Goal: Task Accomplishment & Management: Use online tool/utility

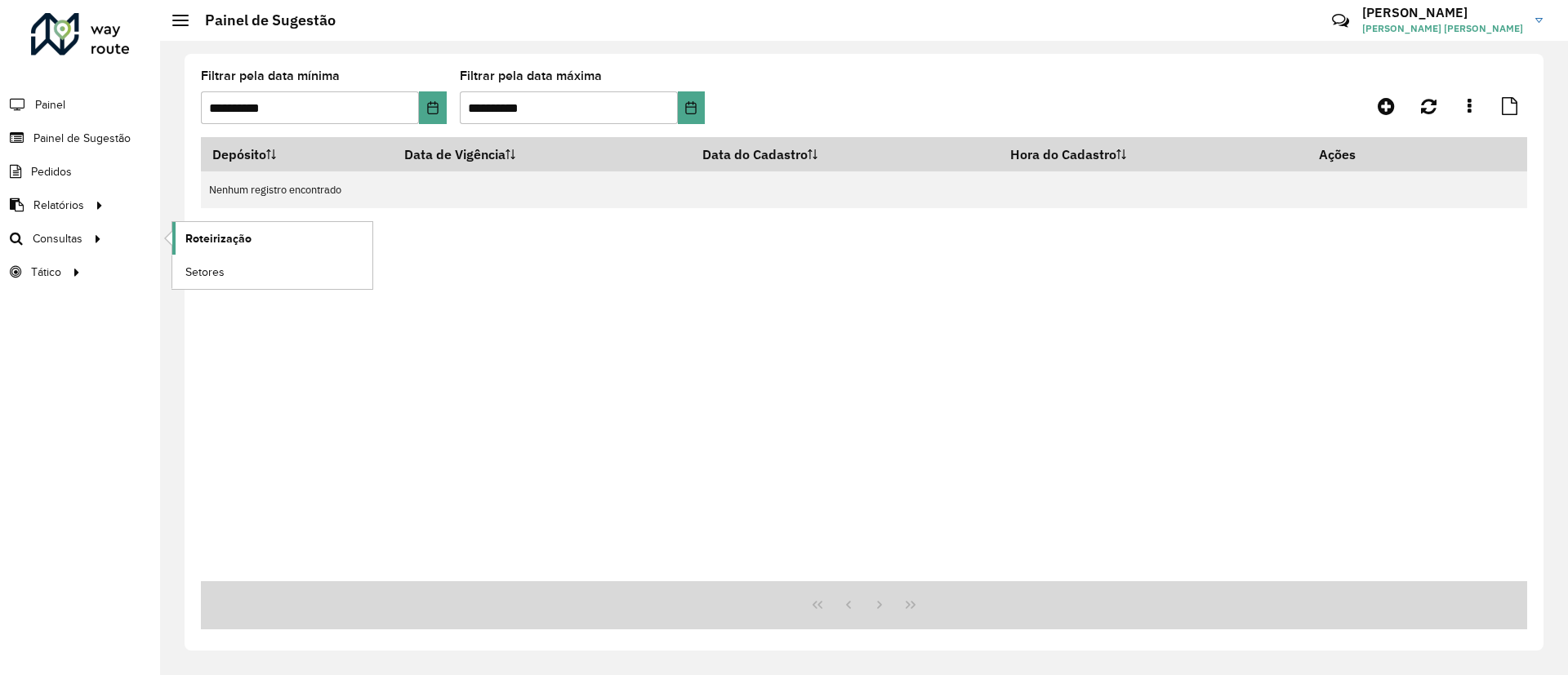
click at [206, 242] on span "Roteirização" at bounding box center [218, 238] width 66 height 17
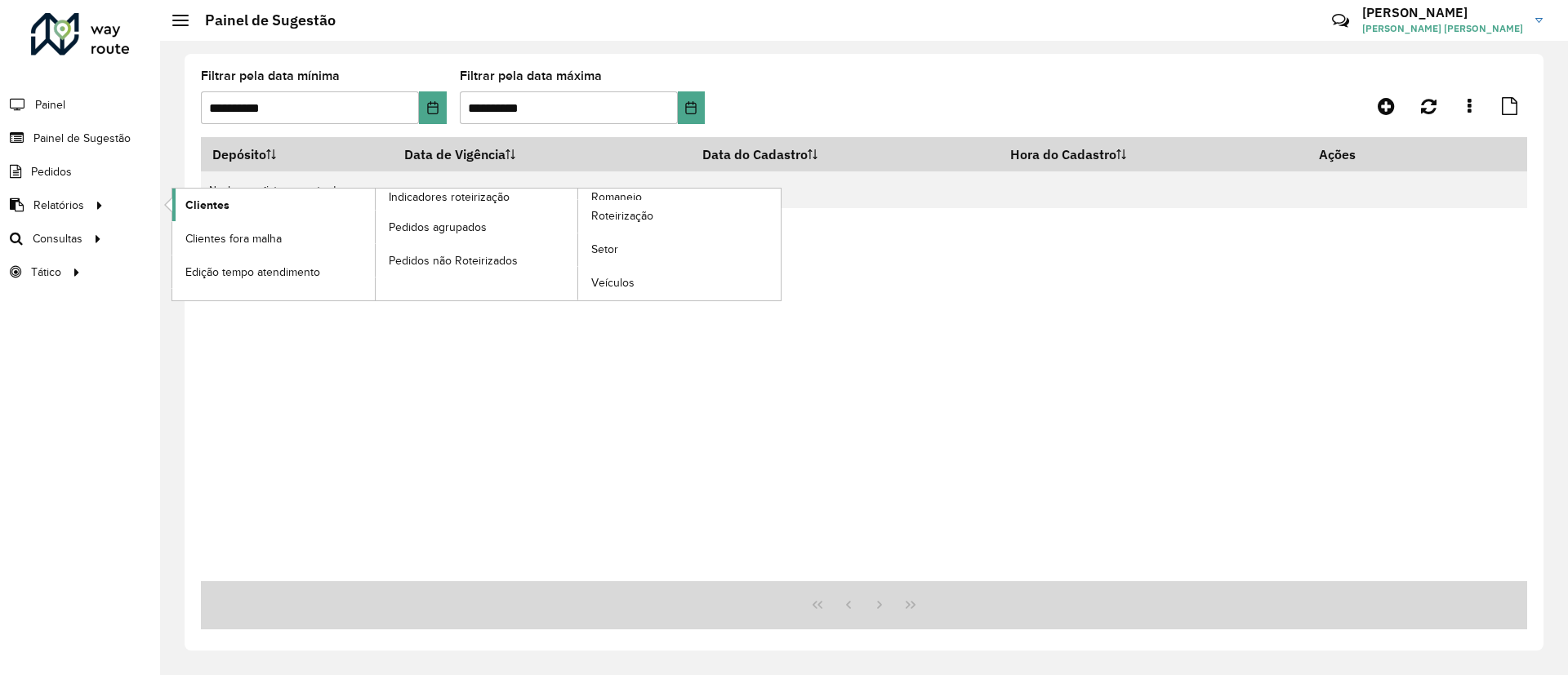
click at [259, 204] on link "Clientes" at bounding box center [274, 205] width 203 height 33
click at [226, 197] on span "Clientes" at bounding box center [208, 205] width 45 height 17
click at [197, 209] on span "Clientes" at bounding box center [208, 205] width 45 height 17
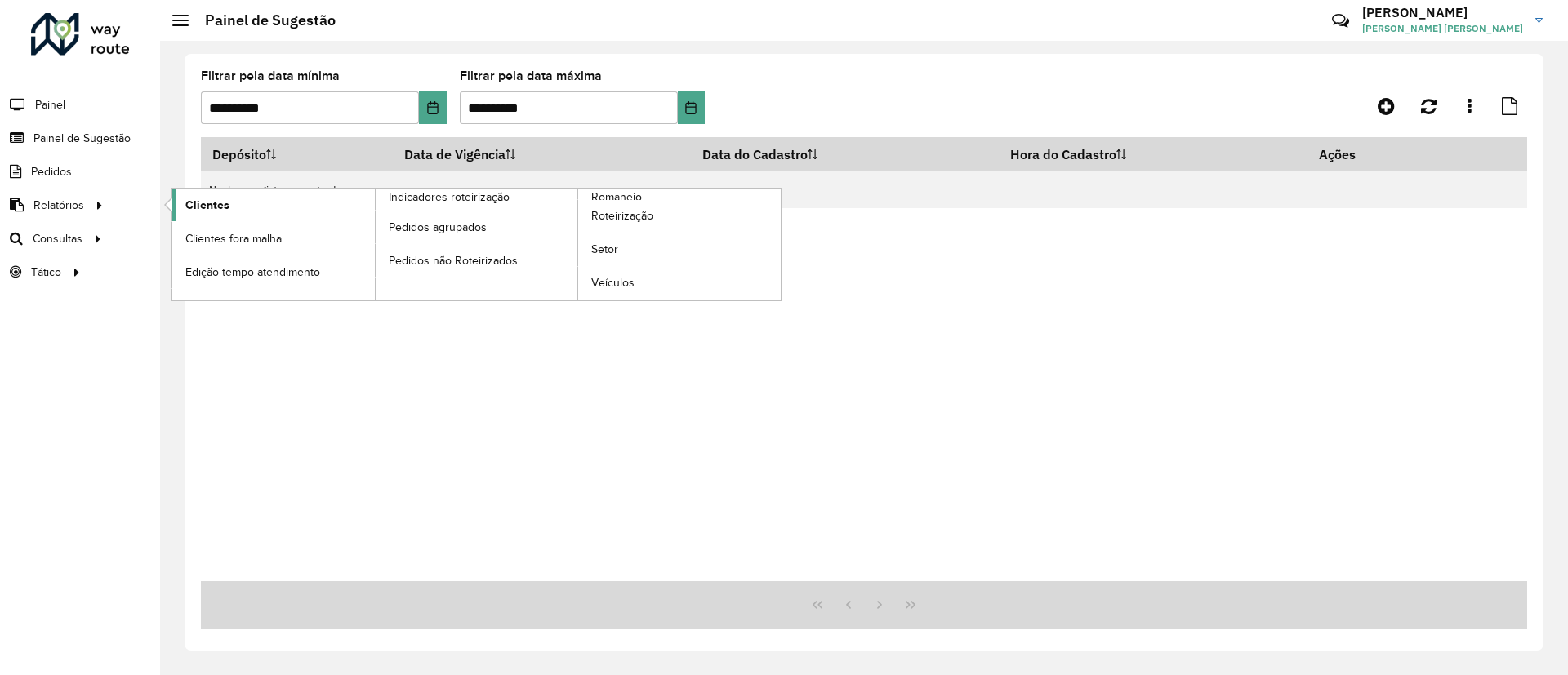
click at [197, 209] on span "Clientes" at bounding box center [208, 205] width 45 height 17
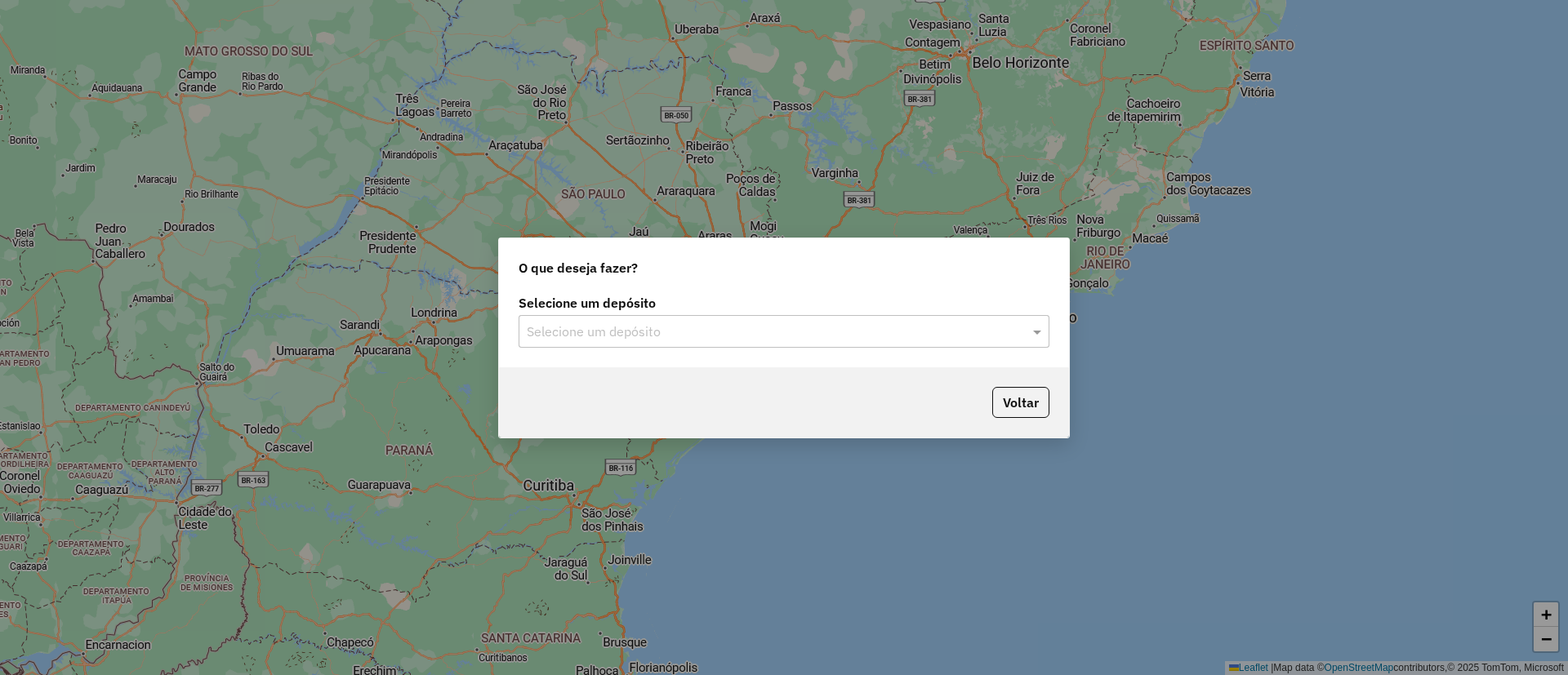
click at [583, 330] on input "text" at bounding box center [768, 332] width 482 height 20
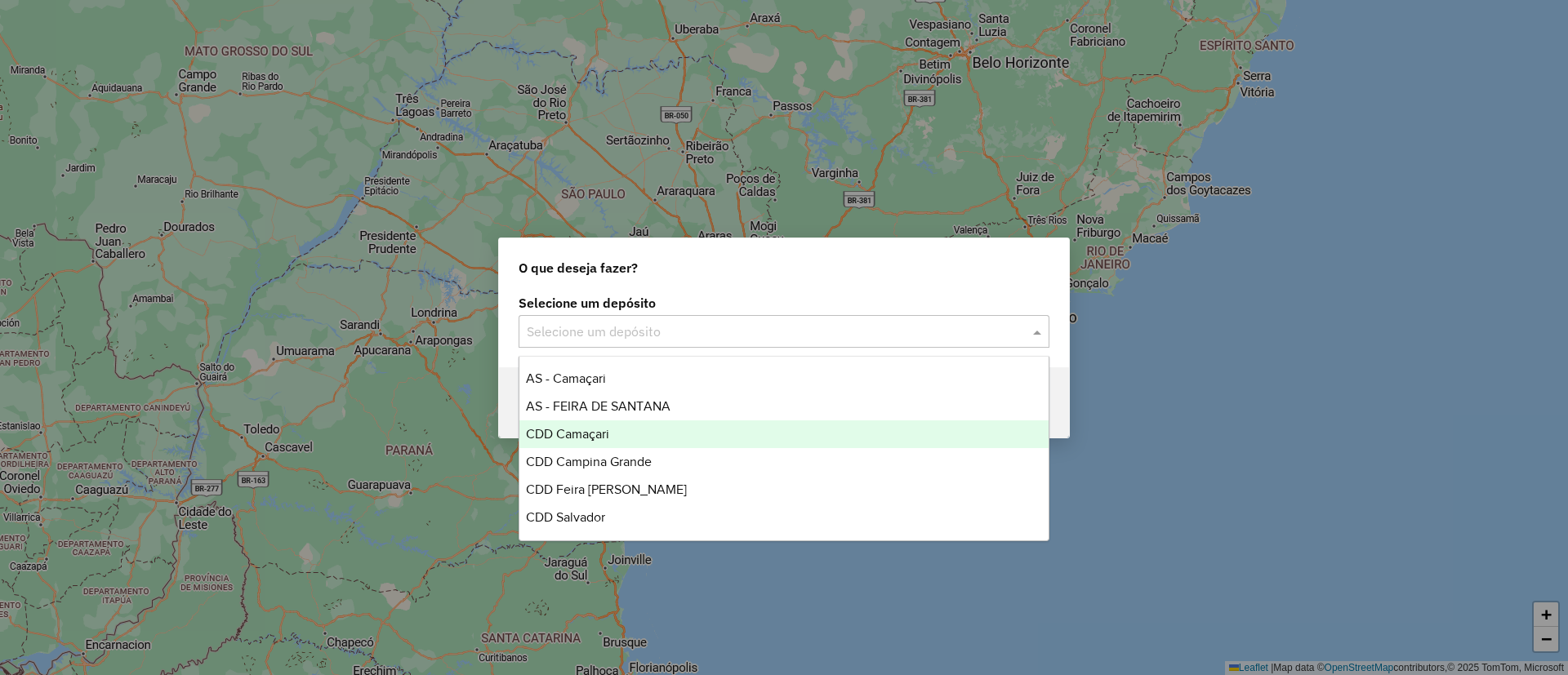
click at [641, 434] on div "CDD Camaçari" at bounding box center [784, 434] width 529 height 28
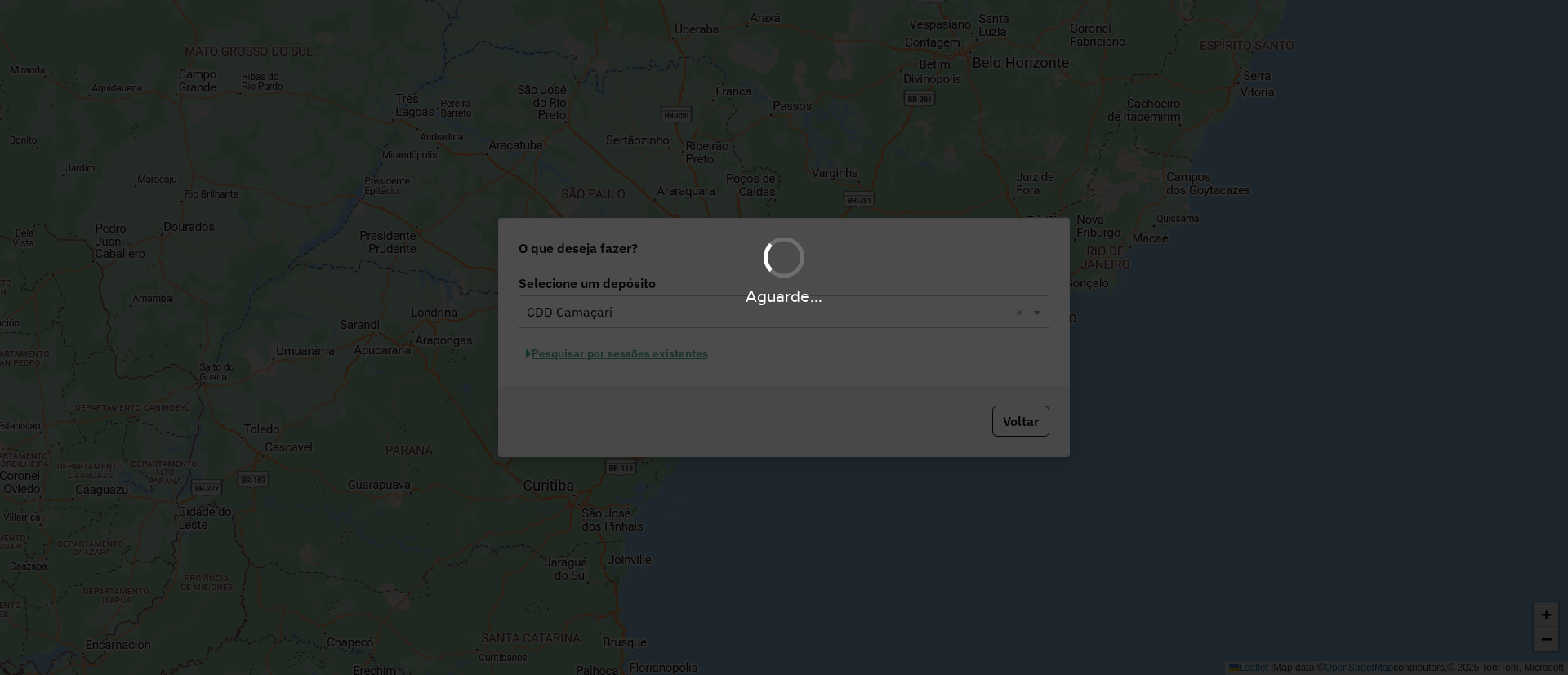
click at [570, 363] on div "Aguarde..." at bounding box center [784, 337] width 1568 height 675
click at [587, 353] on div "Aguarde..." at bounding box center [784, 337] width 1568 height 675
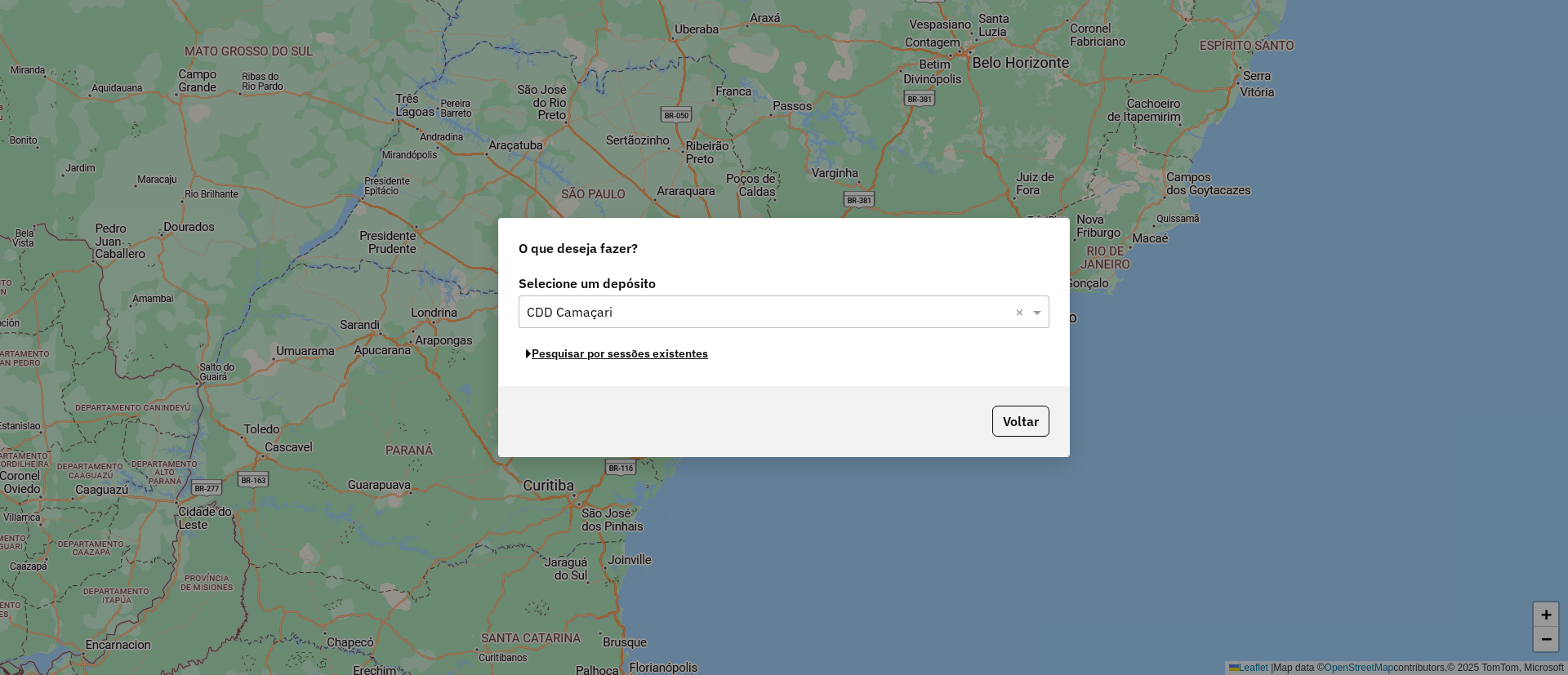
click at [587, 353] on button "Pesquisar por sessões existentes" at bounding box center [617, 354] width 197 height 26
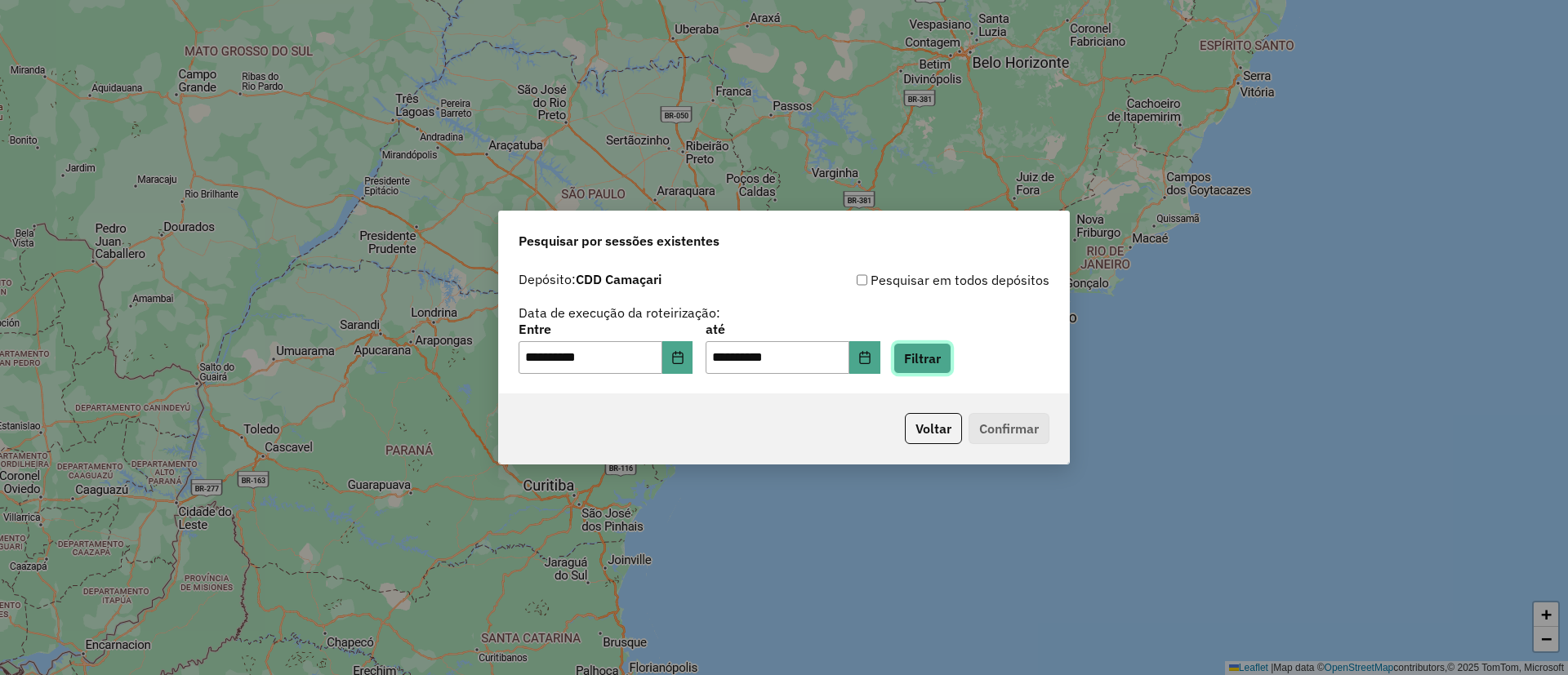
click at [945, 365] on button "Filtrar" at bounding box center [922, 359] width 58 height 31
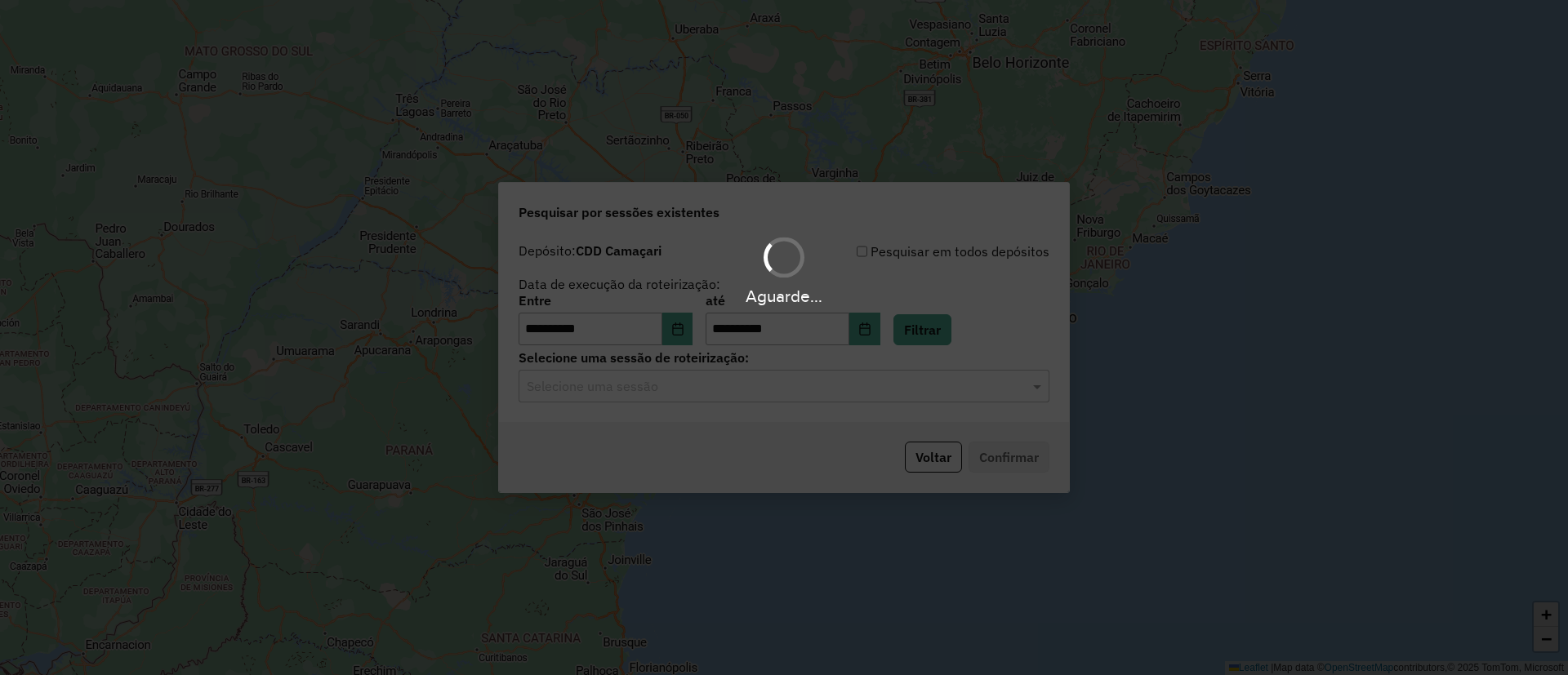
click at [608, 382] on input "text" at bounding box center [768, 387] width 482 height 20
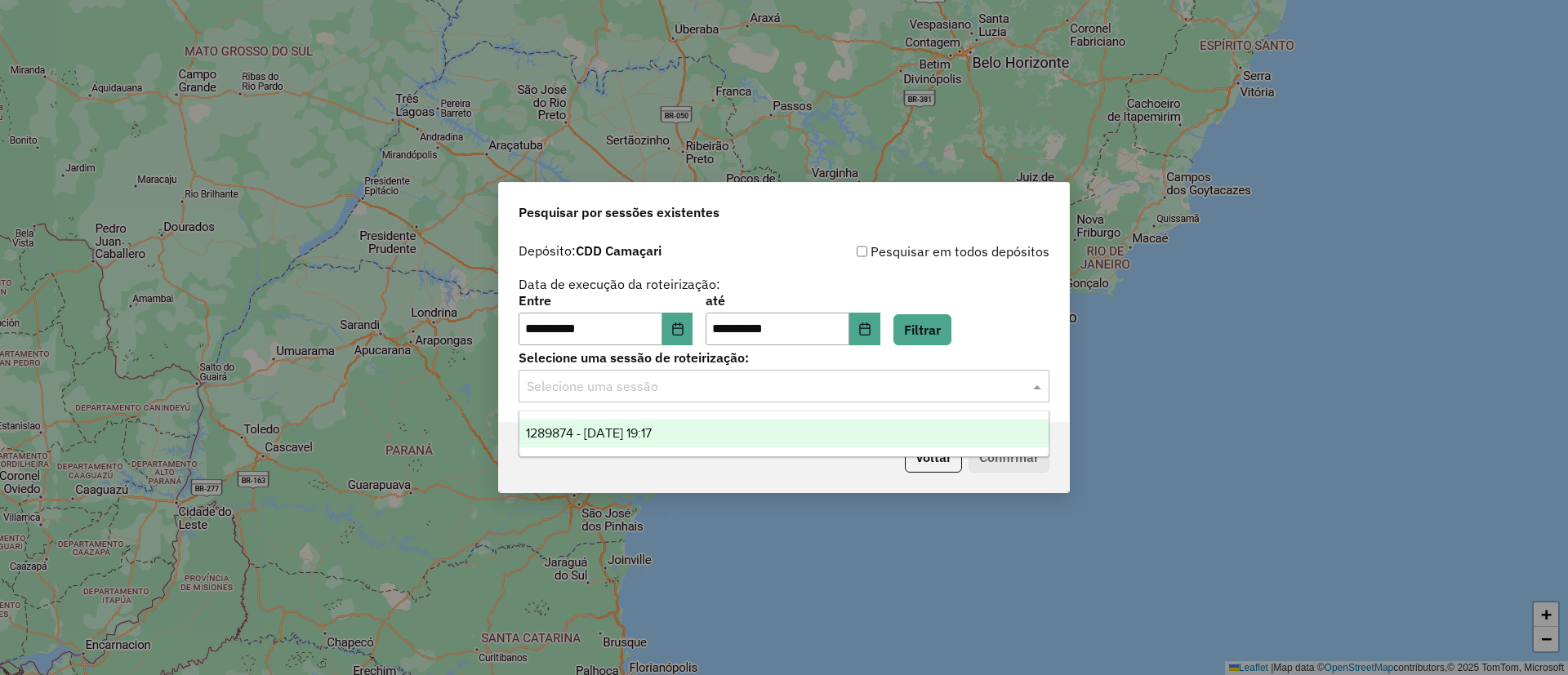
click at [651, 429] on span "1289874 - [DATE] 19:17" at bounding box center [589, 433] width 126 height 14
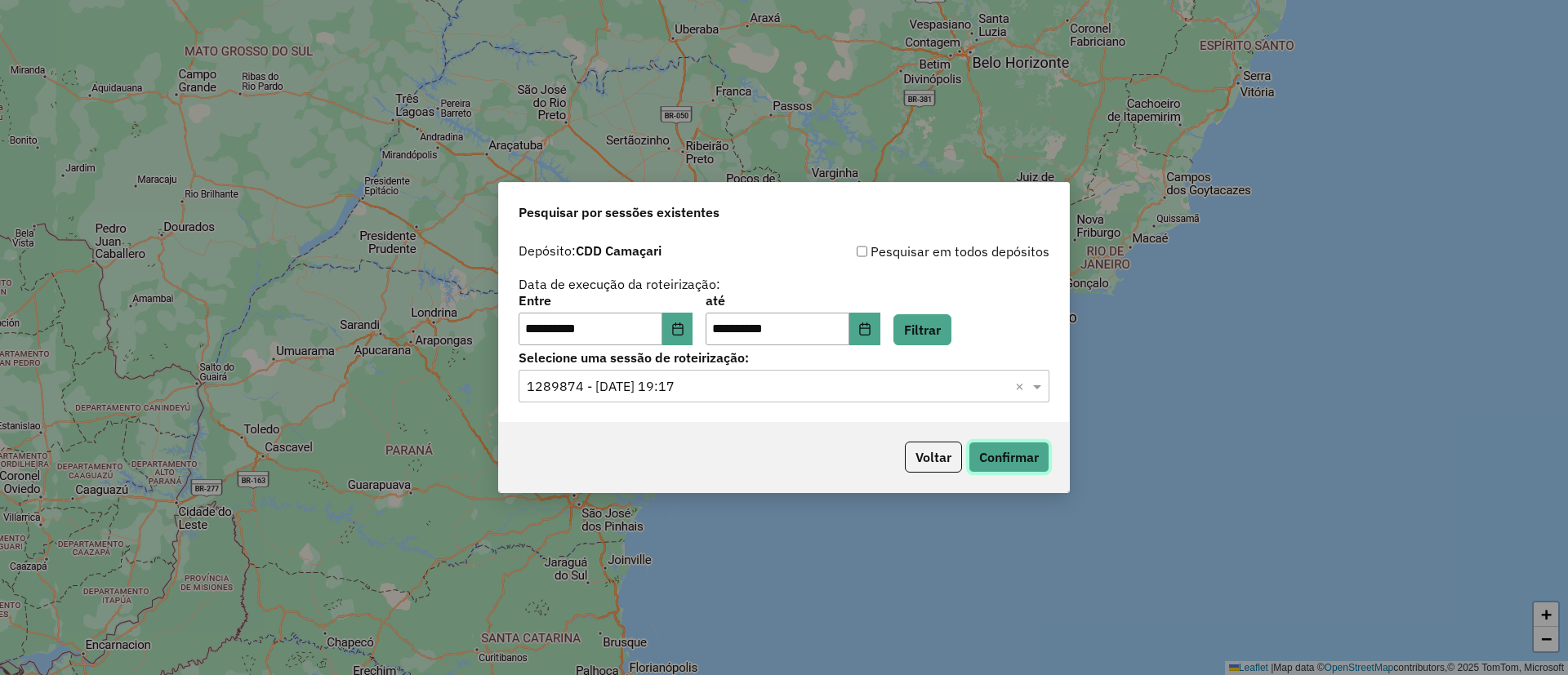
click at [998, 457] on button "Confirmar" at bounding box center [1009, 457] width 81 height 31
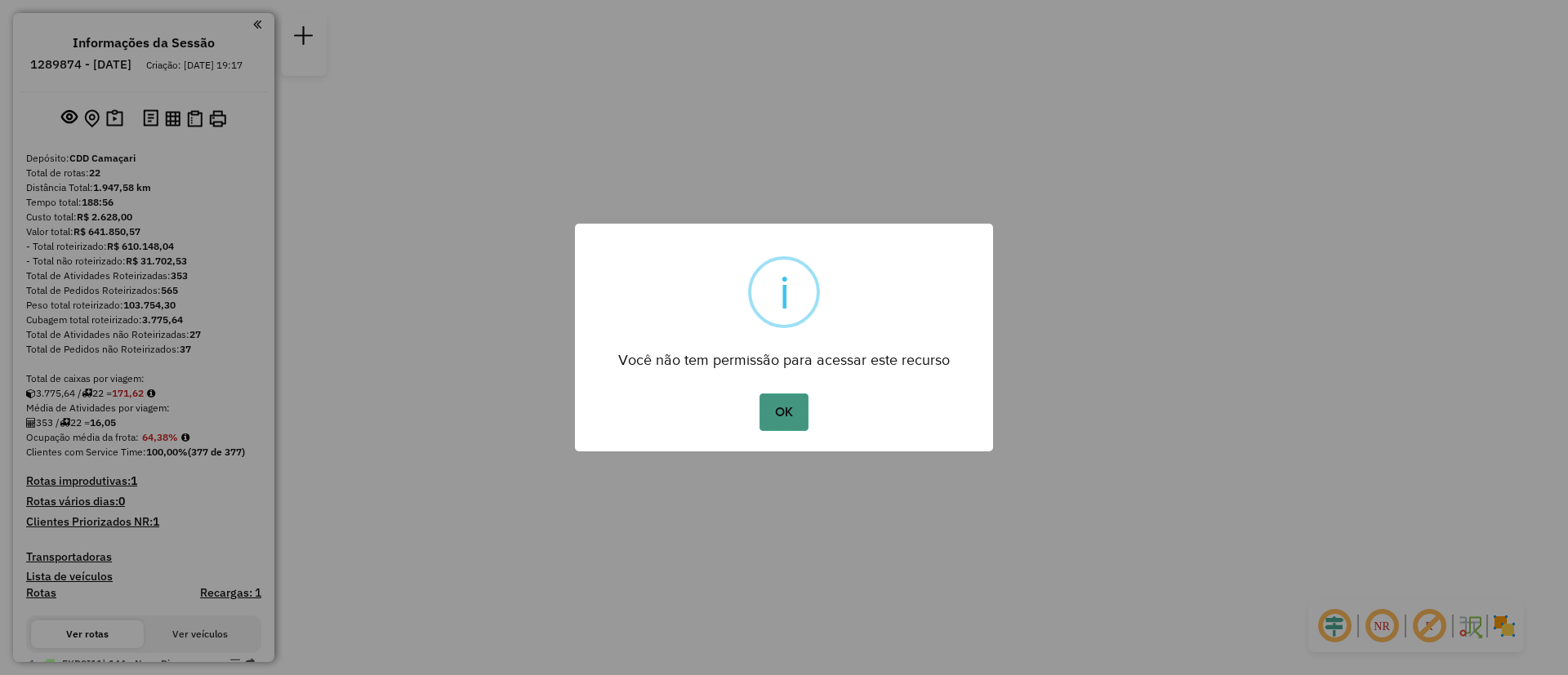
click at [797, 413] on button "OK" at bounding box center [783, 413] width 48 height 38
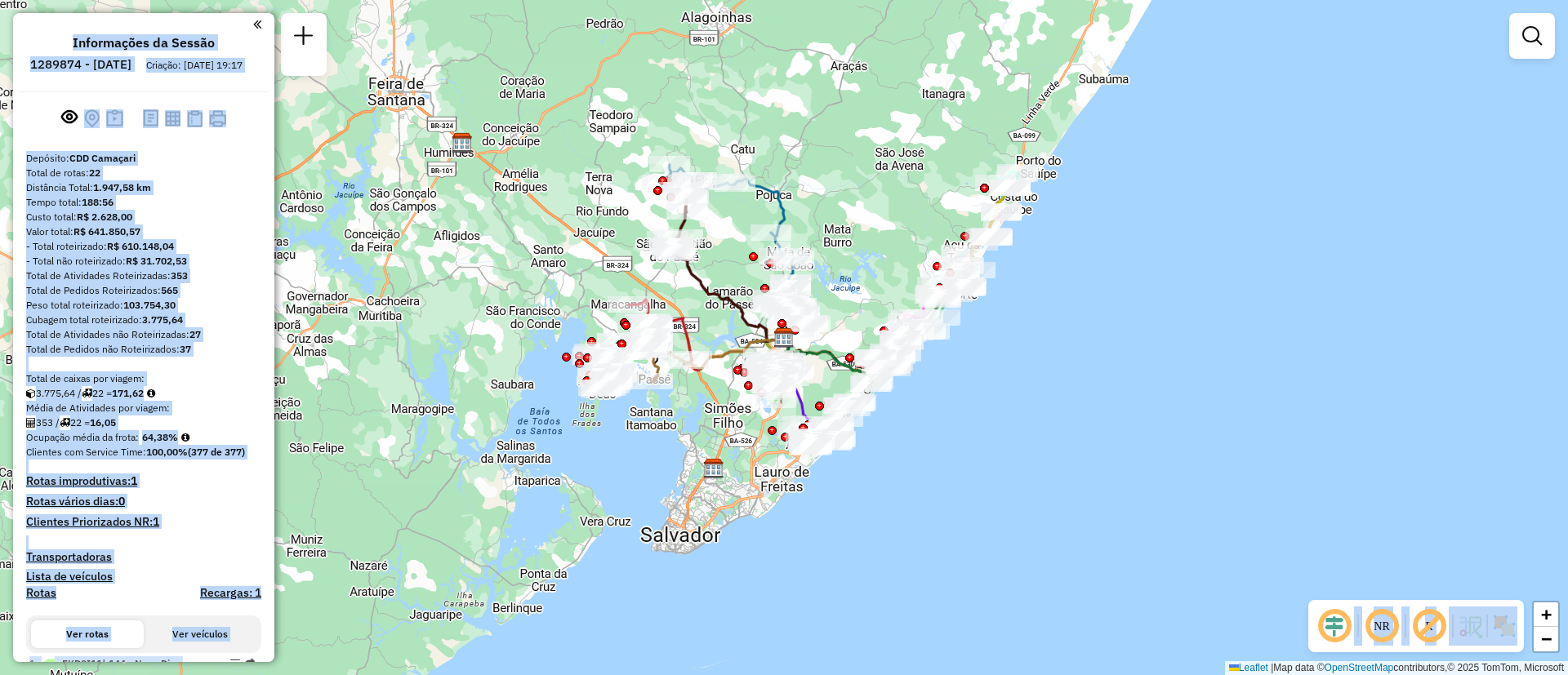
drag, startPoint x: 269, startPoint y: 89, endPoint x: 299, endPoint y: 223, distance: 137.3
click at [299, 223] on hb-router-mapa "Informações da Sessão 1289874 - 07/10/2025 Criação: 06/10/2025 19:17 Depósito: …" at bounding box center [784, 337] width 1568 height 675
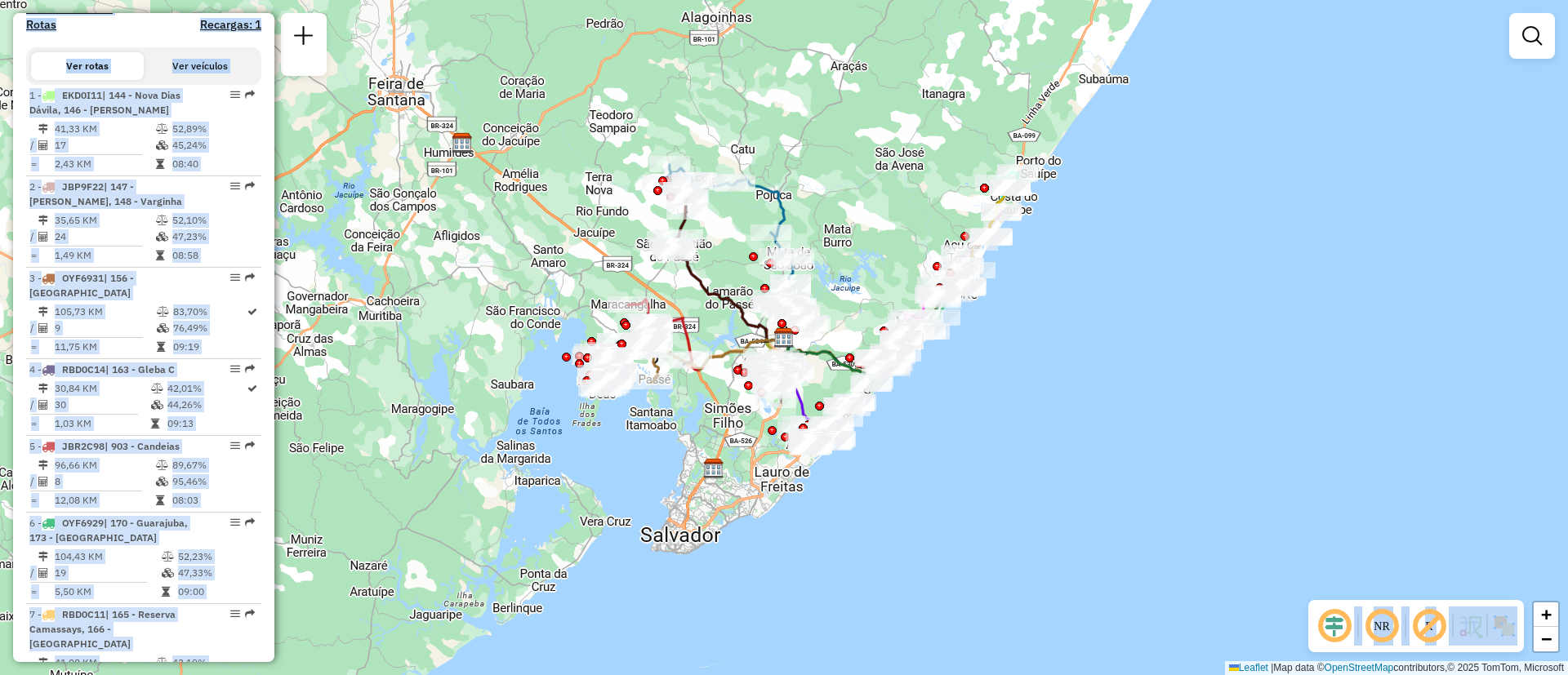
click at [264, 163] on div "Informações da Sessão 1289874 - 07/10/2025 Criação: 06/10/2025 19:17 Depósito: …" at bounding box center [143, 338] width 261 height 649
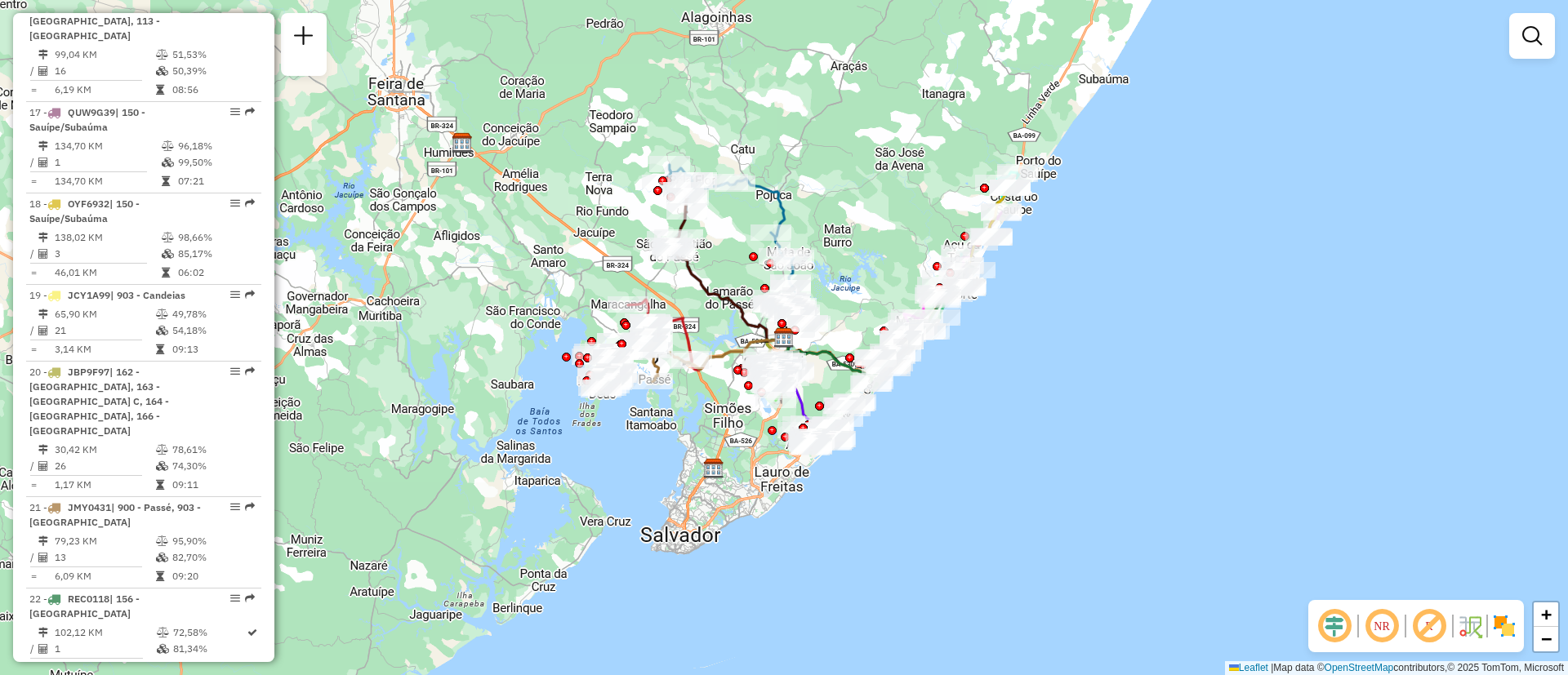
scroll to position [2037, 0]
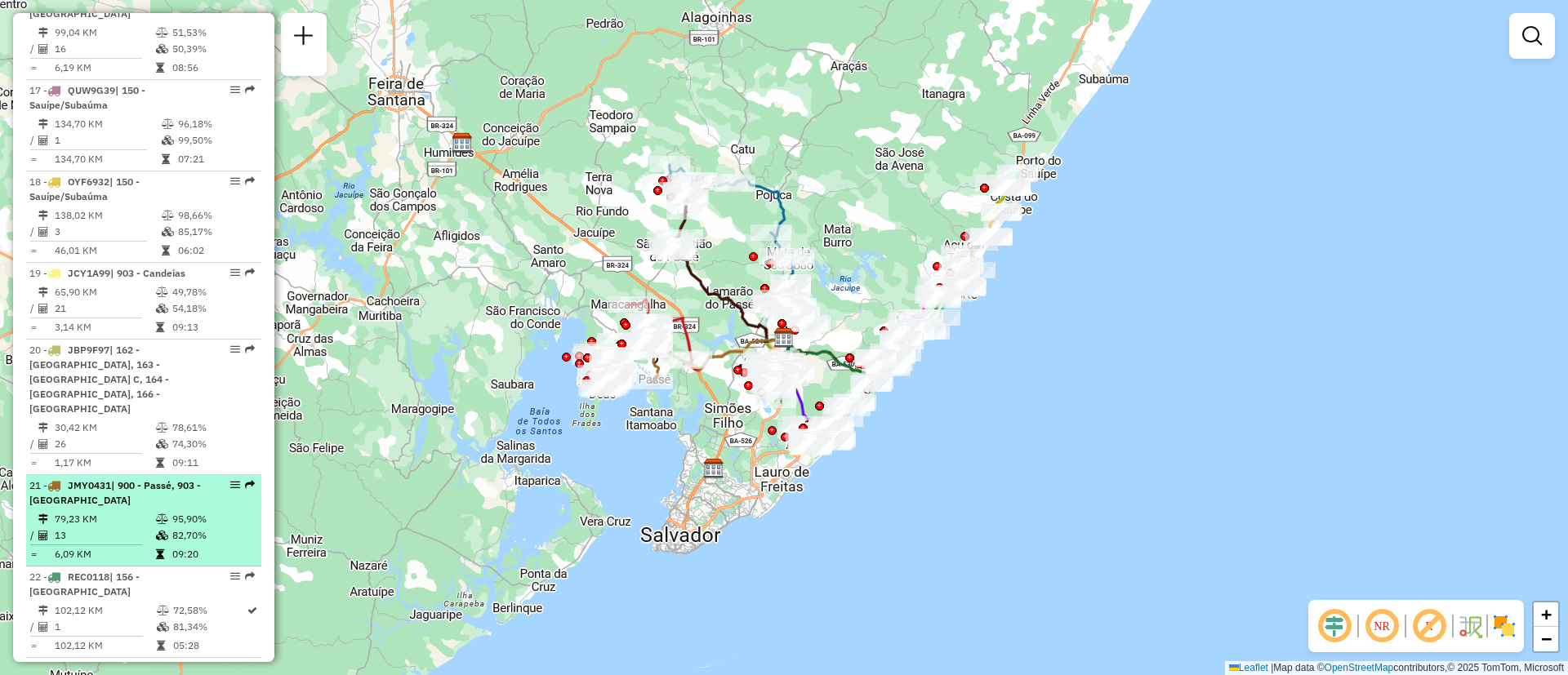
select select "**********"
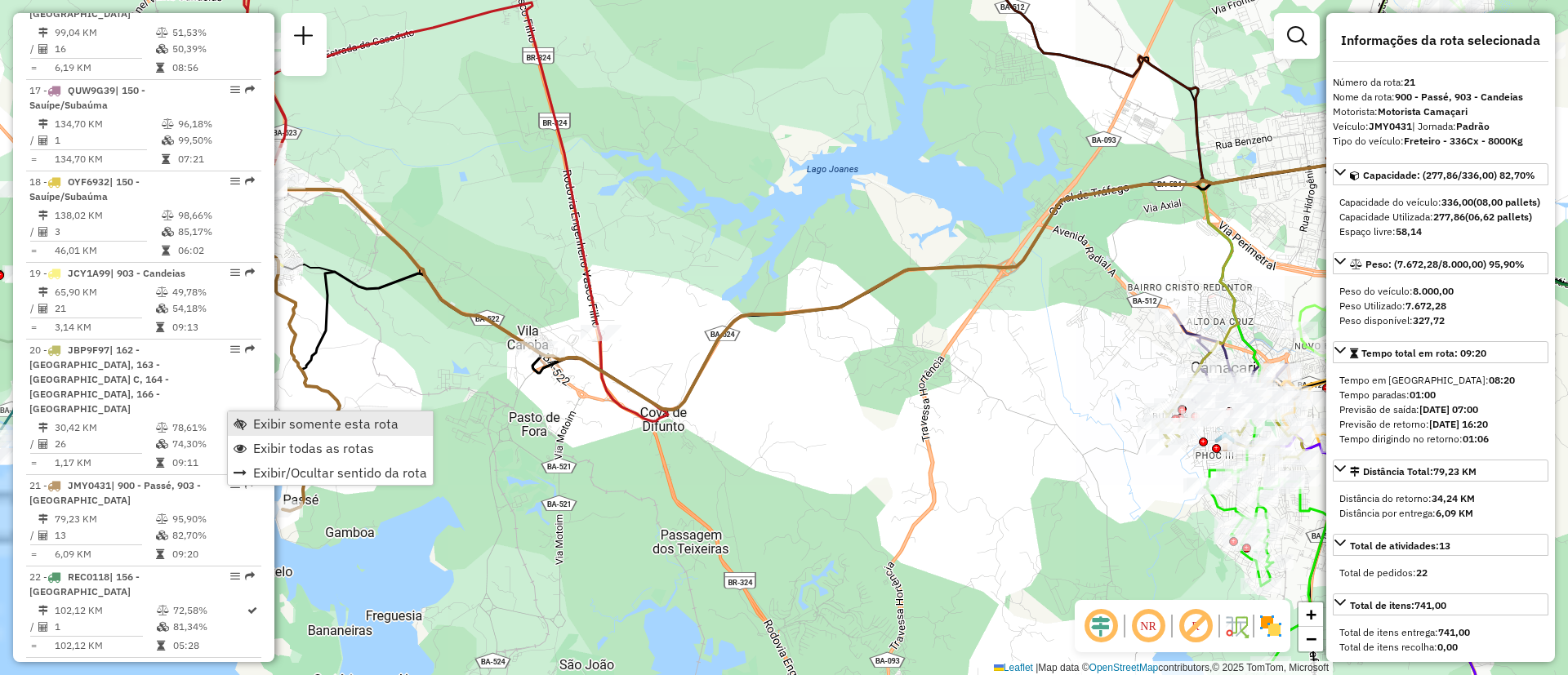
click at [277, 420] on span "Exibir somente esta rota" at bounding box center [326, 424] width 145 height 13
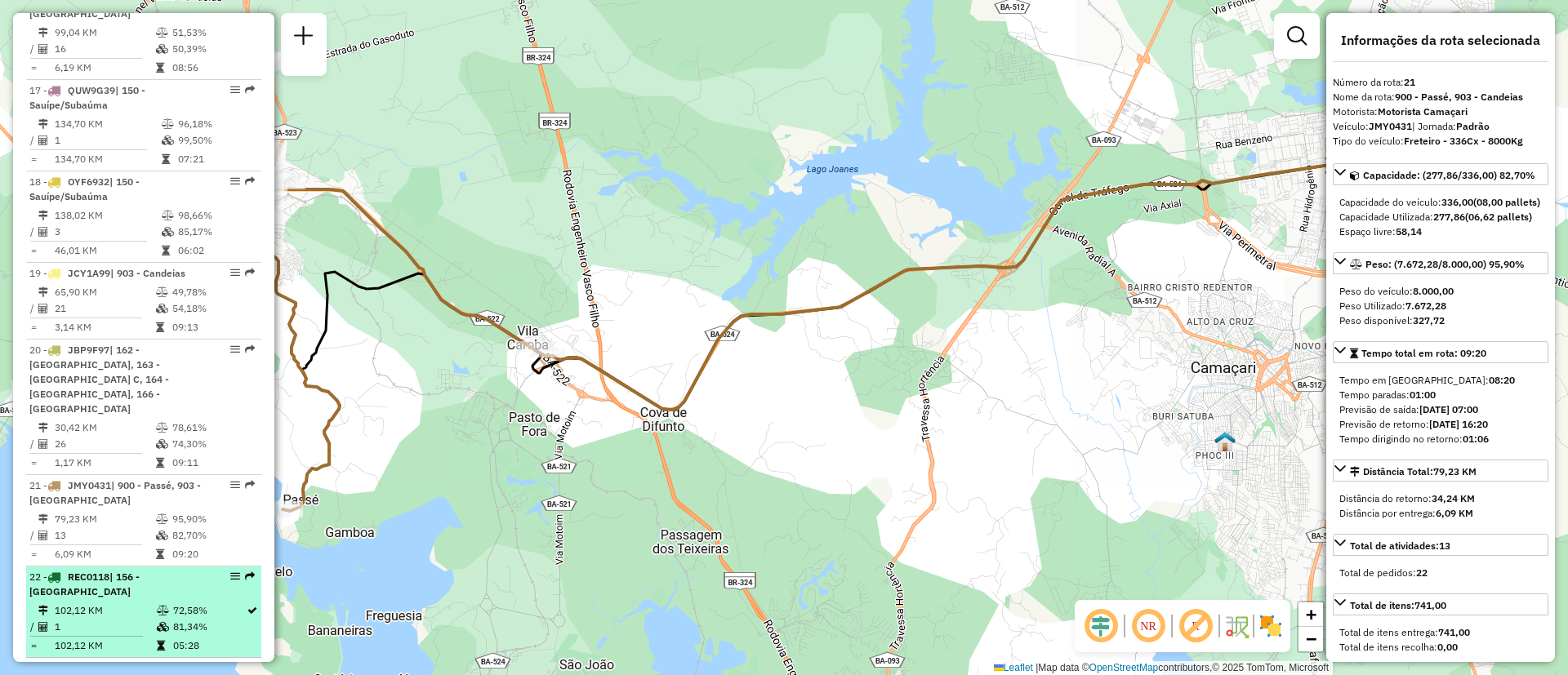
click at [162, 622] on icon at bounding box center [162, 627] width 12 height 10
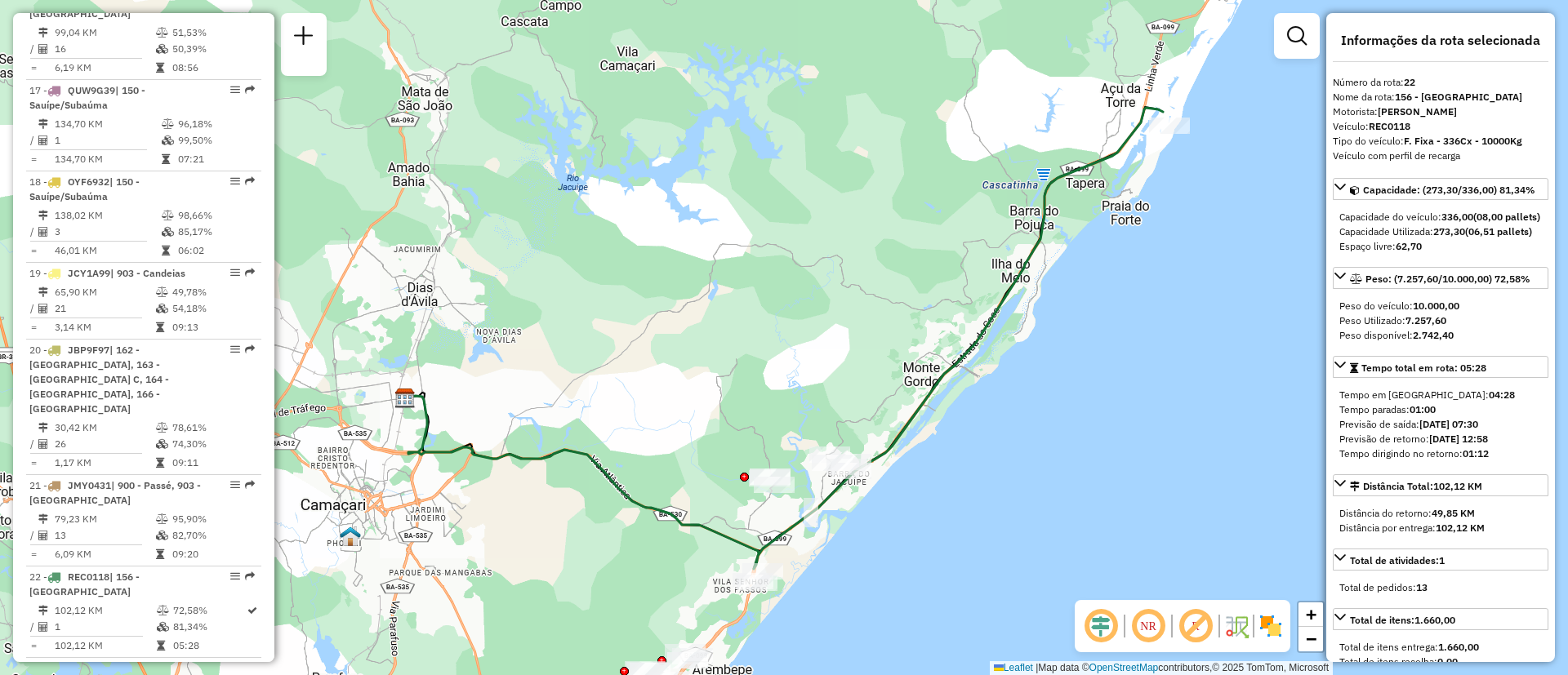
click at [1064, 127] on div "Janela de atendimento Grade de atendimento Capacidade Transportadoras Veículos …" at bounding box center [784, 337] width 1568 height 675
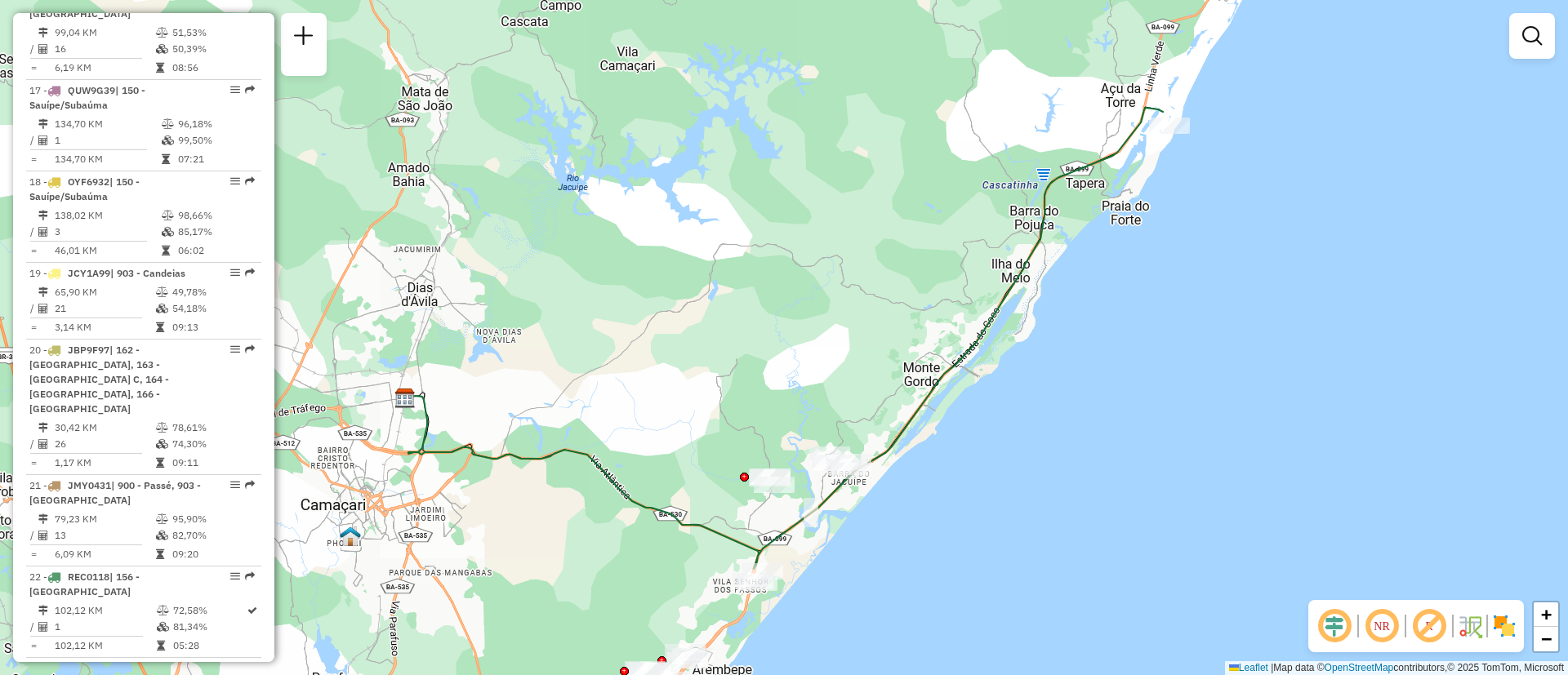
click at [1064, 127] on div "Janela de atendimento Grade de atendimento Capacidade Transportadoras Veículos …" at bounding box center [784, 337] width 1568 height 675
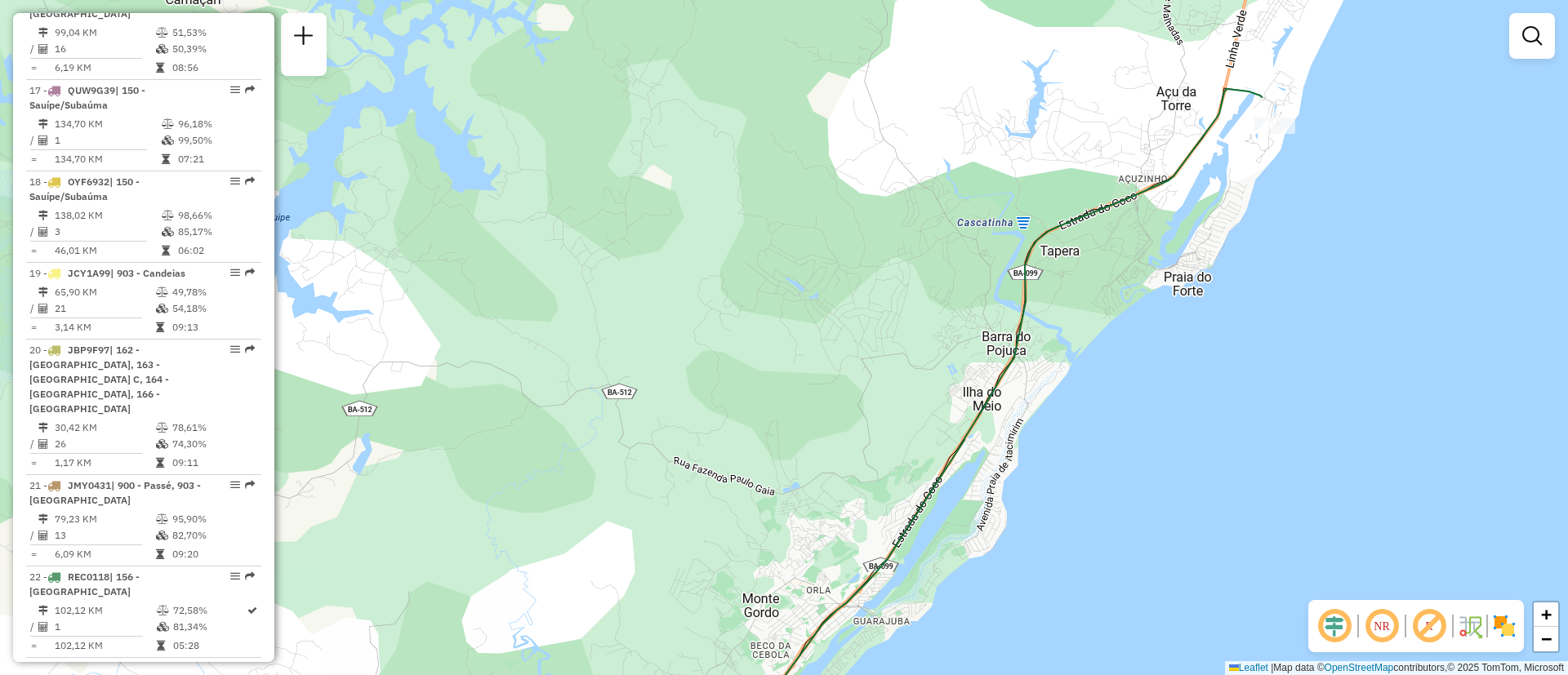
click at [1231, 91] on icon at bounding box center [999, 415] width 525 height 654
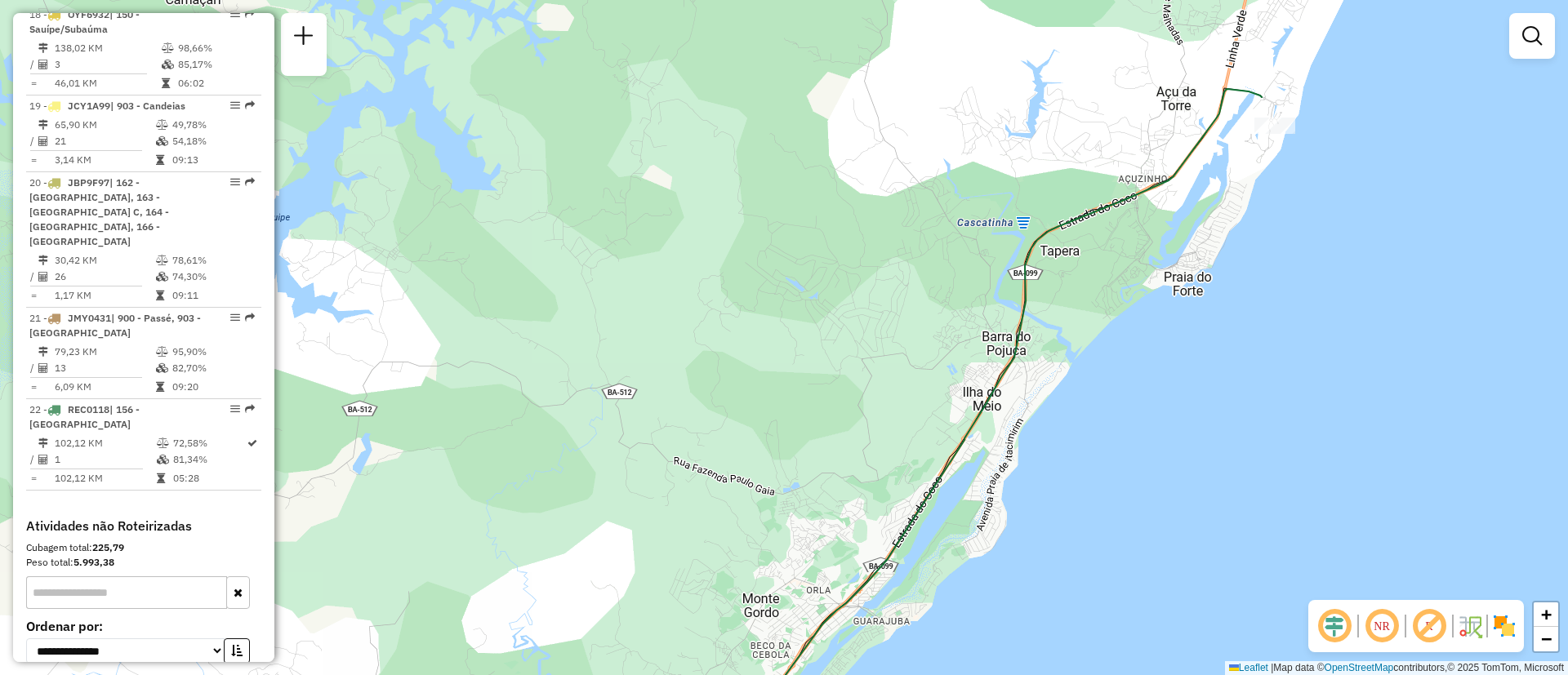
click at [1231, 91] on icon at bounding box center [999, 415] width 525 height 654
select select "**********"
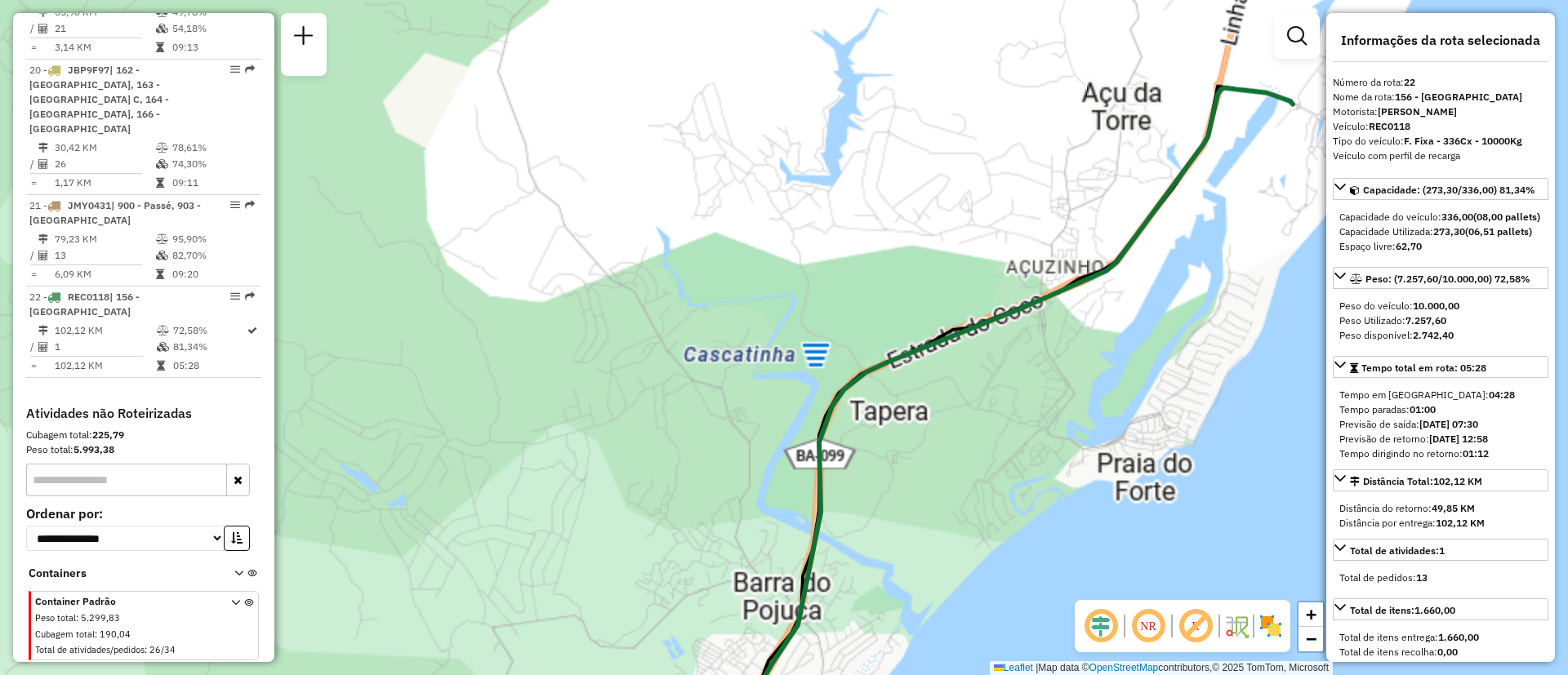
scroll to position [2317, 0]
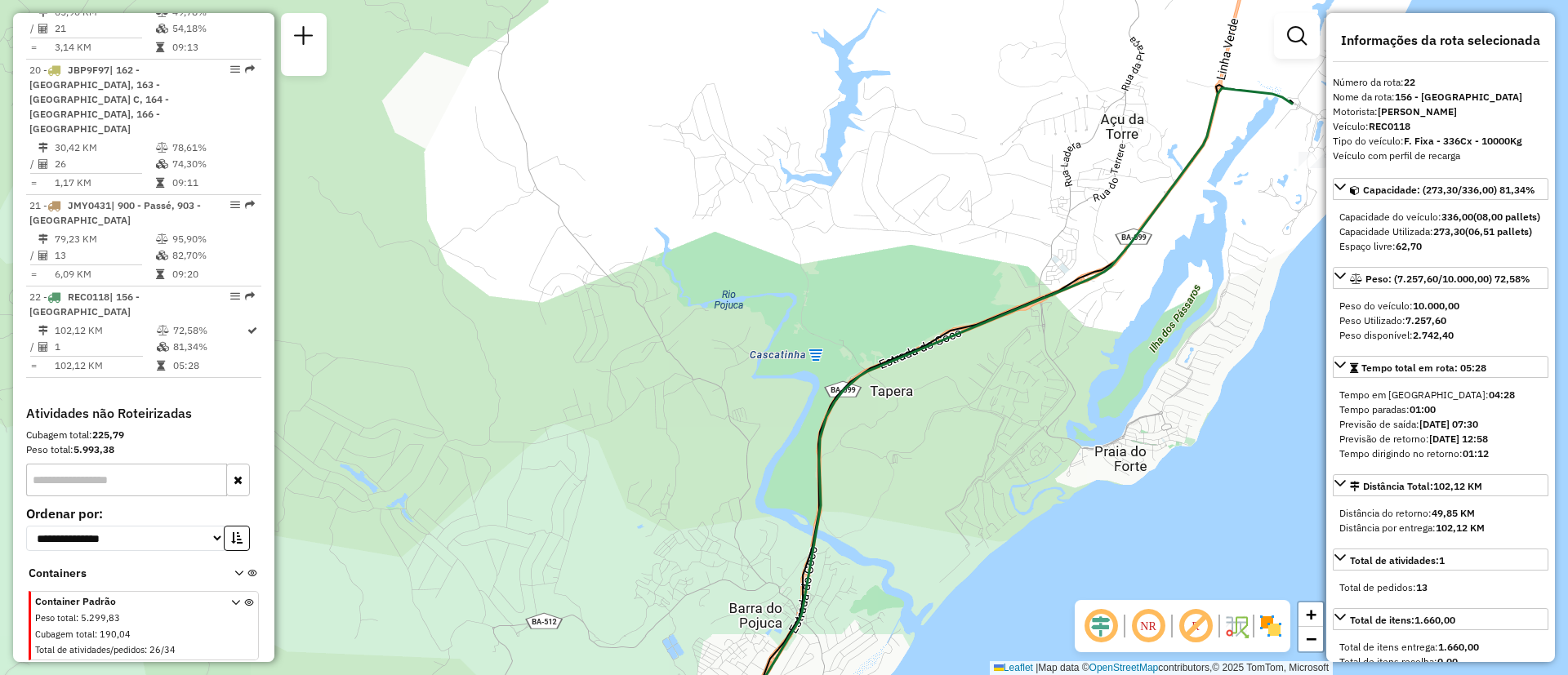
drag, startPoint x: 1251, startPoint y: 162, endPoint x: 1093, endPoint y: 231, distance: 172.4
click at [1093, 231] on div "Janela de atendimento Grade de atendimento Capacidade Transportadoras Veículos …" at bounding box center [784, 337] width 1568 height 675
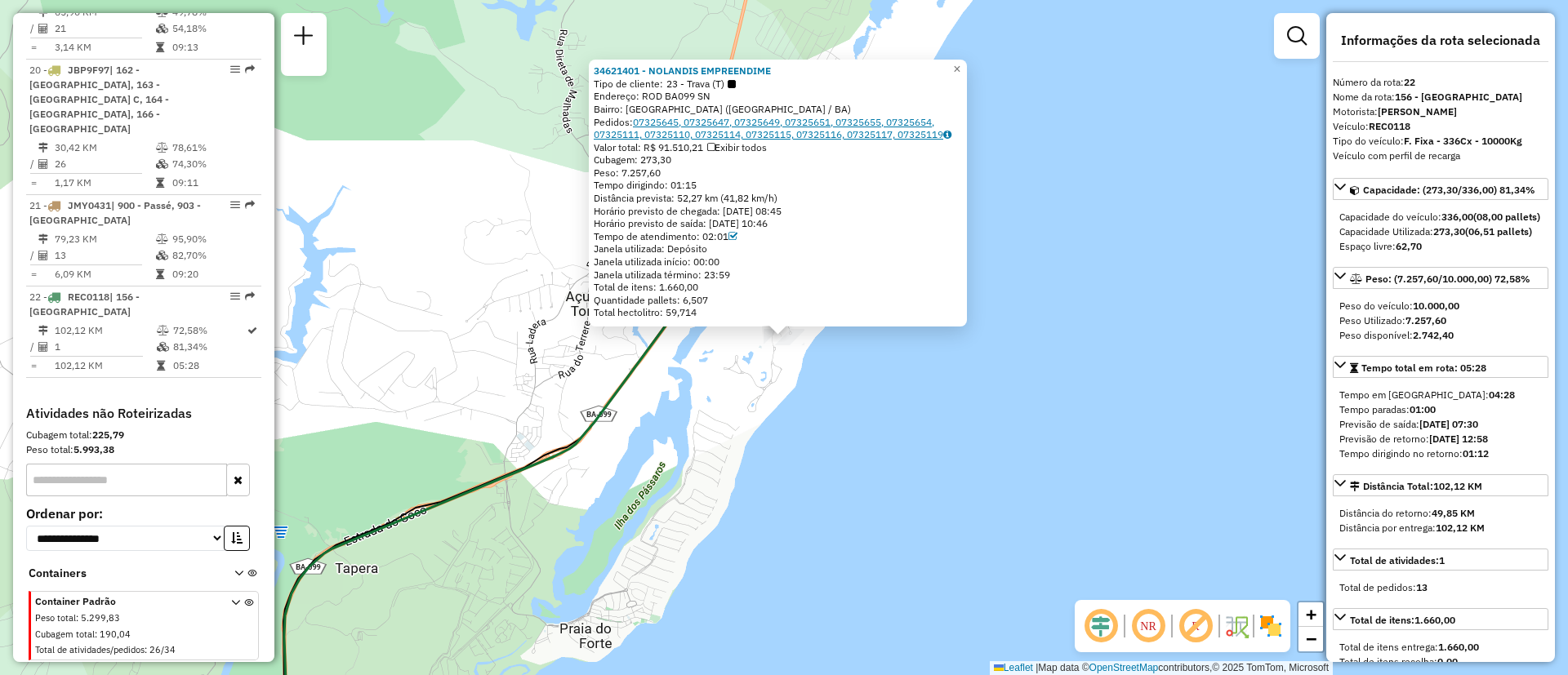
click at [745, 116] on link "07325645, 07325647, 07325649, 07325651, 07325655, 07325654, 07325111, 07325110,…" at bounding box center [772, 129] width 358 height 26
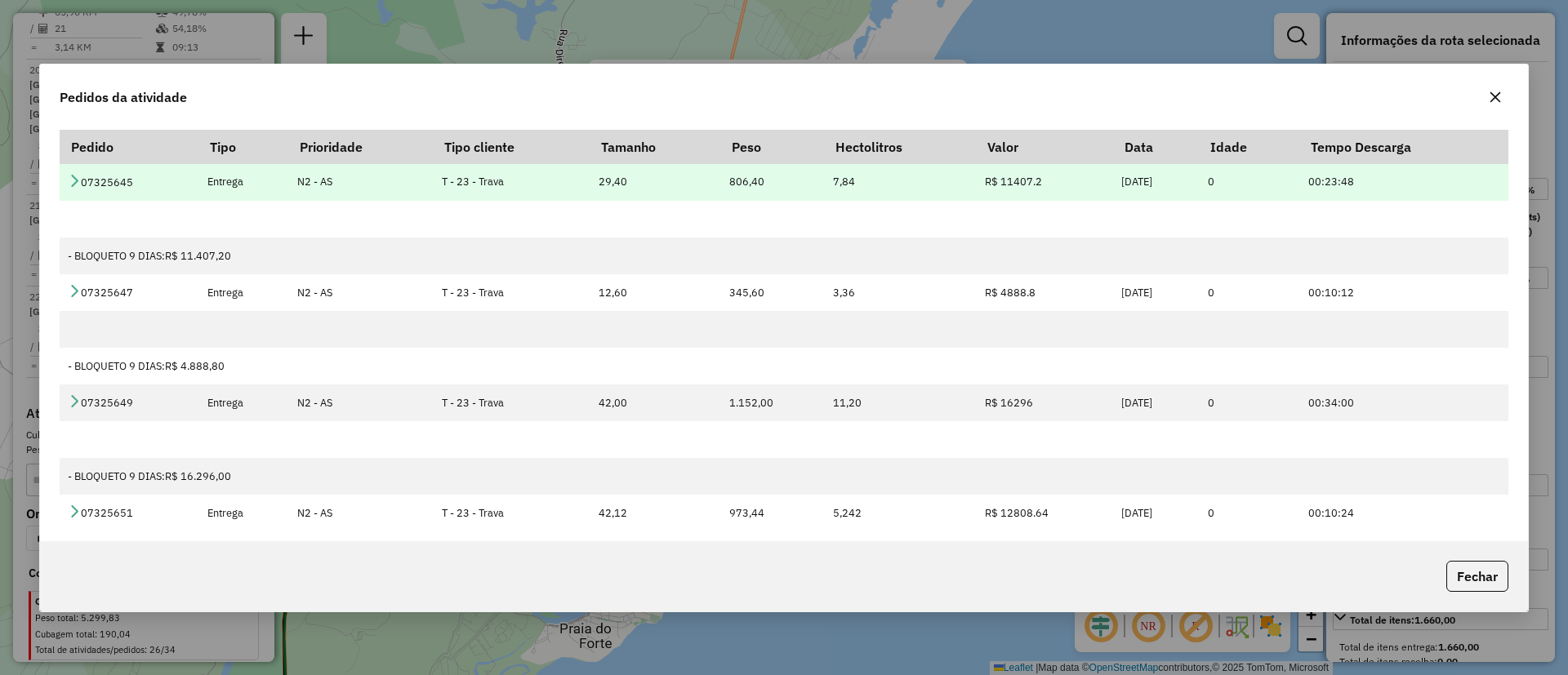
click at [88, 182] on td "07325645" at bounding box center [129, 182] width 138 height 37
click at [69, 176] on icon at bounding box center [74, 180] width 13 height 13
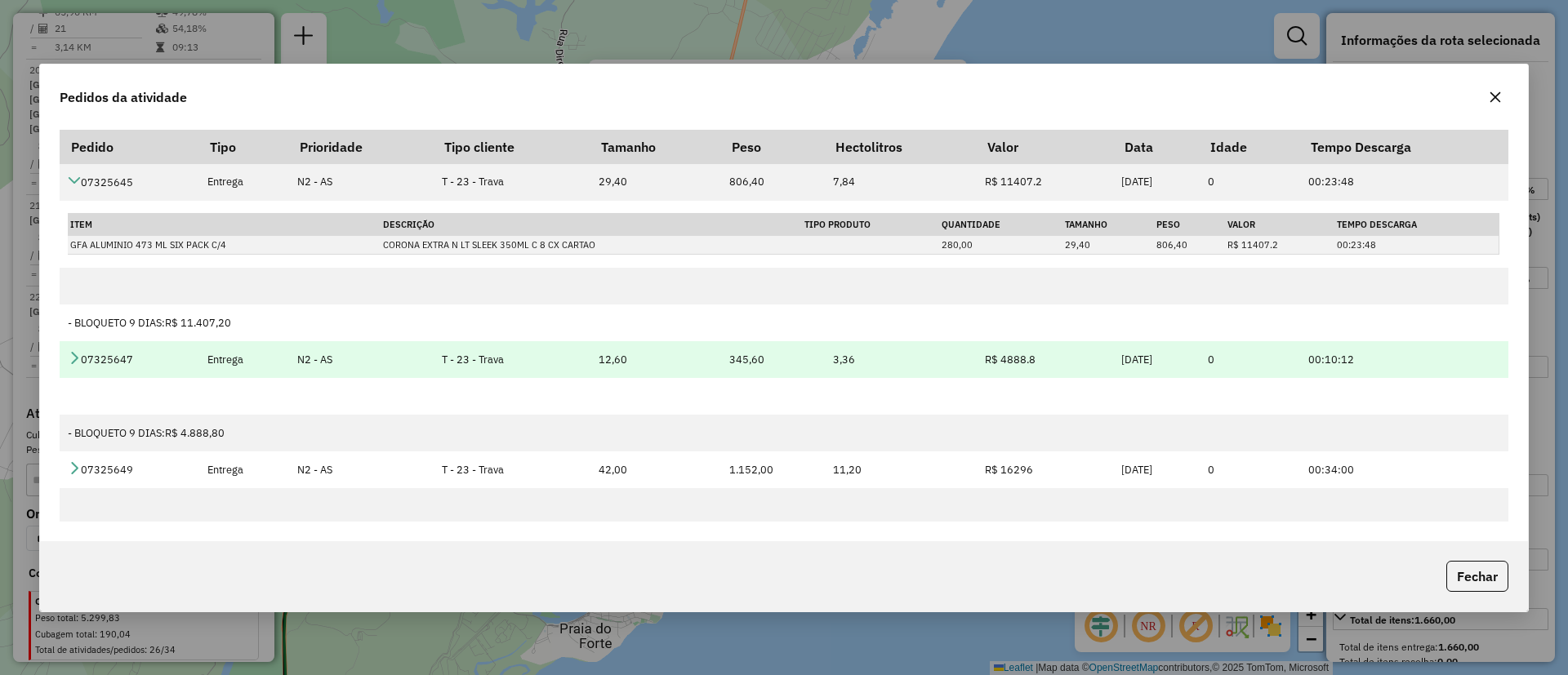
click at [73, 359] on icon at bounding box center [74, 358] width 13 height 13
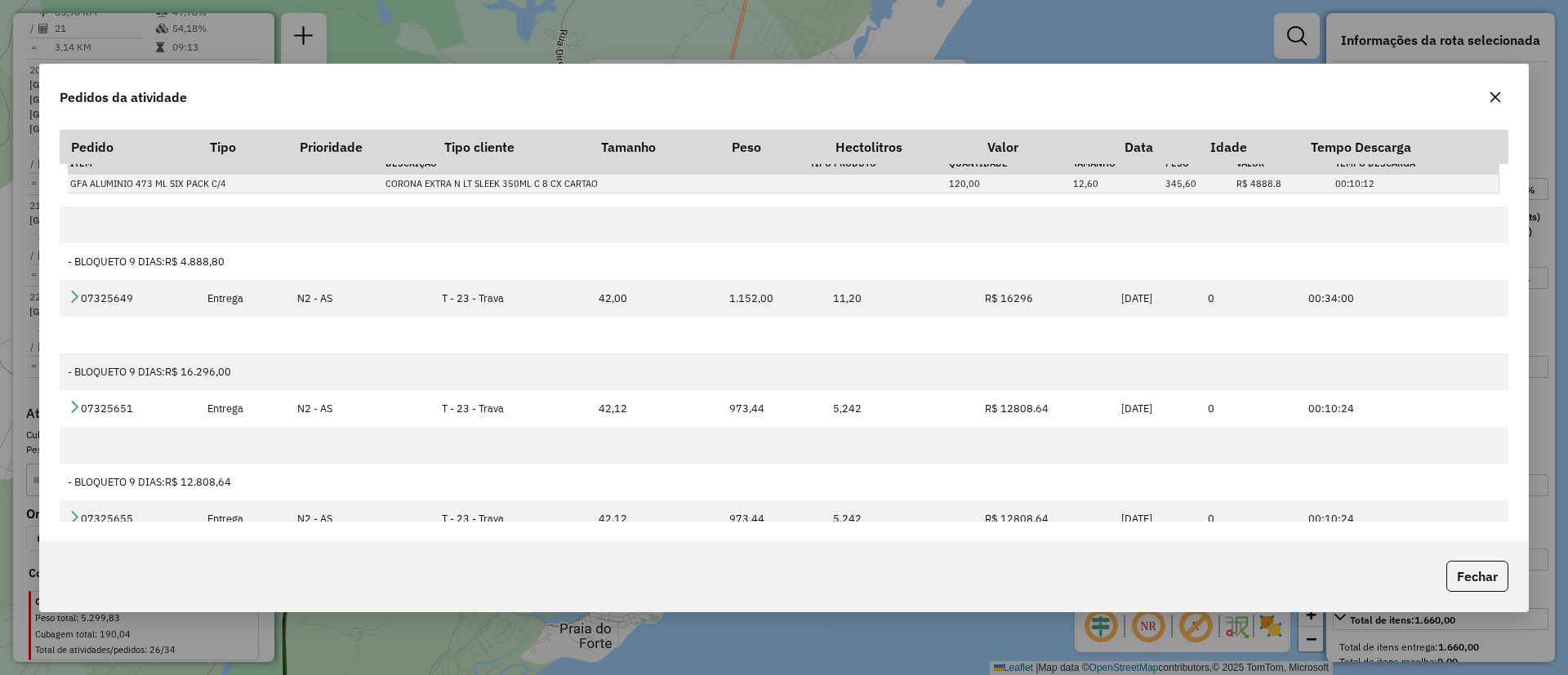
scroll to position [245, 0]
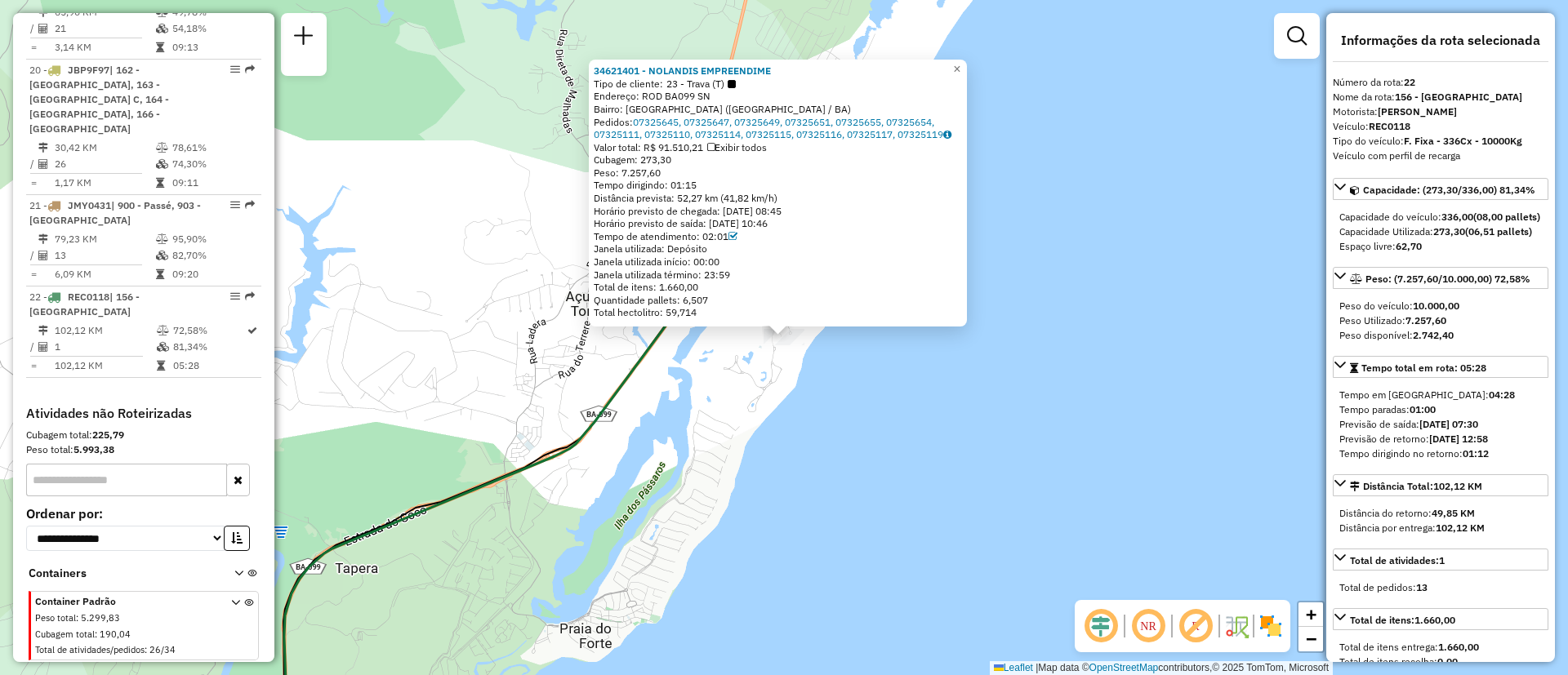
click at [691, 431] on div "34621401 - NOLANDIS EMPREENDIME Tipo de cliente: 23 - Trava (T) Endereço: ROD B…" at bounding box center [784, 337] width 1568 height 675
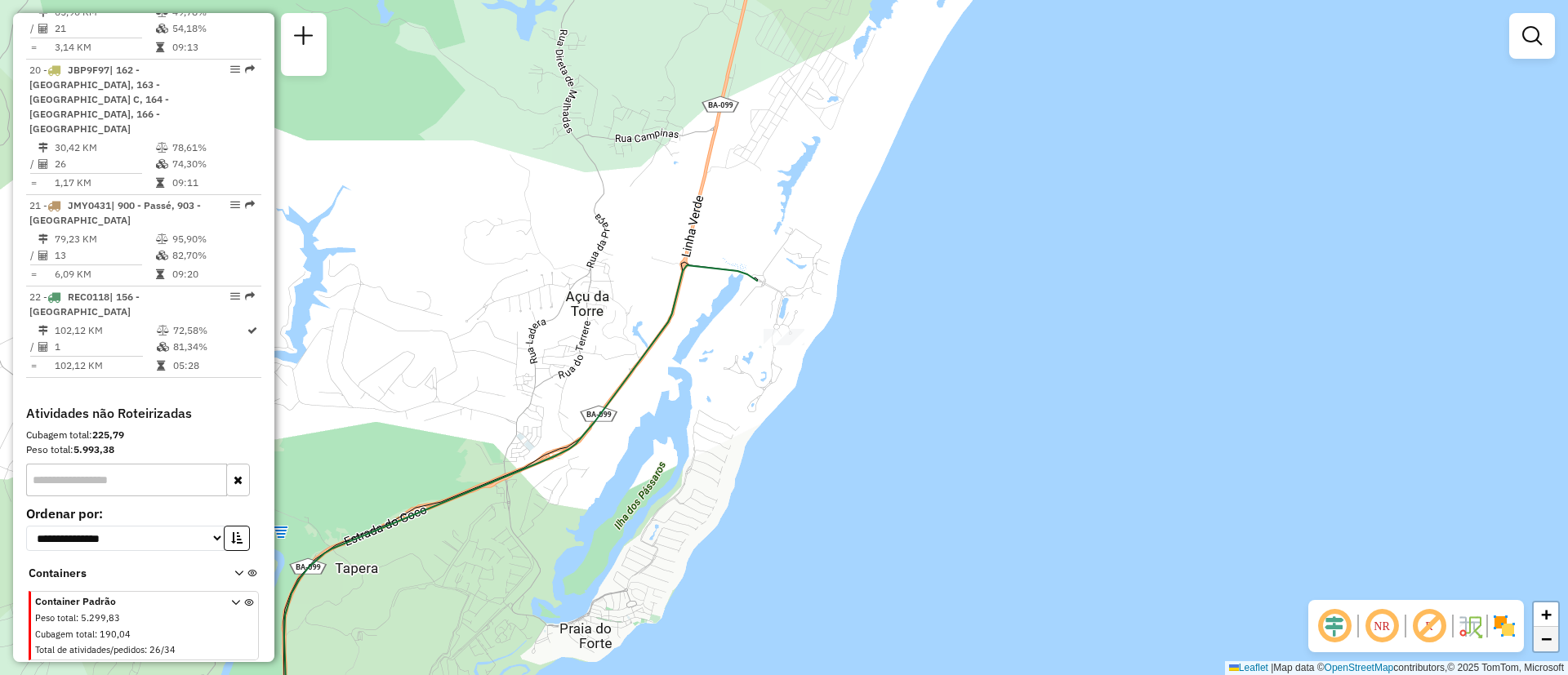
click at [1548, 645] on span "−" at bounding box center [1547, 639] width 11 height 21
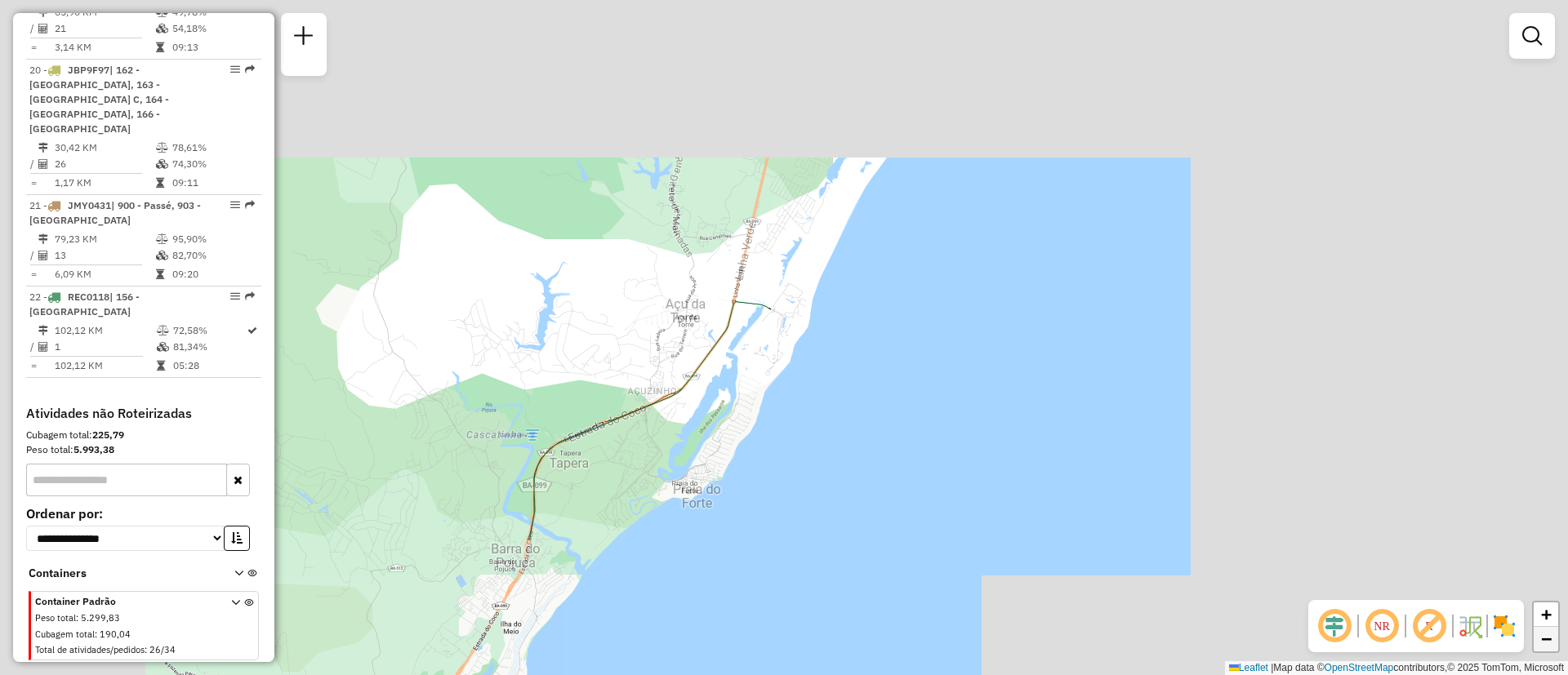
click at [1548, 645] on span "−" at bounding box center [1547, 639] width 11 height 21
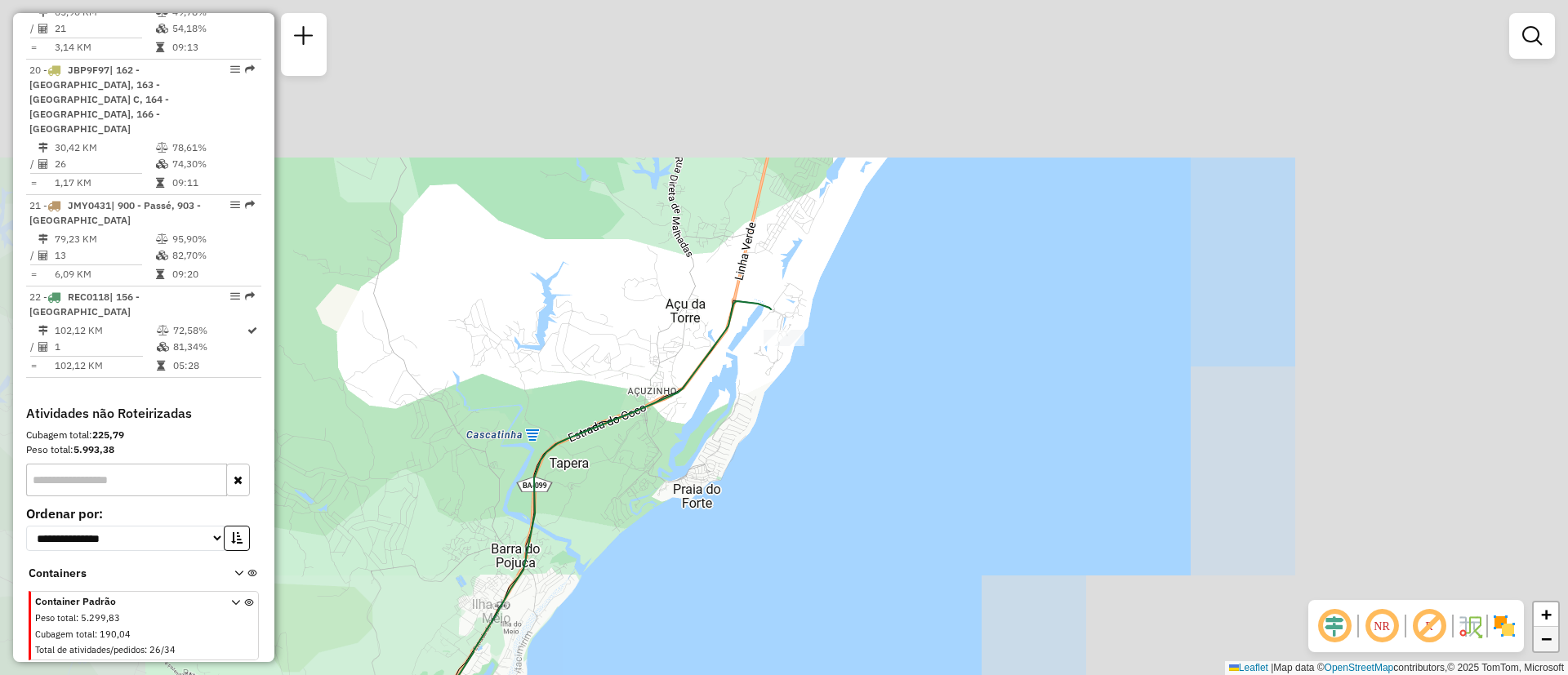
click at [1548, 645] on span "−" at bounding box center [1547, 639] width 11 height 21
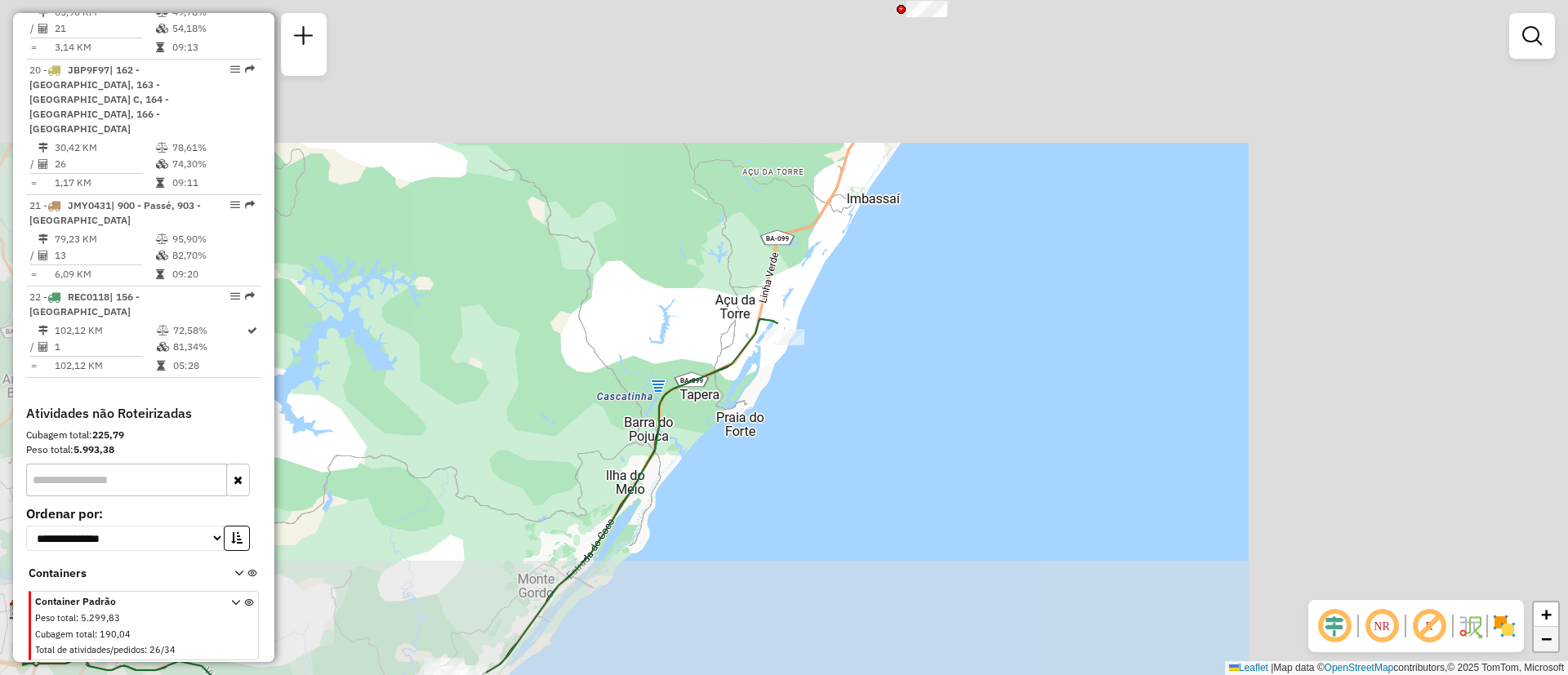
click at [1548, 645] on span "−" at bounding box center [1547, 639] width 11 height 21
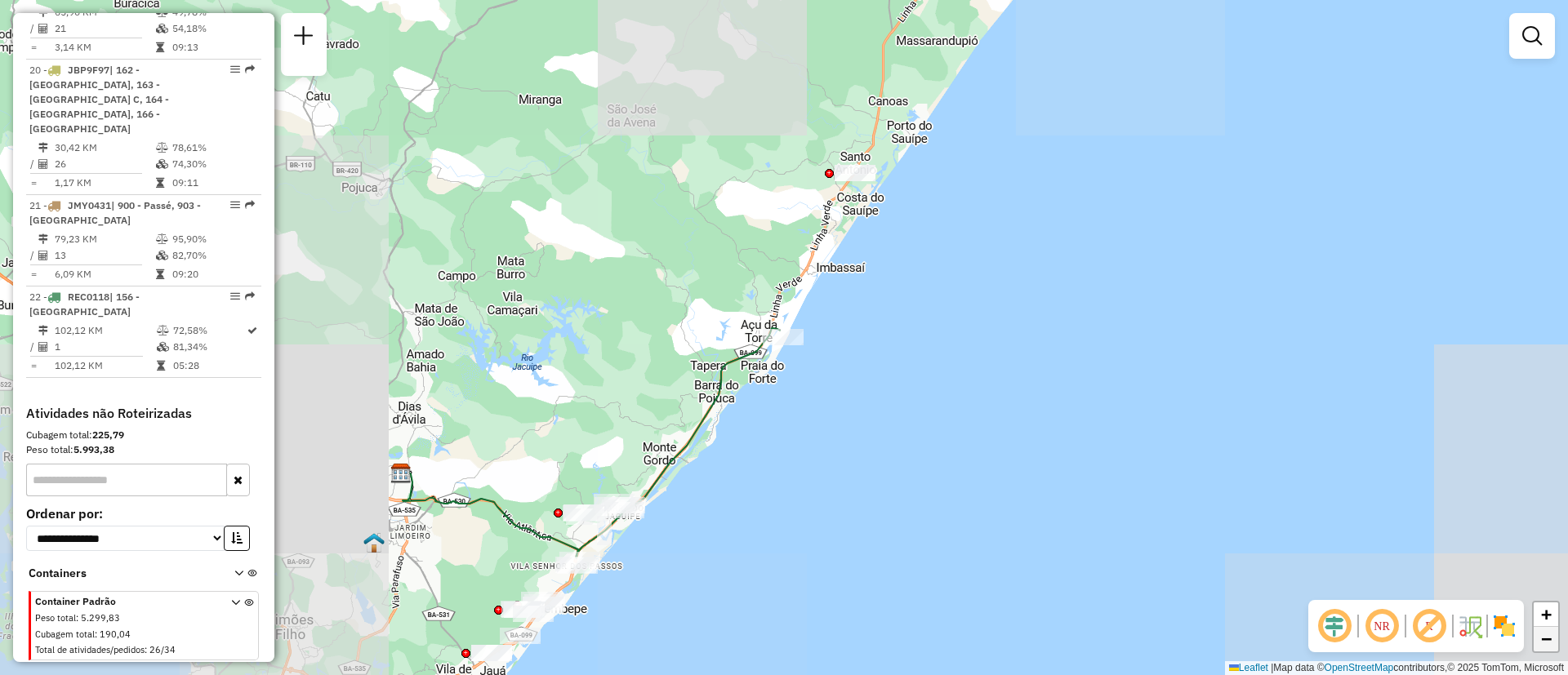
click at [1548, 645] on span "−" at bounding box center [1547, 639] width 11 height 21
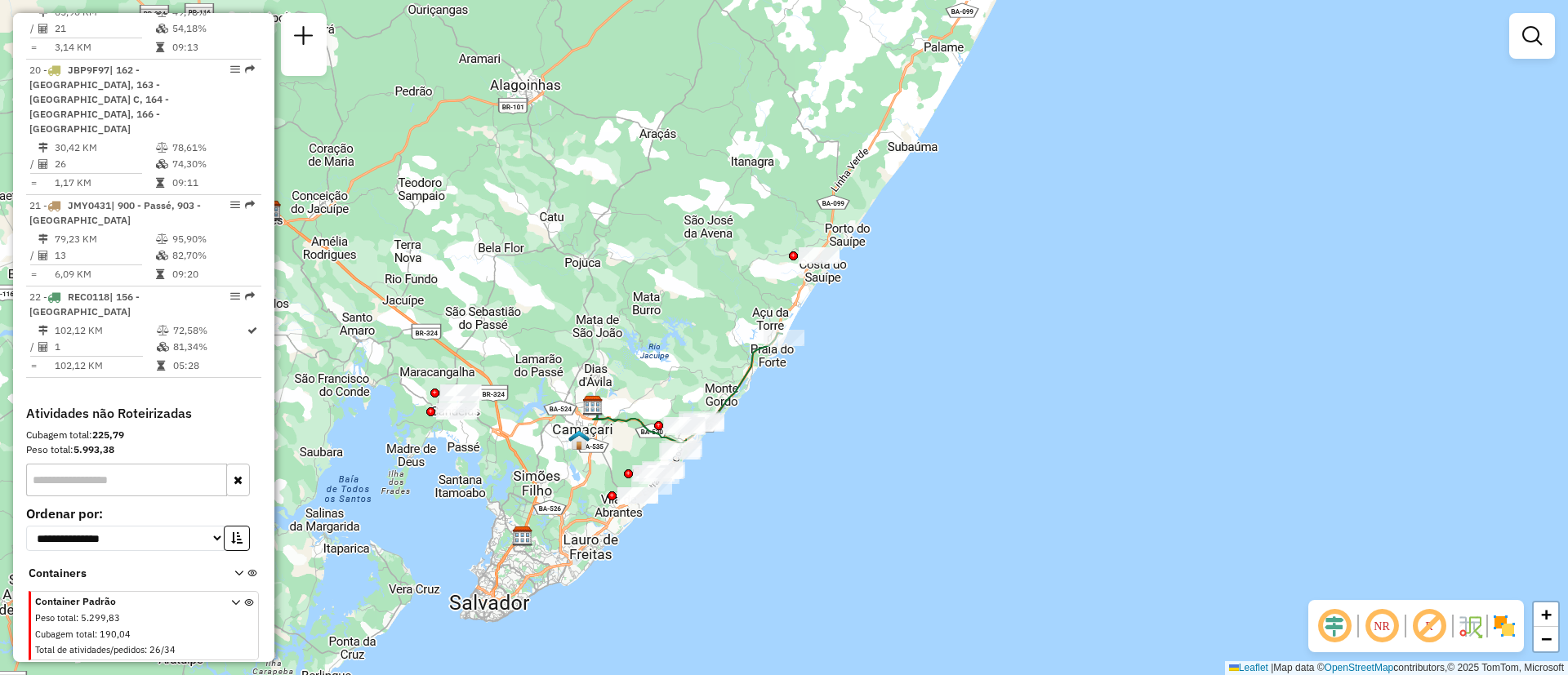
click at [664, 345] on div "Rota 22 - Placa REC0118 34621401 - NOLANDIS EMPREENDIME Janela de atendimento G…" at bounding box center [784, 337] width 1568 height 675
click at [664, 345] on div "Janela de atendimento Grade de atendimento Capacidade Transportadoras Veículos …" at bounding box center [784, 337] width 1568 height 675
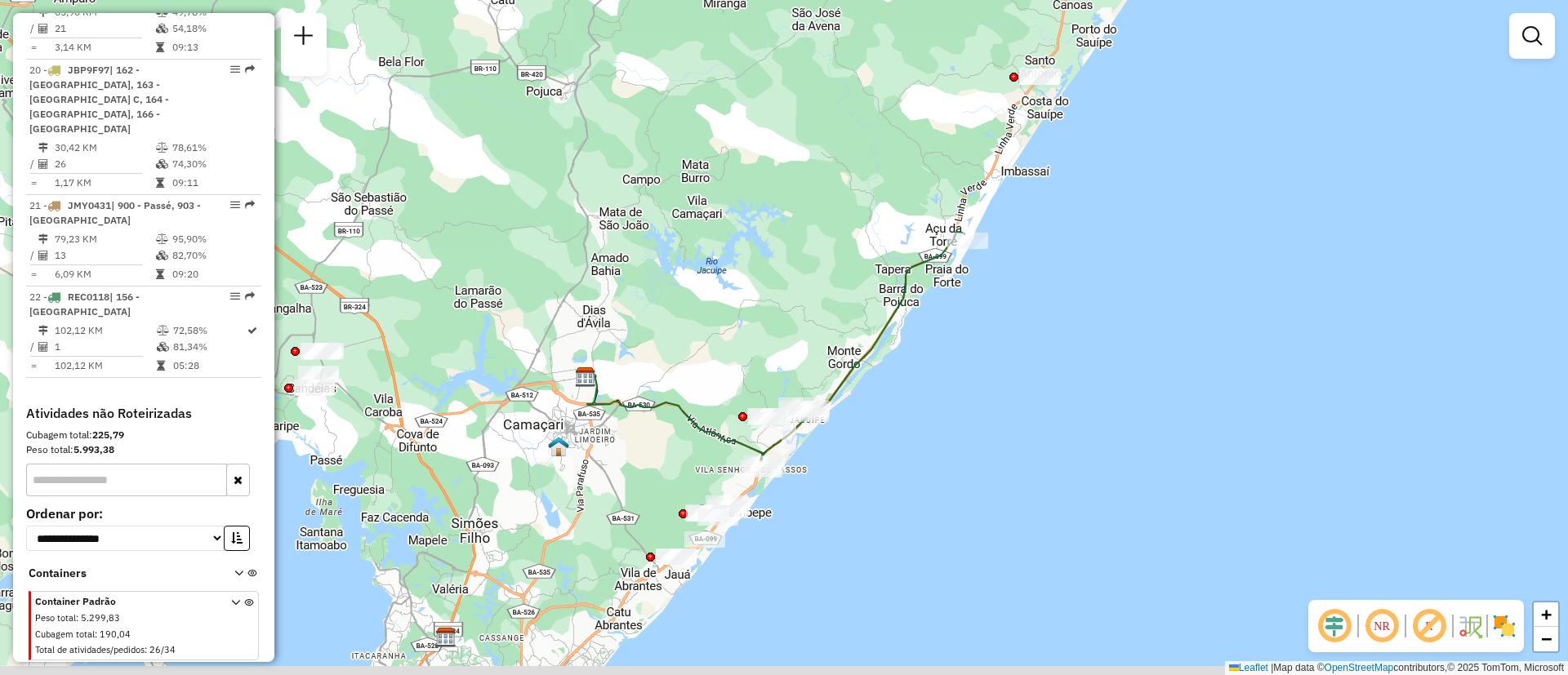
drag, startPoint x: 655, startPoint y: 359, endPoint x: 758, endPoint y: 212, distance: 179.5
click at [758, 212] on div "Janela de atendimento Grade de atendimento Capacidade Transportadoras Veículos …" at bounding box center [784, 337] width 1568 height 675
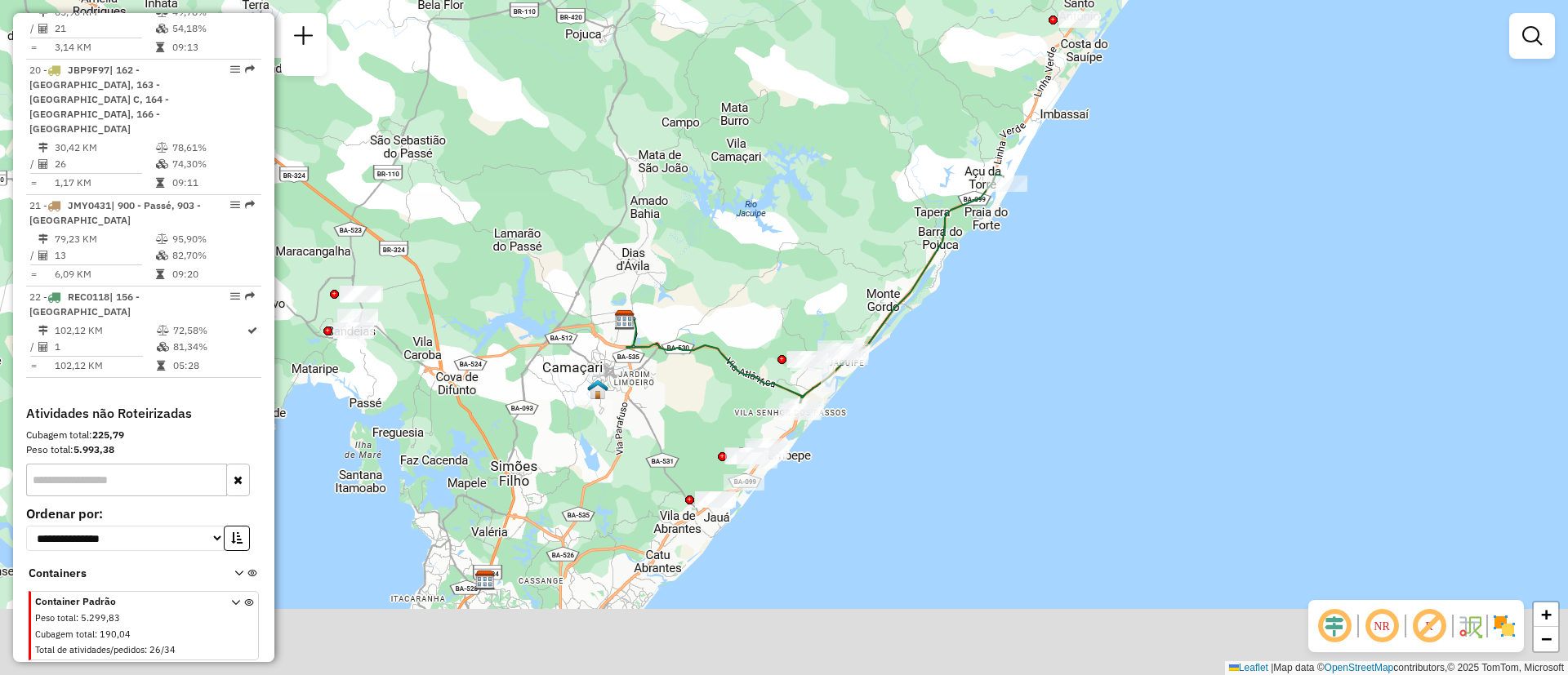
click at [758, 212] on div "Janela de atendimento Grade de atendimento Capacidade Transportadoras Veículos …" at bounding box center [784, 337] width 1568 height 675
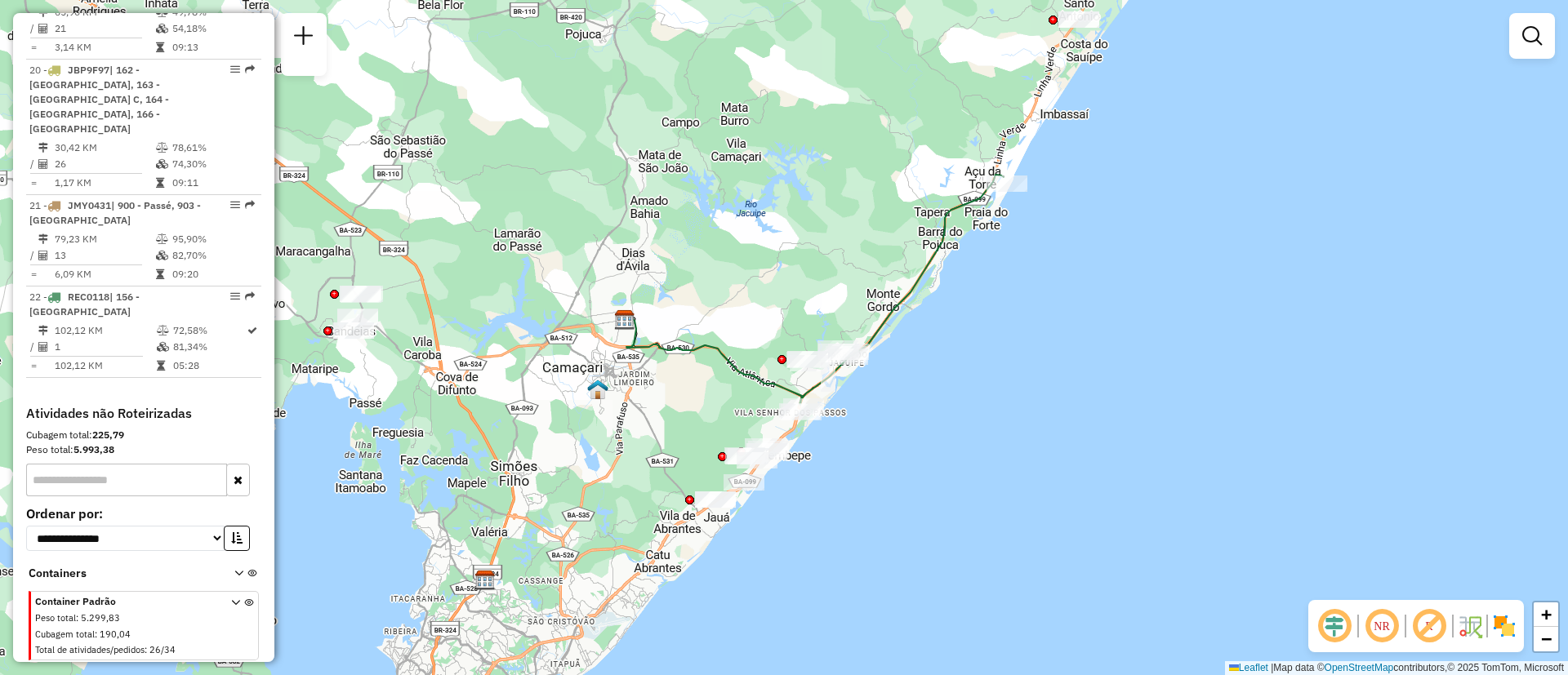
click at [758, 212] on div "Janela de atendimento Grade de atendimento Capacidade Transportadoras Veículos …" at bounding box center [784, 337] width 1568 height 675
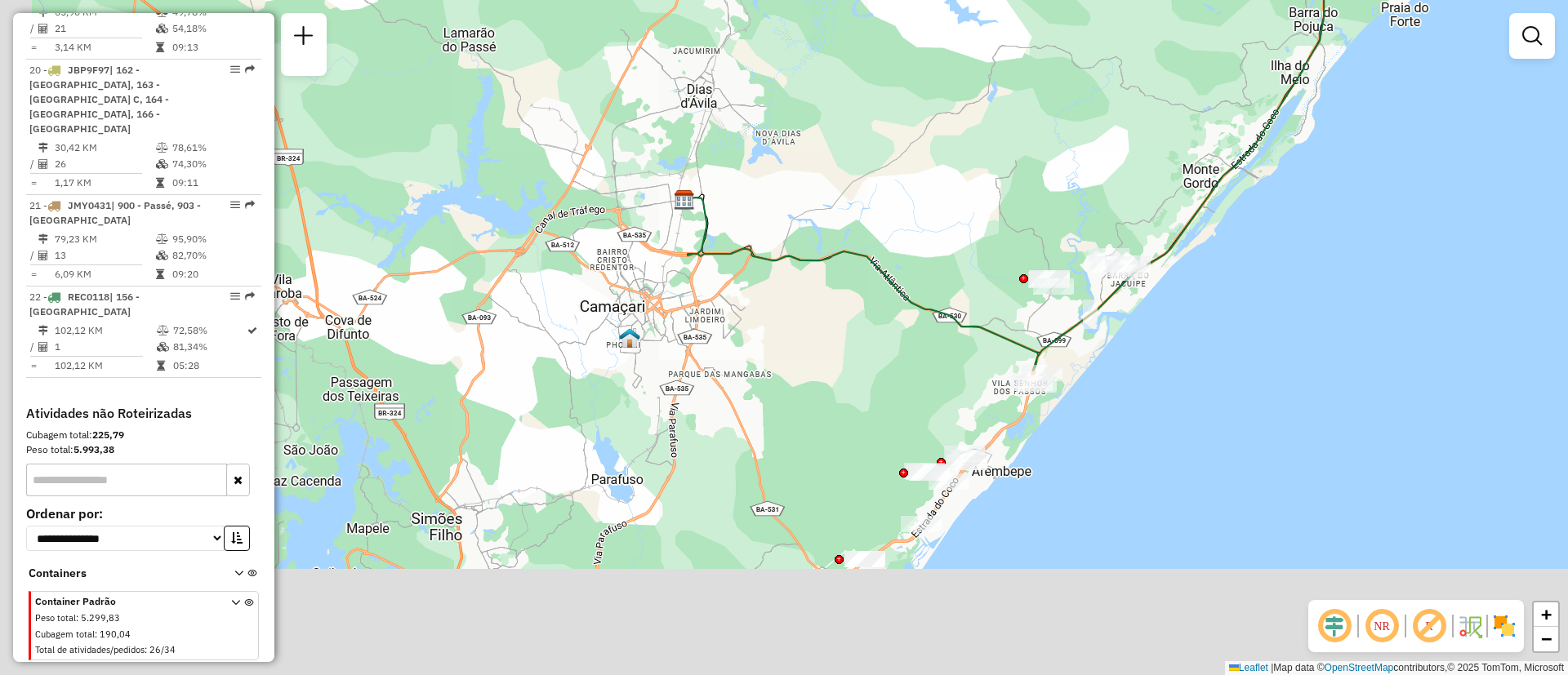
drag, startPoint x: 770, startPoint y: 155, endPoint x: 1015, endPoint y: -2, distance: 291.0
click at [1015, 0] on html "Aguarde... Pop-up bloqueado! Seu navegador bloqueou automáticamente a abertura …" at bounding box center [784, 337] width 1568 height 675
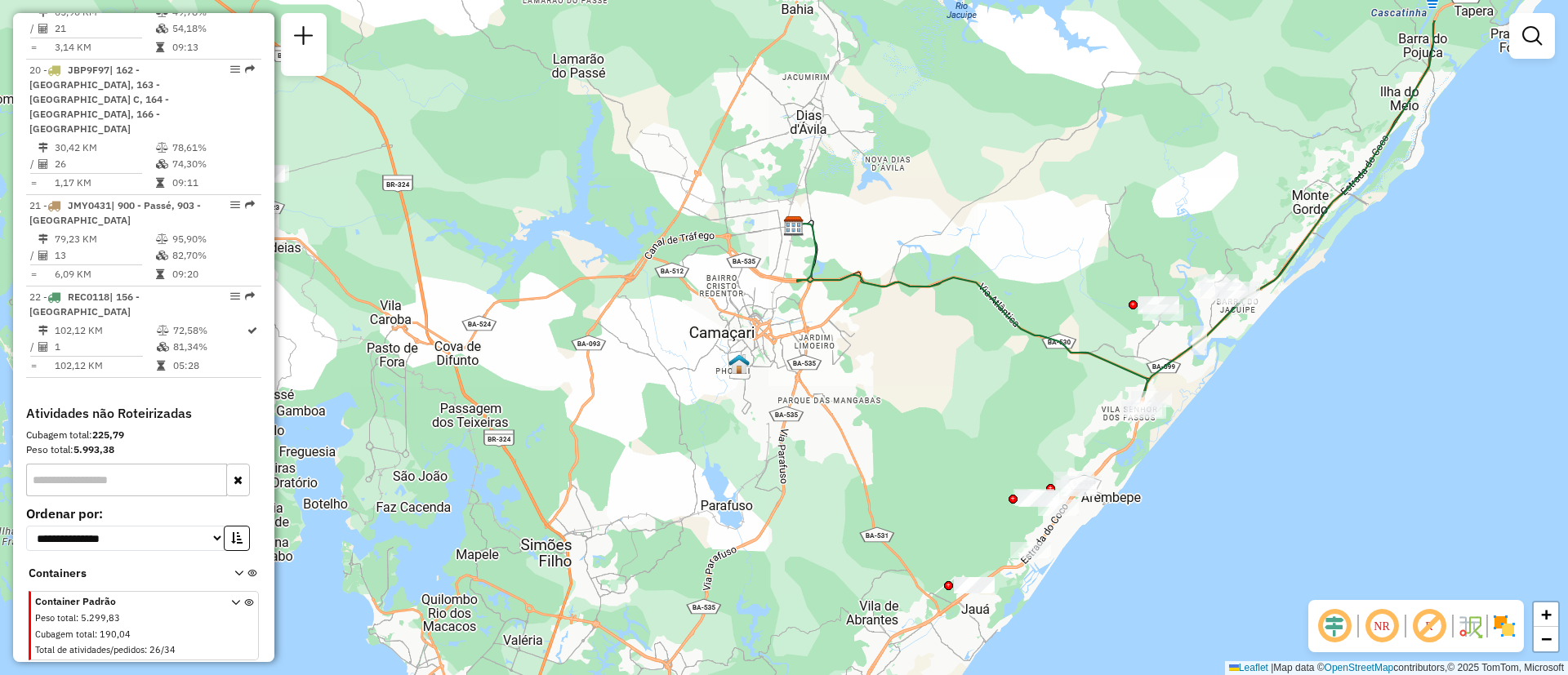
drag, startPoint x: 516, startPoint y: 77, endPoint x: 460, endPoint y: 166, distance: 105.2
click at [460, 166] on div "Janela de atendimento Grade de atendimento Capacidade Transportadoras Veículos …" at bounding box center [784, 337] width 1568 height 675
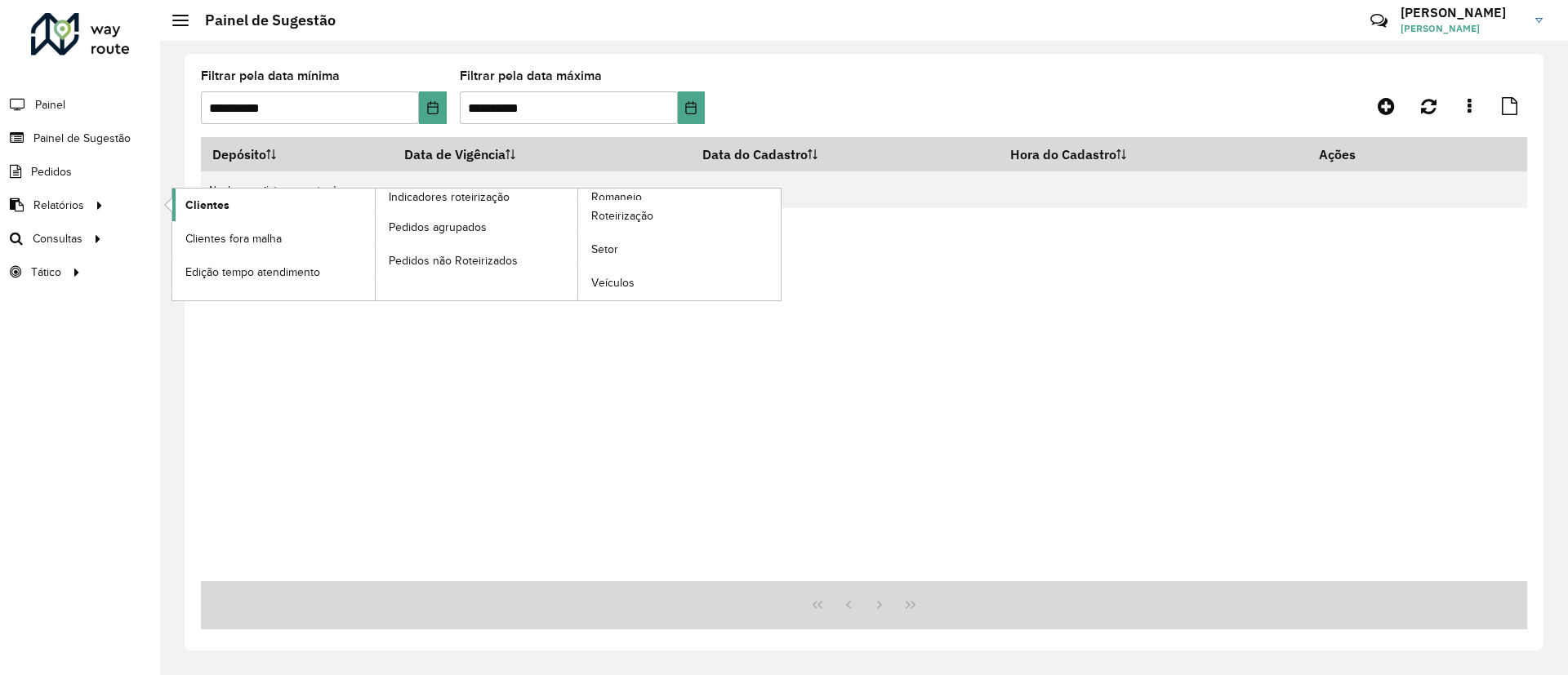
click at [228, 209] on link "Clientes" at bounding box center [274, 205] width 203 height 33
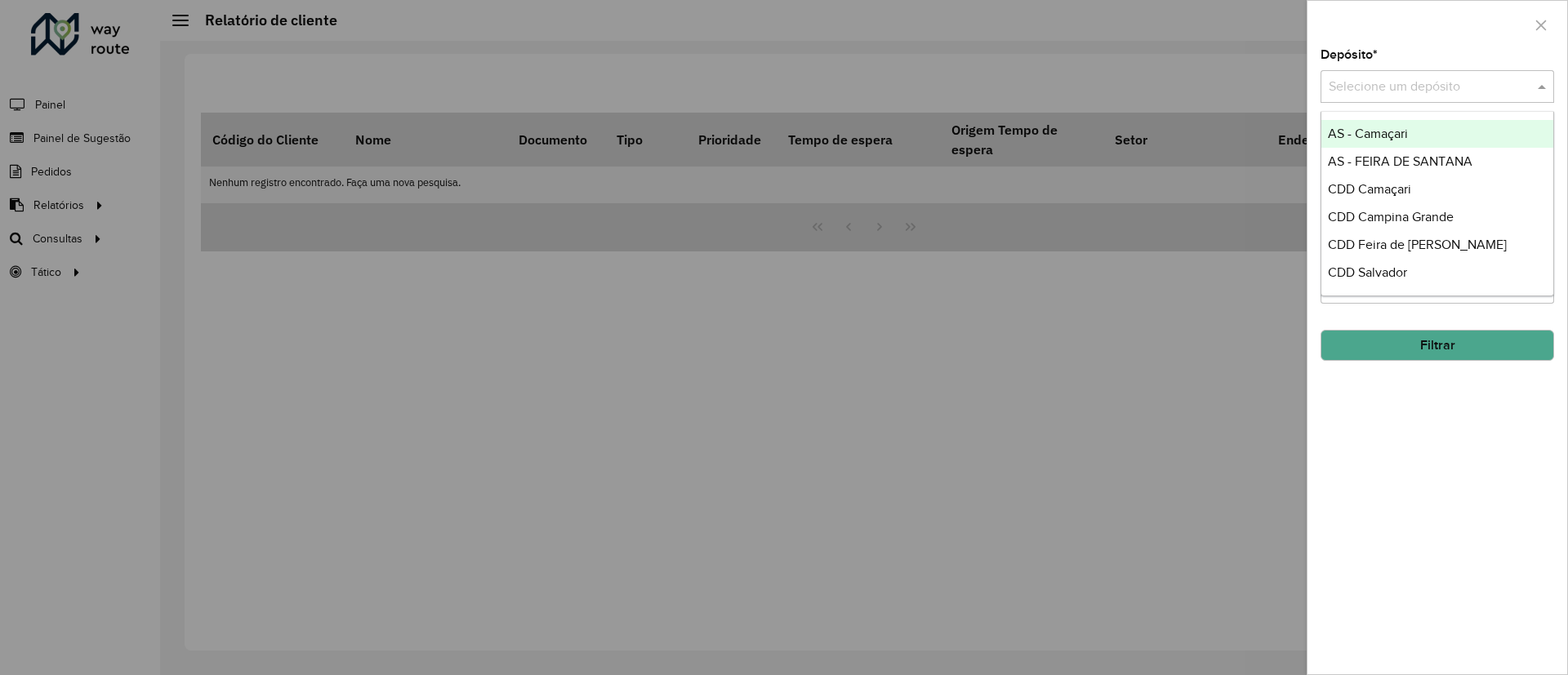
click at [1423, 74] on div "Selecione um depósito" at bounding box center [1437, 87] width 233 height 33
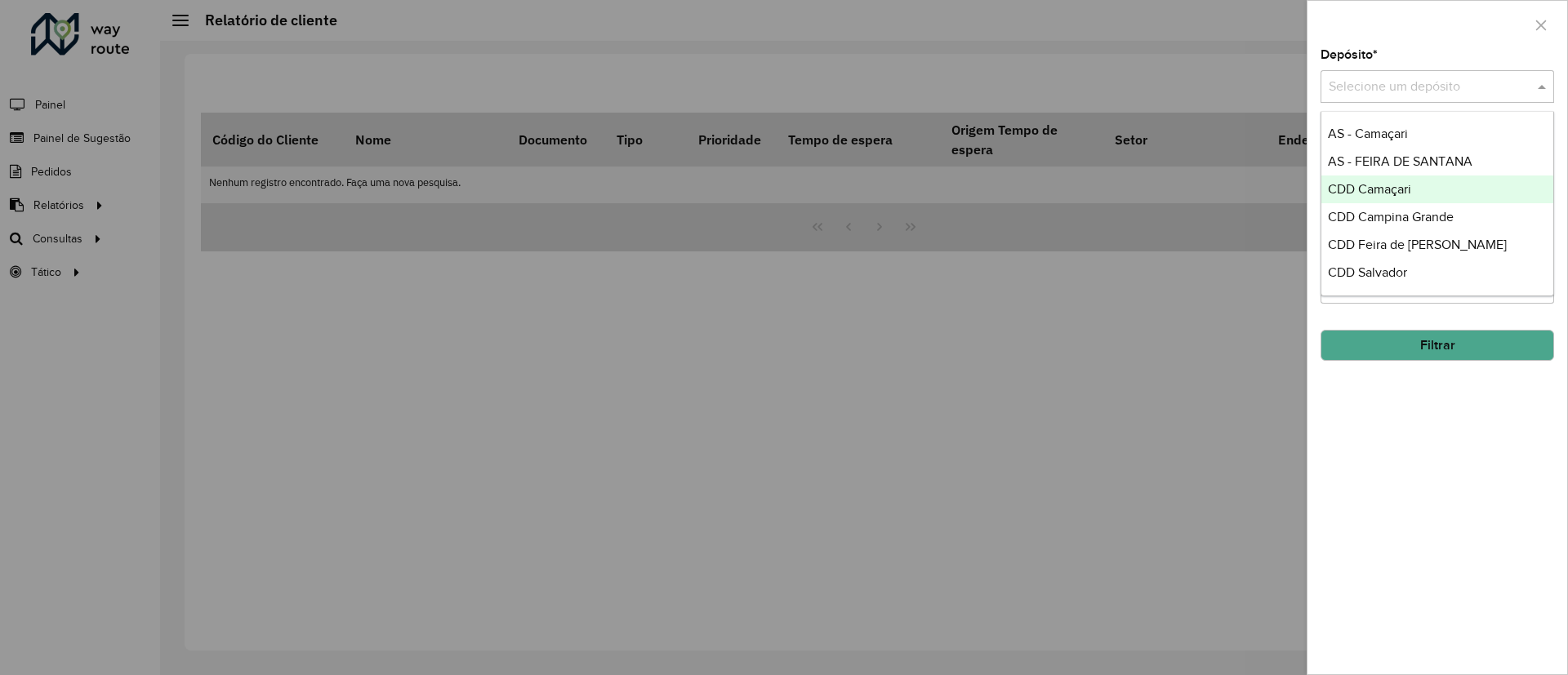
click at [1369, 190] on span "CDD Camaçari" at bounding box center [1369, 189] width 83 height 14
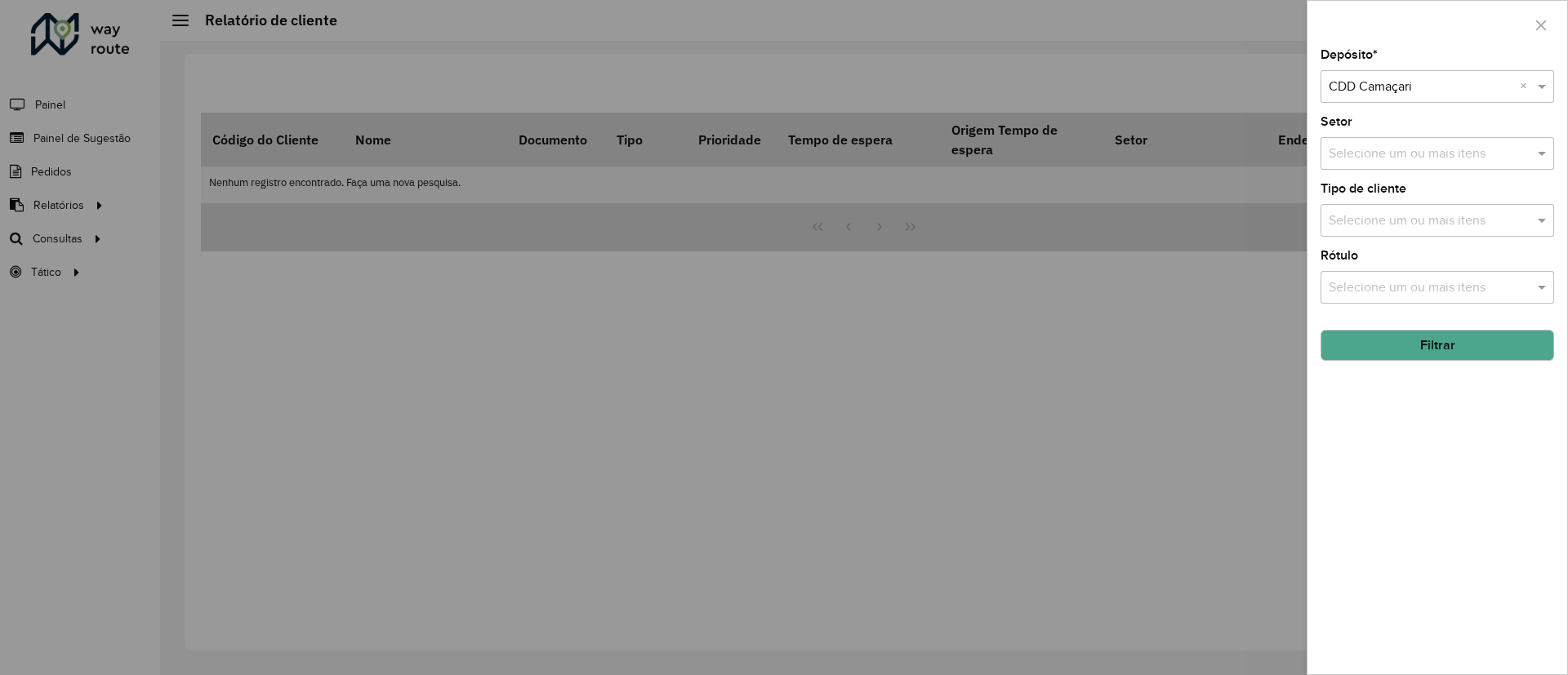
click at [1430, 313] on div "Depósito * Selecione um depósito × CDD Camaçari × Setor Selecione um ou mais it…" at bounding box center [1437, 361] width 260 height 626
click at [1451, 370] on div "Depósito * Selecione um depósito × CDD Camaçari × Setor Selecione um ou mais it…" at bounding box center [1437, 361] width 260 height 626
click at [1440, 340] on button "Filtrar" at bounding box center [1437, 345] width 233 height 31
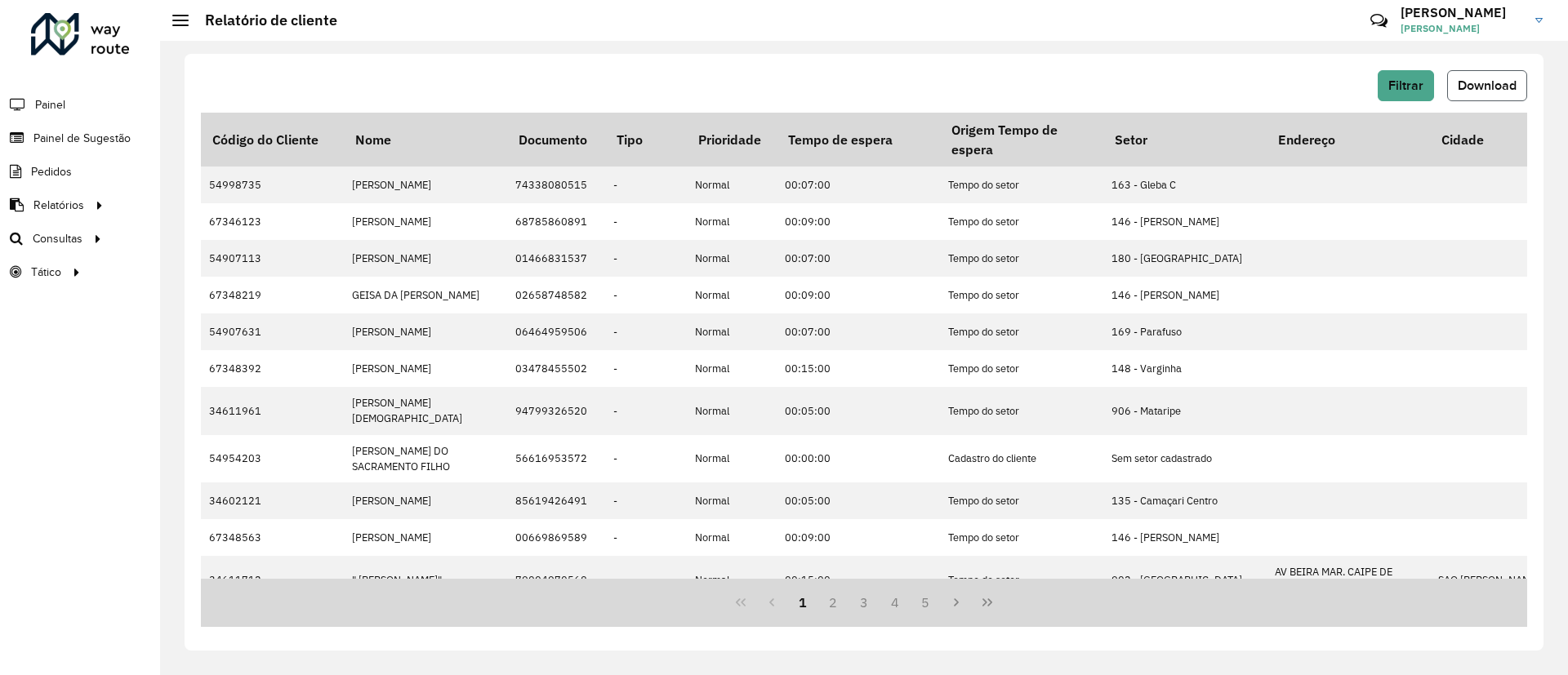
click at [1482, 87] on span "Download" at bounding box center [1487, 85] width 59 height 14
click at [250, 235] on link "Roteirização" at bounding box center [272, 238] width 200 height 33
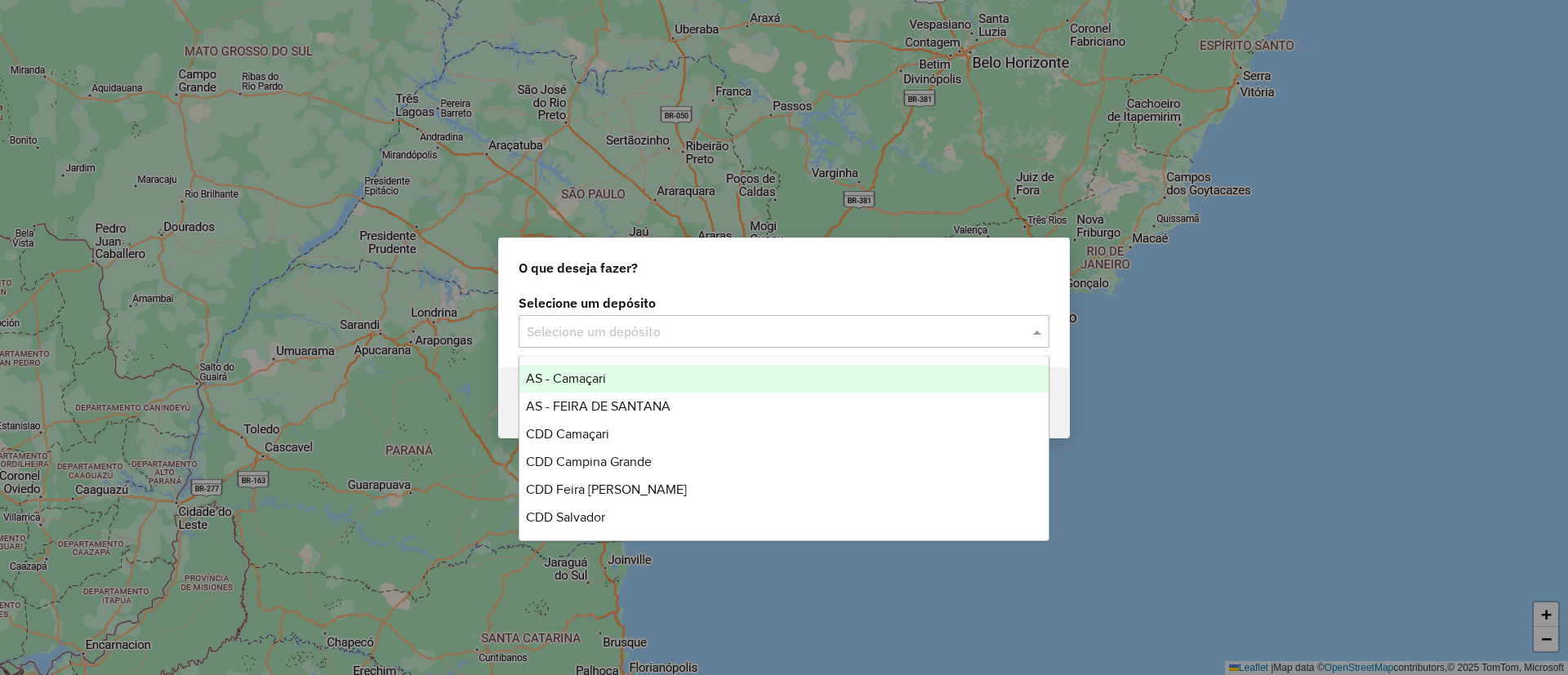
click at [730, 324] on input "text" at bounding box center [768, 332] width 482 height 20
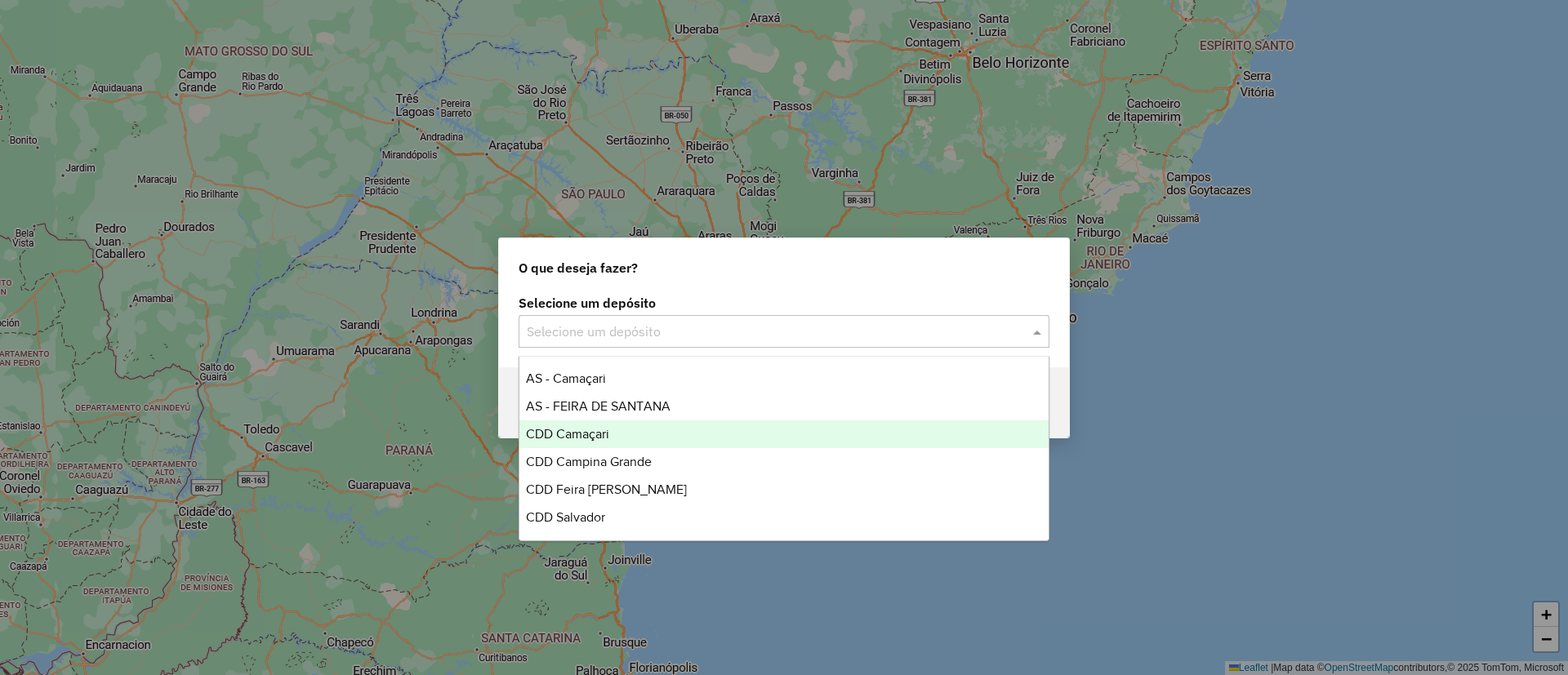
click at [730, 429] on div "CDD Camaçari" at bounding box center [784, 434] width 529 height 28
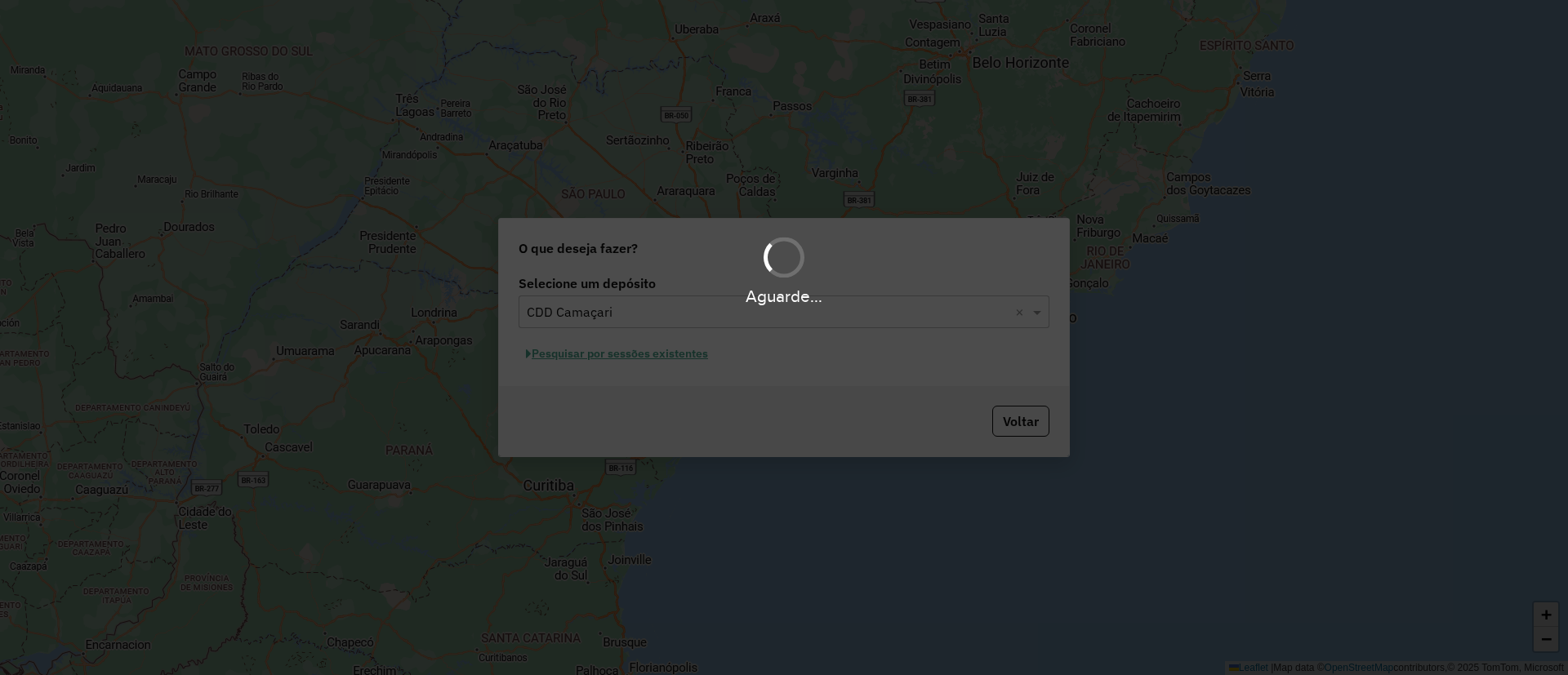
click at [631, 374] on div "Aguarde..." at bounding box center [784, 337] width 1568 height 675
click at [645, 362] on div "Aguarde..." at bounding box center [784, 337] width 1568 height 675
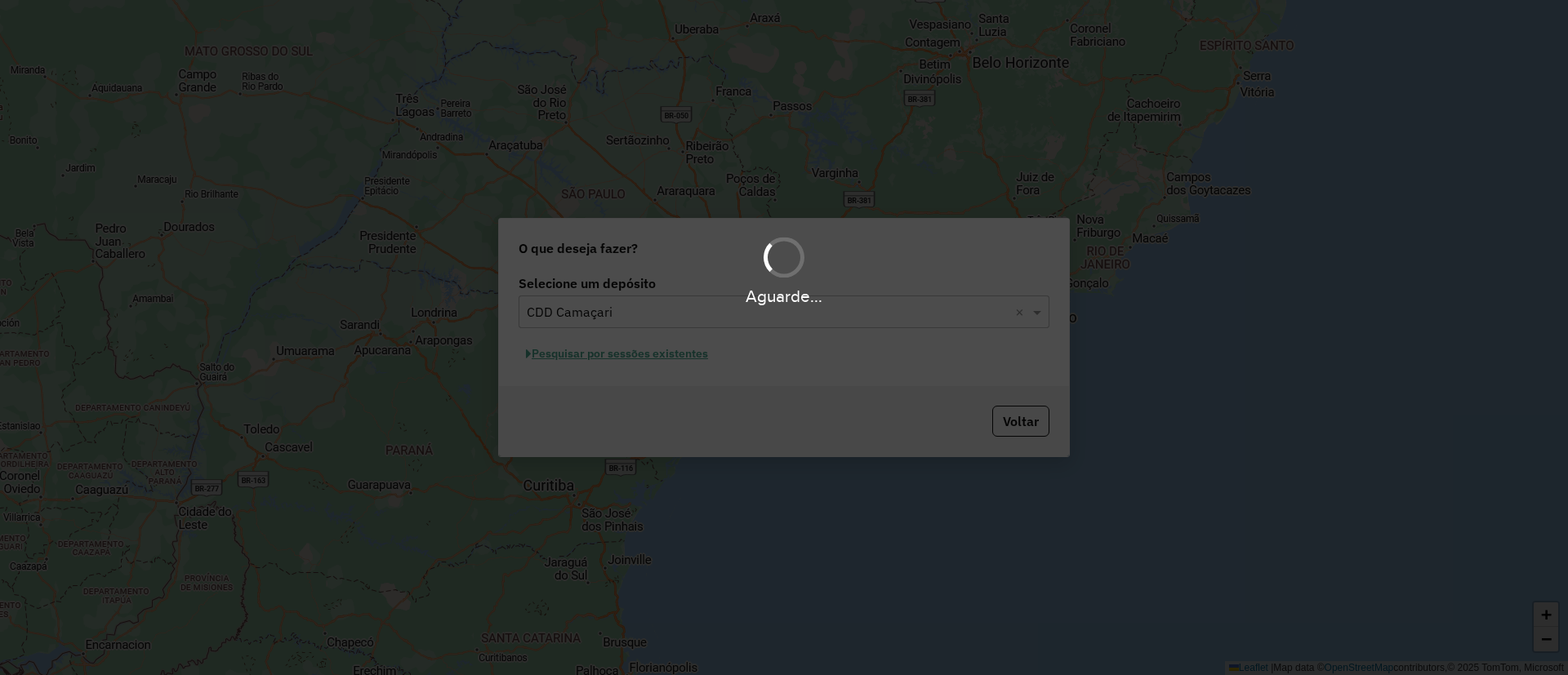
click at [645, 362] on div "Aguarde..." at bounding box center [784, 337] width 1568 height 675
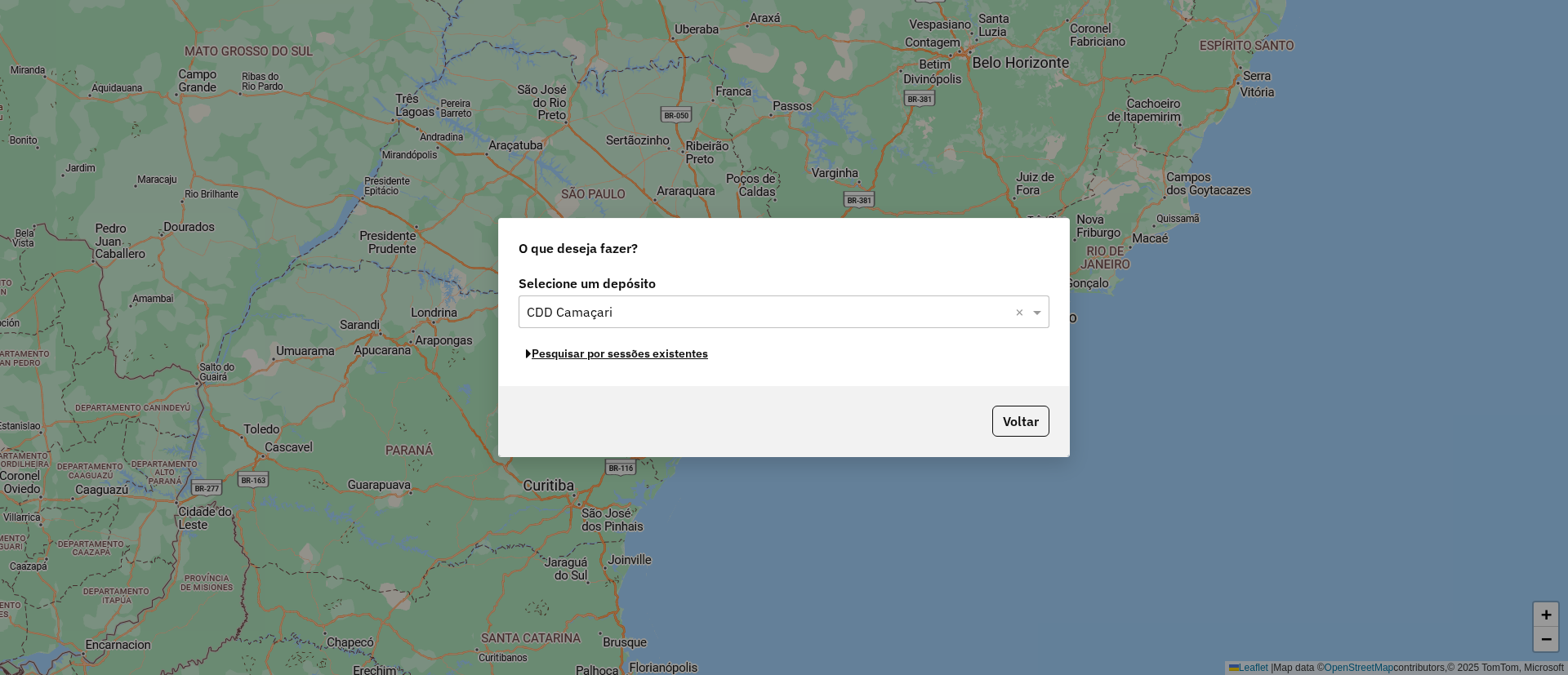
click at [645, 362] on button "Pesquisar por sessões existentes" at bounding box center [617, 354] width 197 height 26
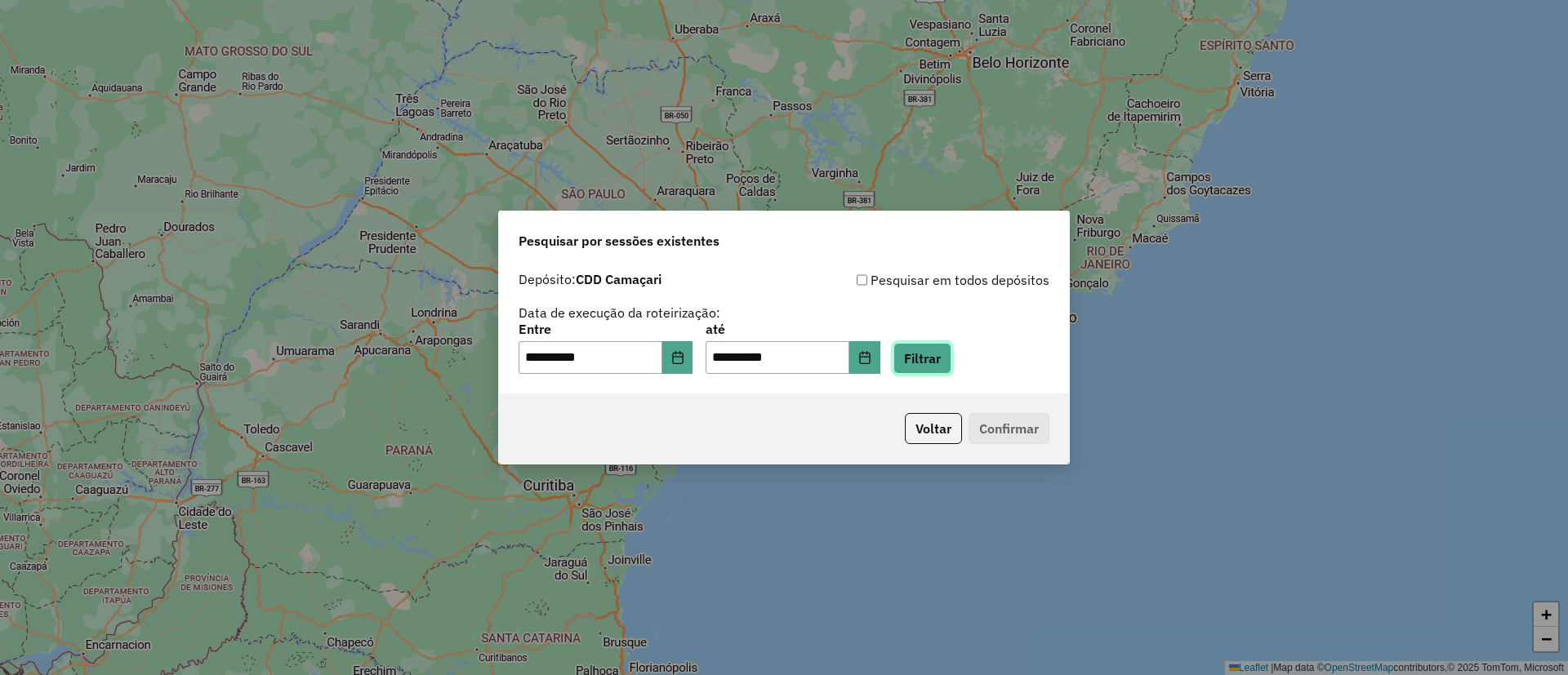
click at [951, 370] on button "Filtrar" at bounding box center [922, 359] width 58 height 31
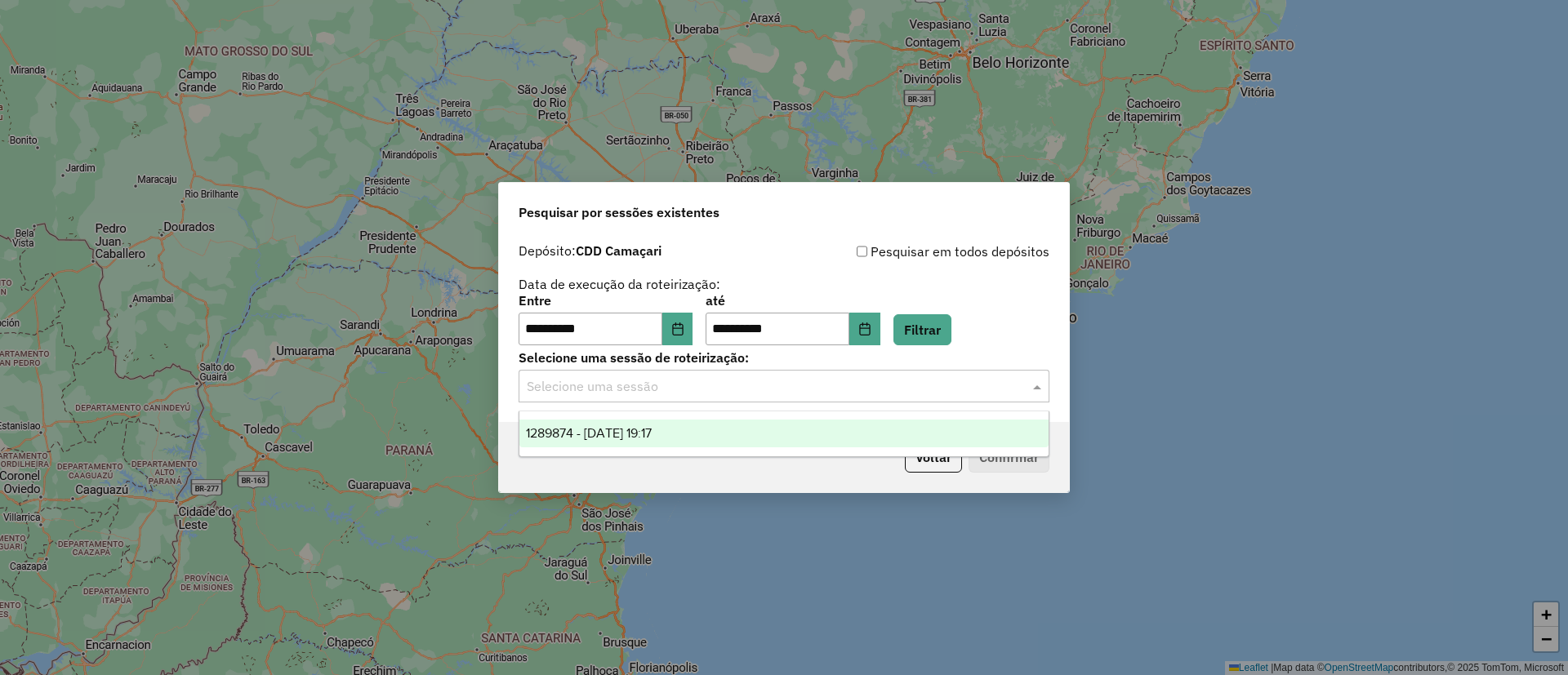
click at [767, 391] on input "text" at bounding box center [768, 387] width 482 height 20
click at [763, 443] on div "1289874 - 07/10/2025 19:17" at bounding box center [784, 434] width 529 height 28
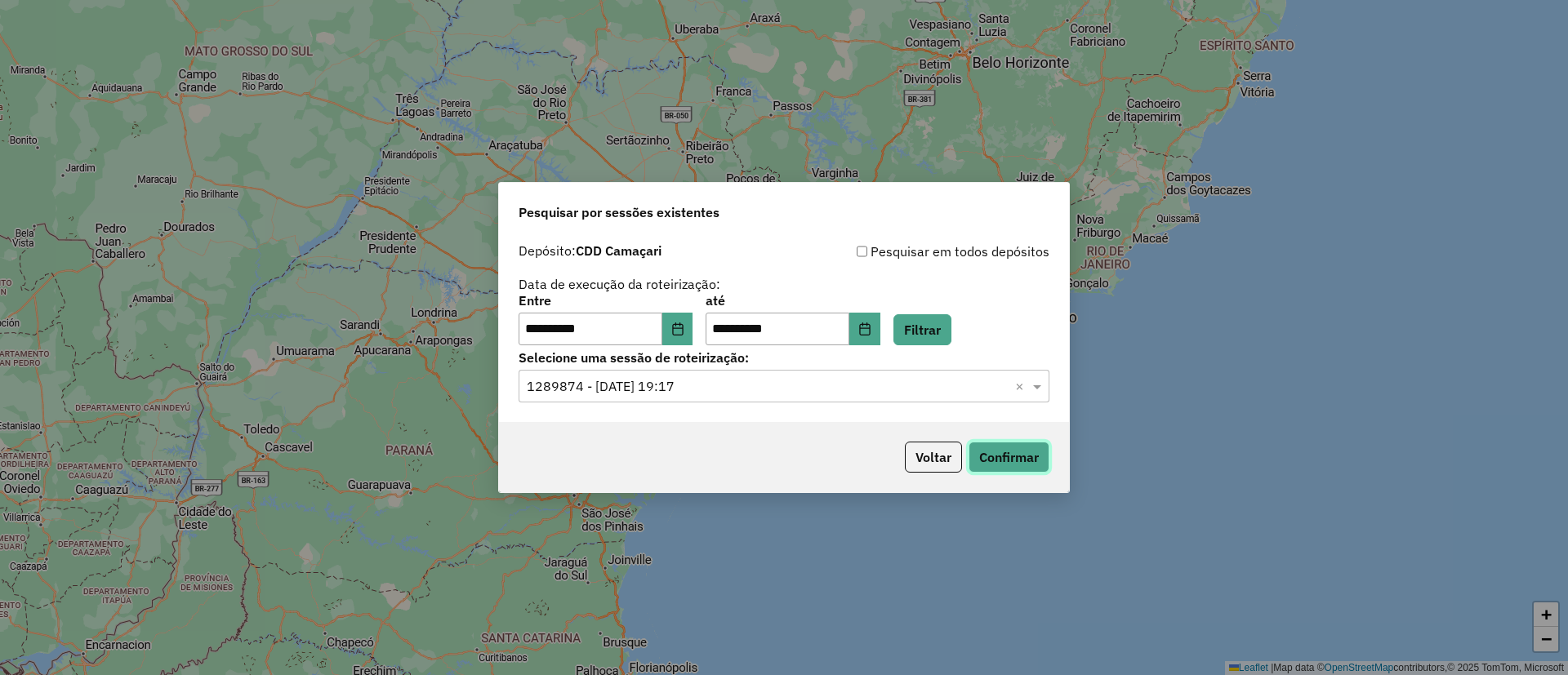
click at [1028, 466] on button "Confirmar" at bounding box center [1009, 457] width 81 height 31
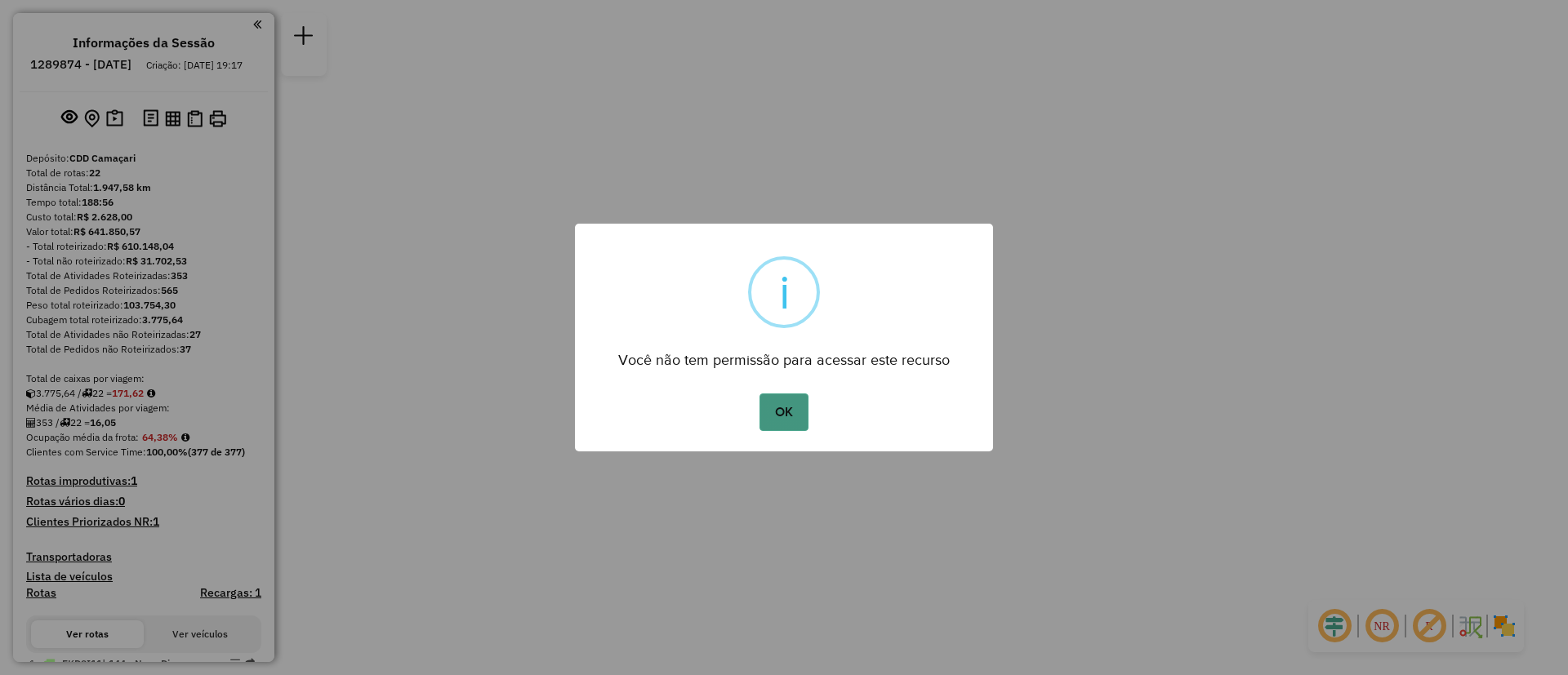
click at [791, 397] on button "OK" at bounding box center [783, 413] width 48 height 38
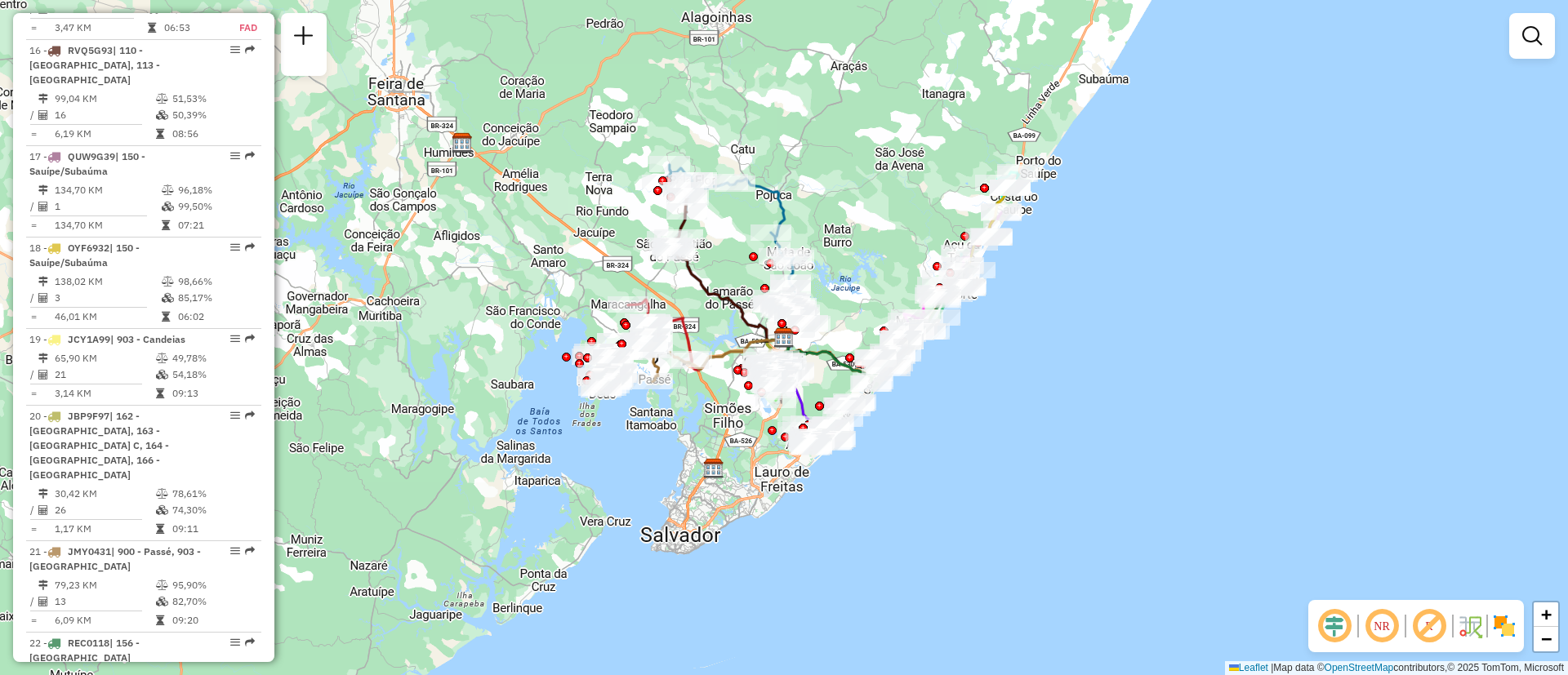
scroll to position [1978, 0]
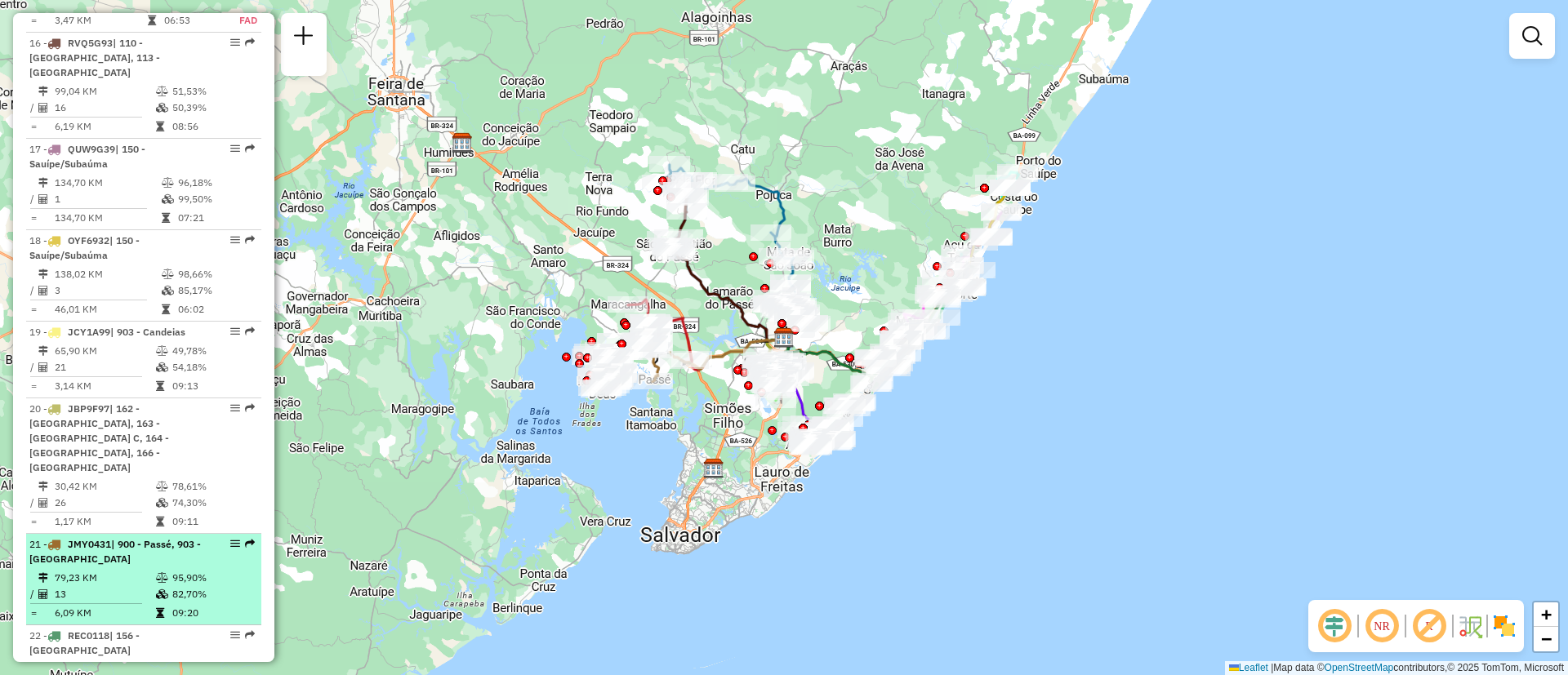
select select "**********"
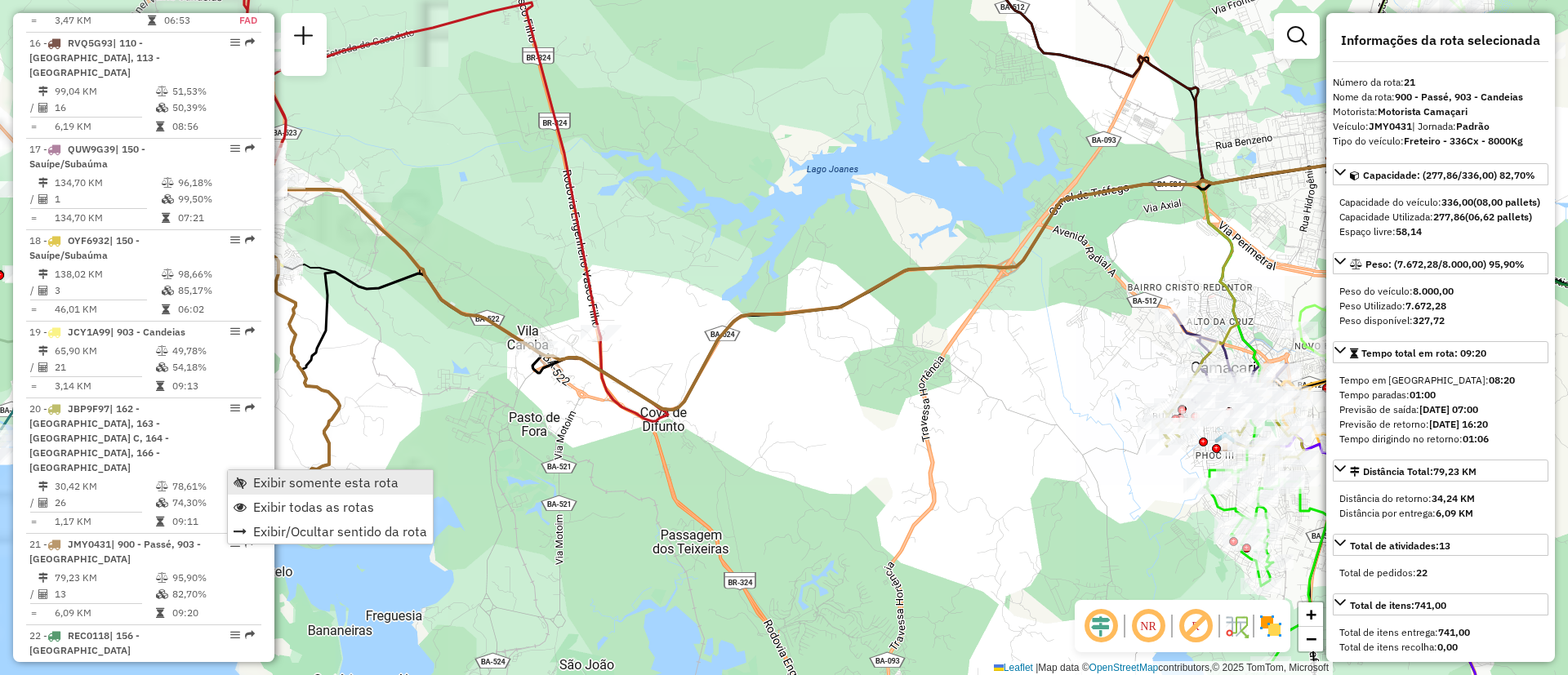
click at [264, 477] on span "Exibir somente esta rota" at bounding box center [326, 483] width 145 height 13
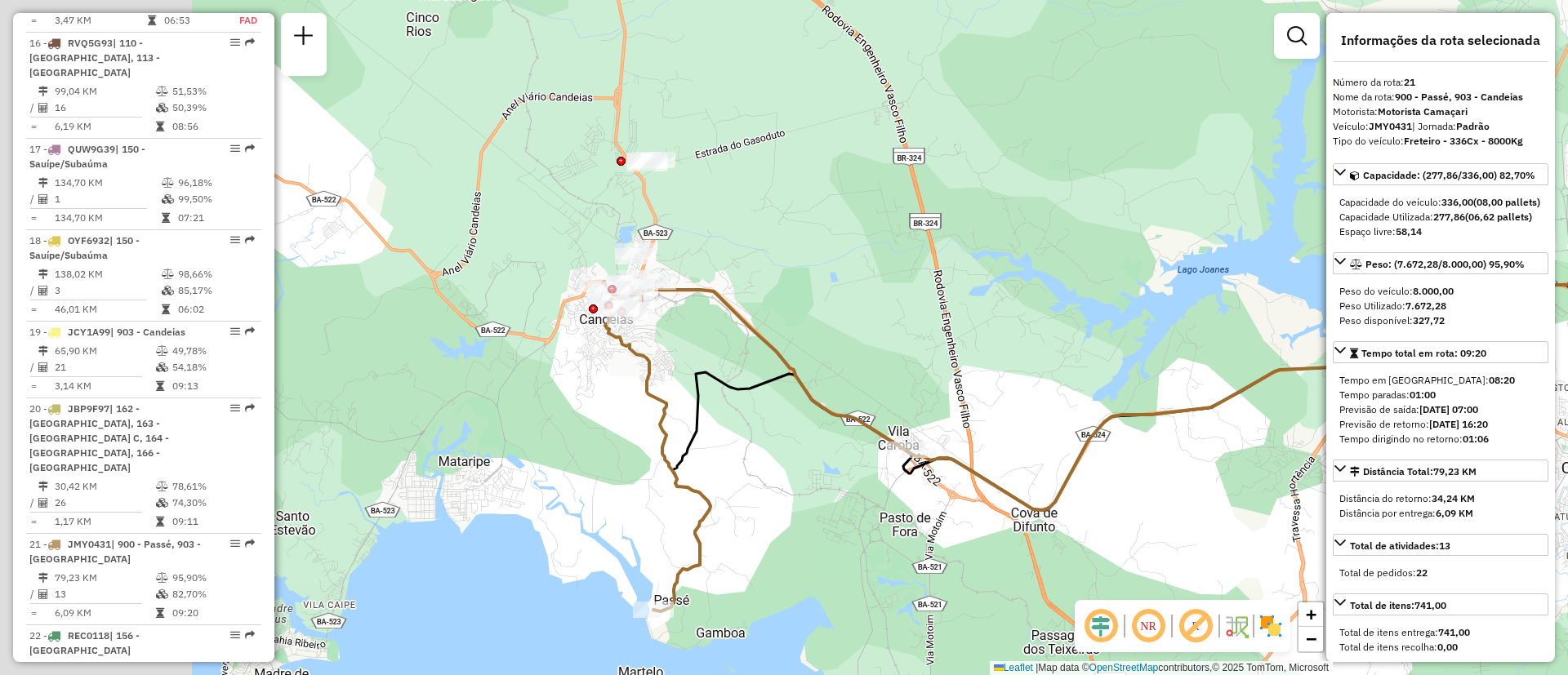
drag, startPoint x: 545, startPoint y: 392, endPoint x: 916, endPoint y: 492, distance: 384.2
click at [916, 492] on div "Janela de atendimento Grade de atendimento Capacidade Transportadoras Veículos …" at bounding box center [784, 337] width 1568 height 675
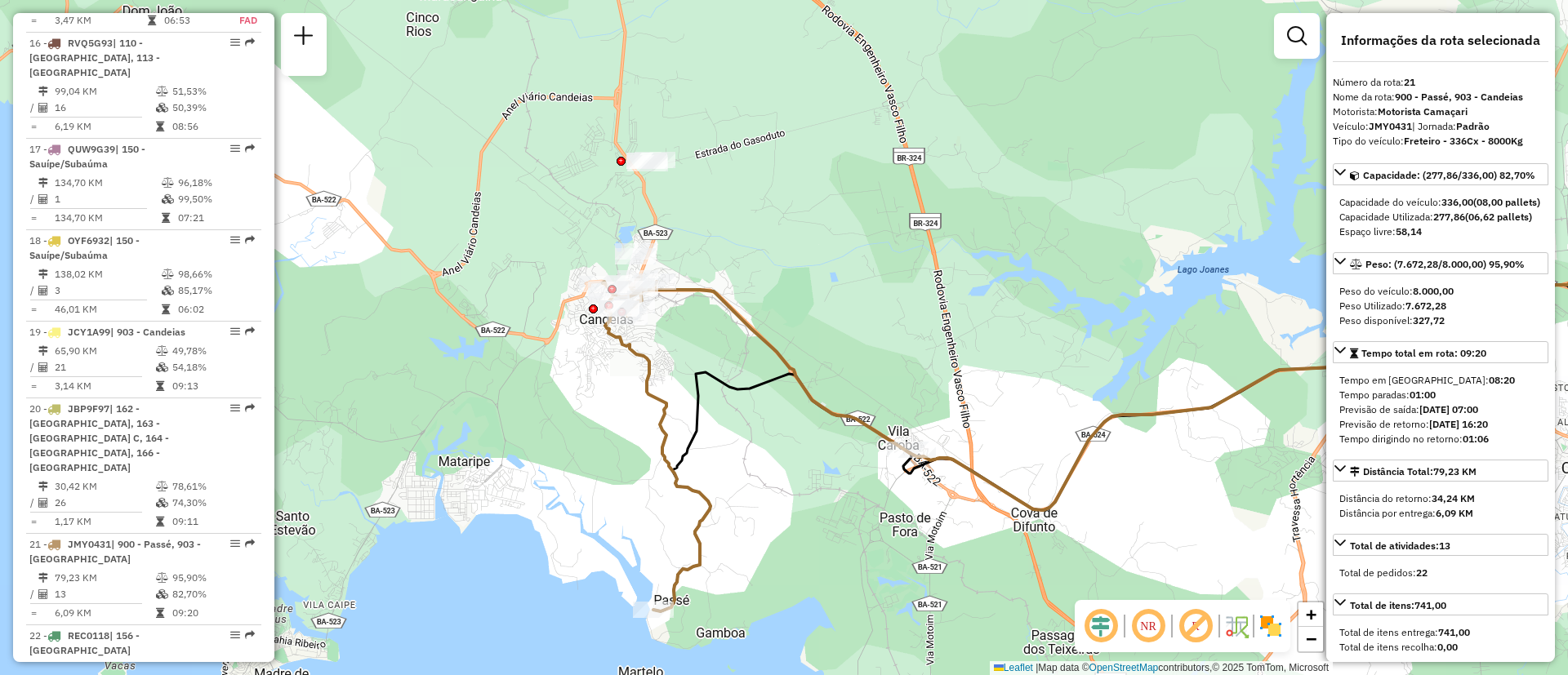
click at [739, 324] on icon at bounding box center [756, 444] width 307 height 334
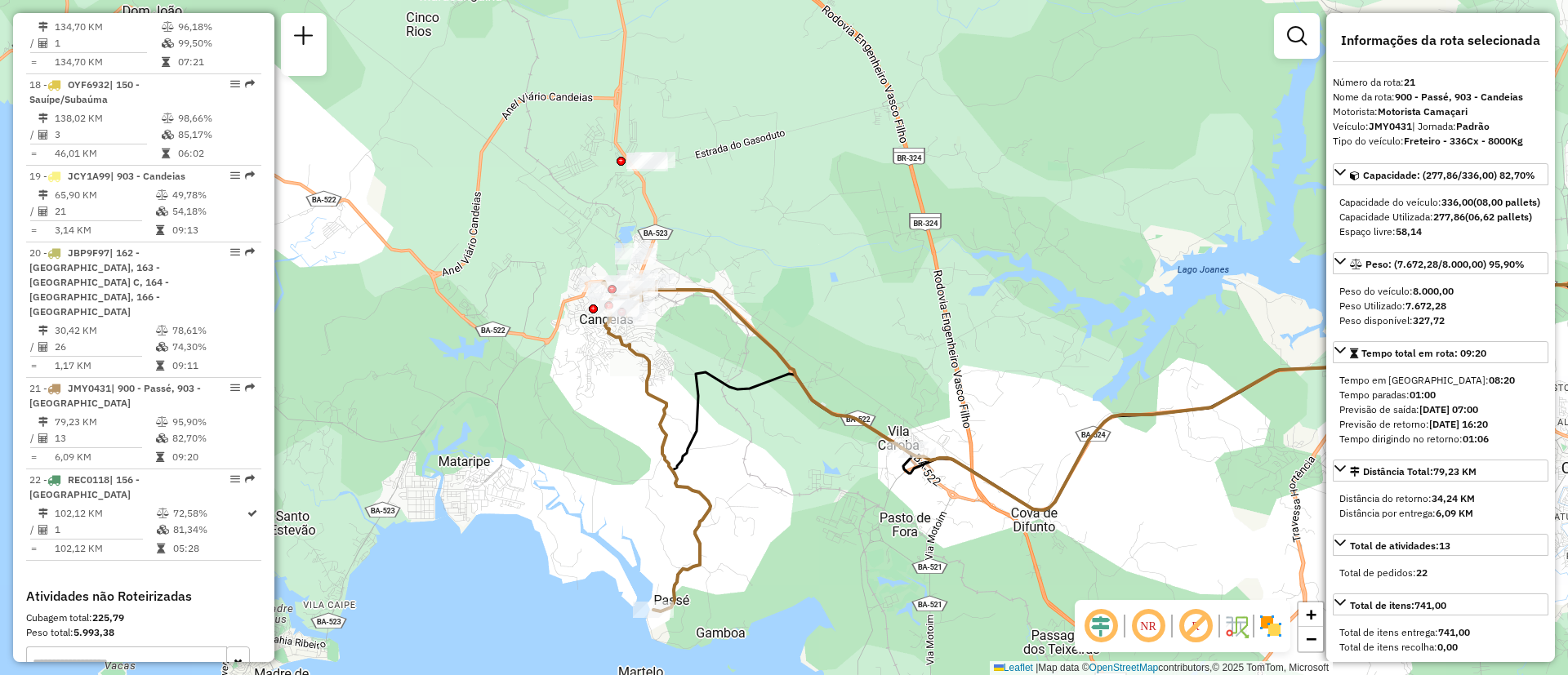
click at [739, 324] on icon at bounding box center [756, 444] width 307 height 334
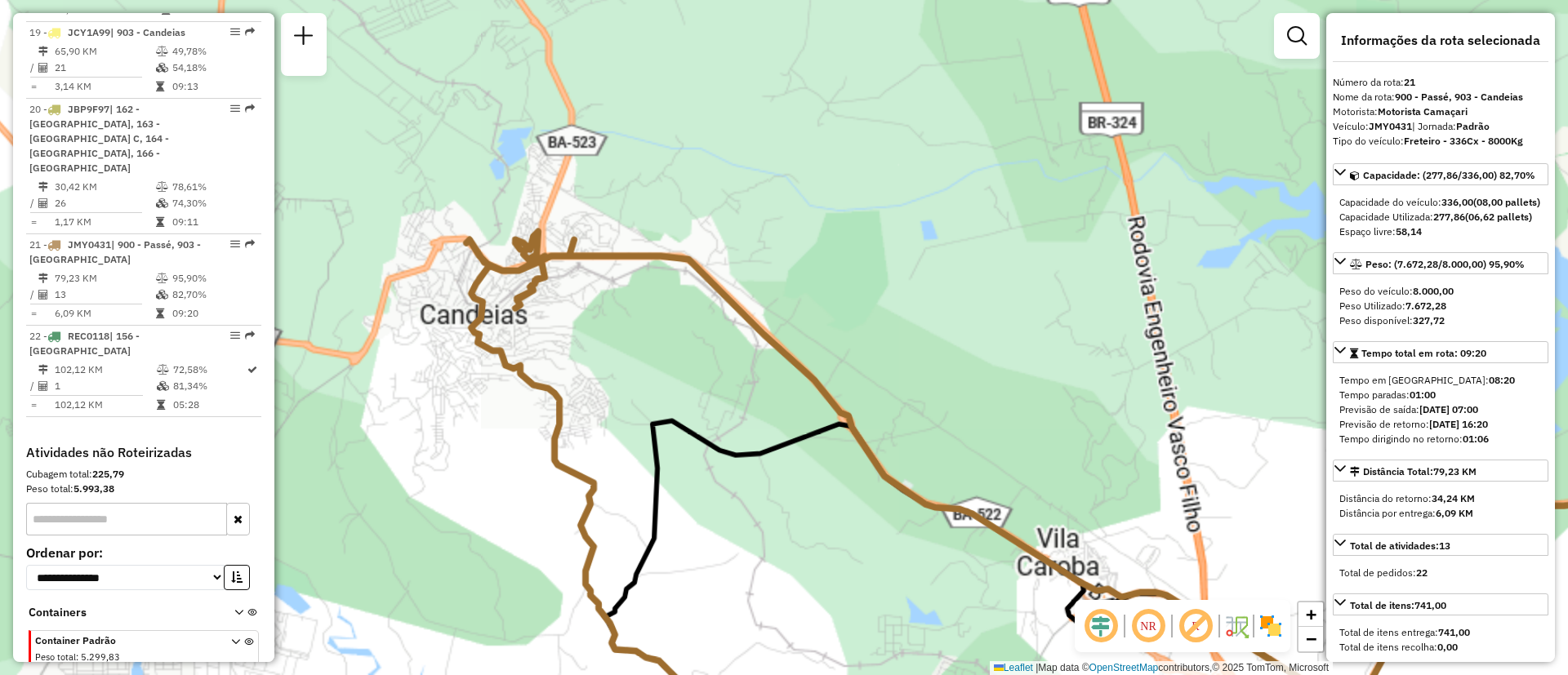
scroll to position [2317, 0]
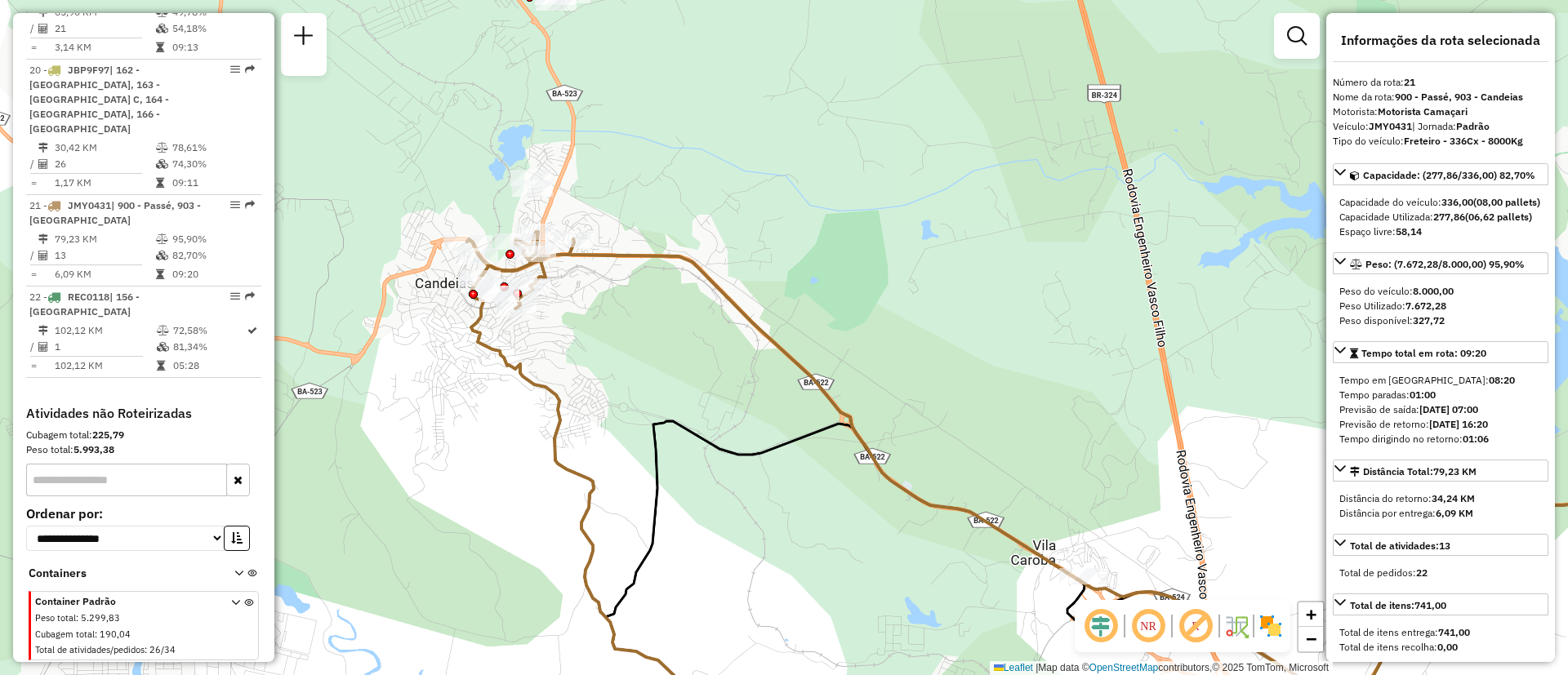
click at [1144, 625] on em at bounding box center [1148, 626] width 40 height 40
click at [664, 361] on div "Janela de atendimento Grade de atendimento Capacidade Transportadoras Veículos …" at bounding box center [784, 337] width 1568 height 675
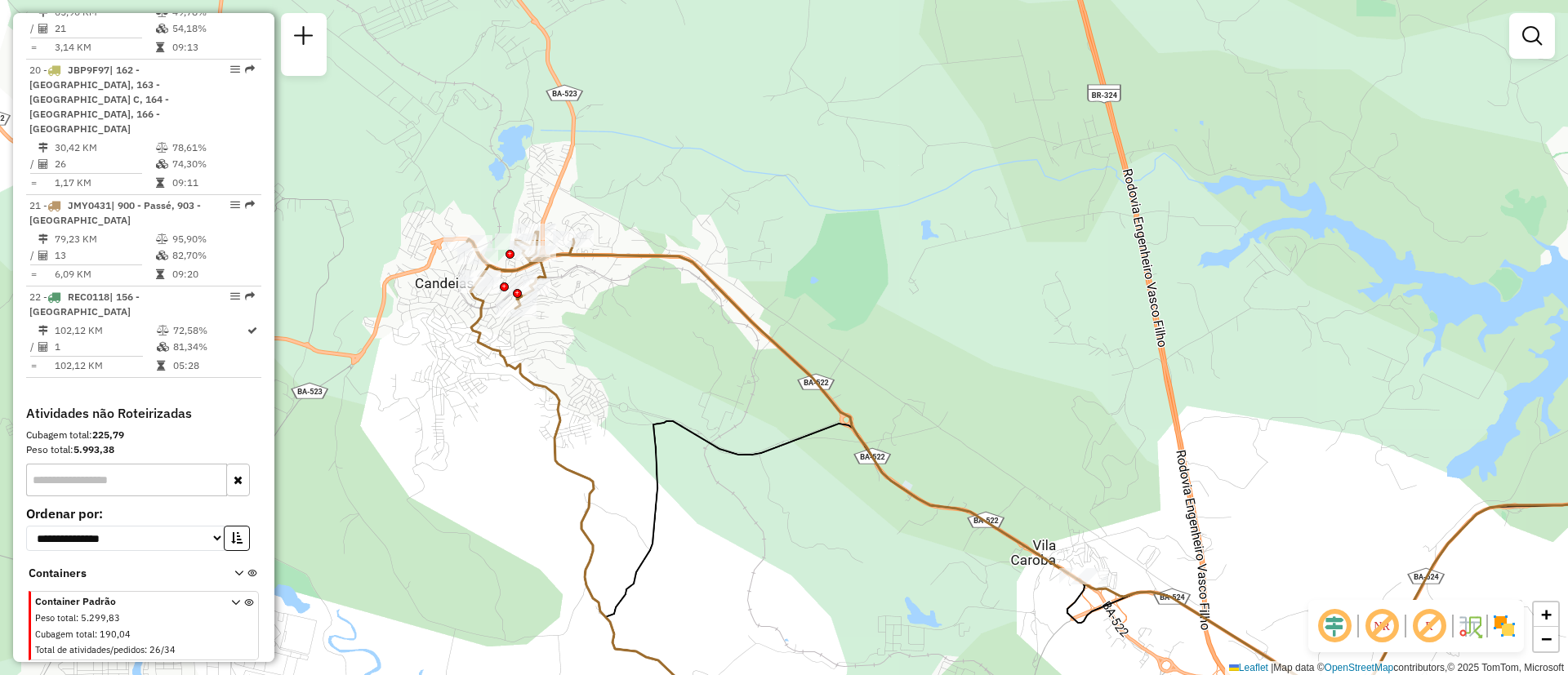
click at [664, 361] on div "Janela de atendimento Grade de atendimento Capacidade Transportadoras Veículos …" at bounding box center [784, 337] width 1568 height 675
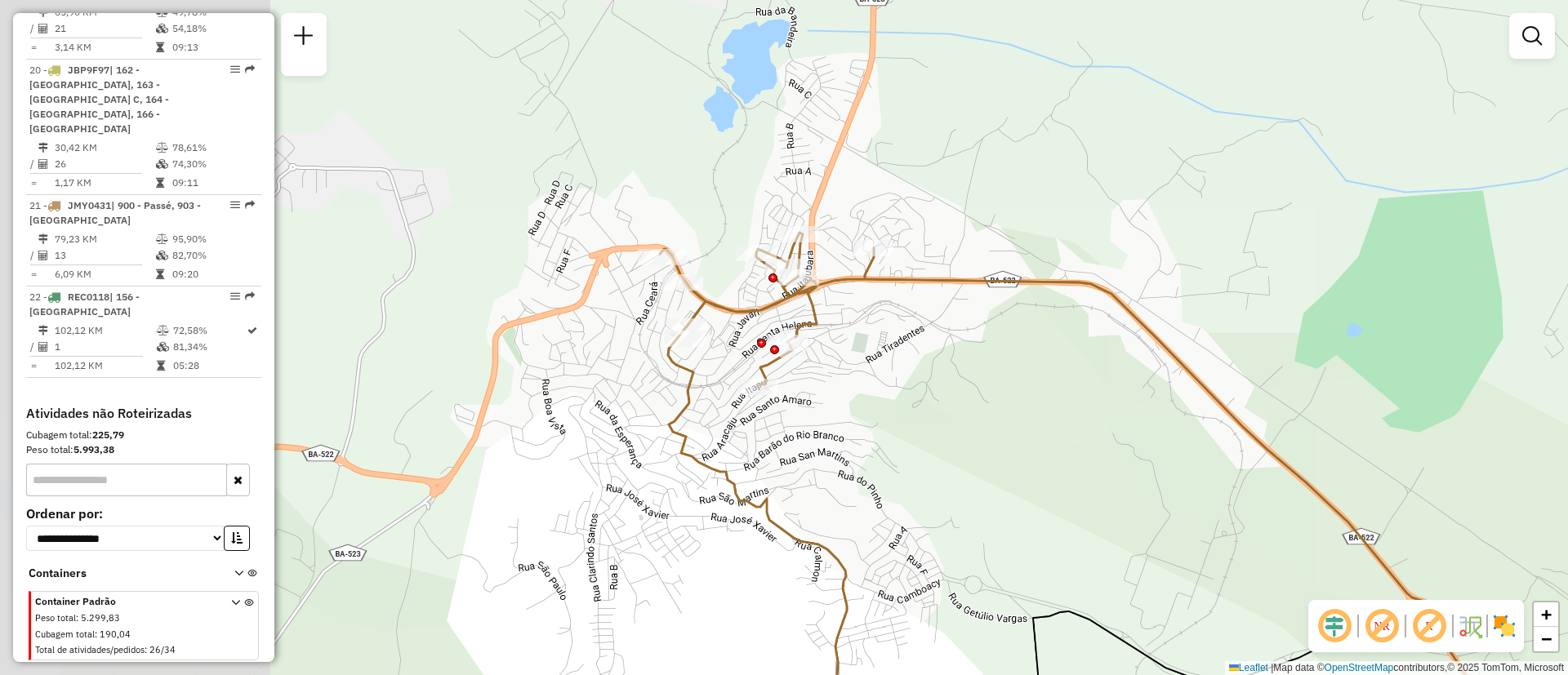
drag, startPoint x: 565, startPoint y: 267, endPoint x: 955, endPoint y: 398, distance: 411.4
click at [955, 398] on div "Janela de atendimento Grade de atendimento Capacidade Transportadoras Veículos …" at bounding box center [784, 337] width 1568 height 675
